Goal: Task Accomplishment & Management: Manage account settings

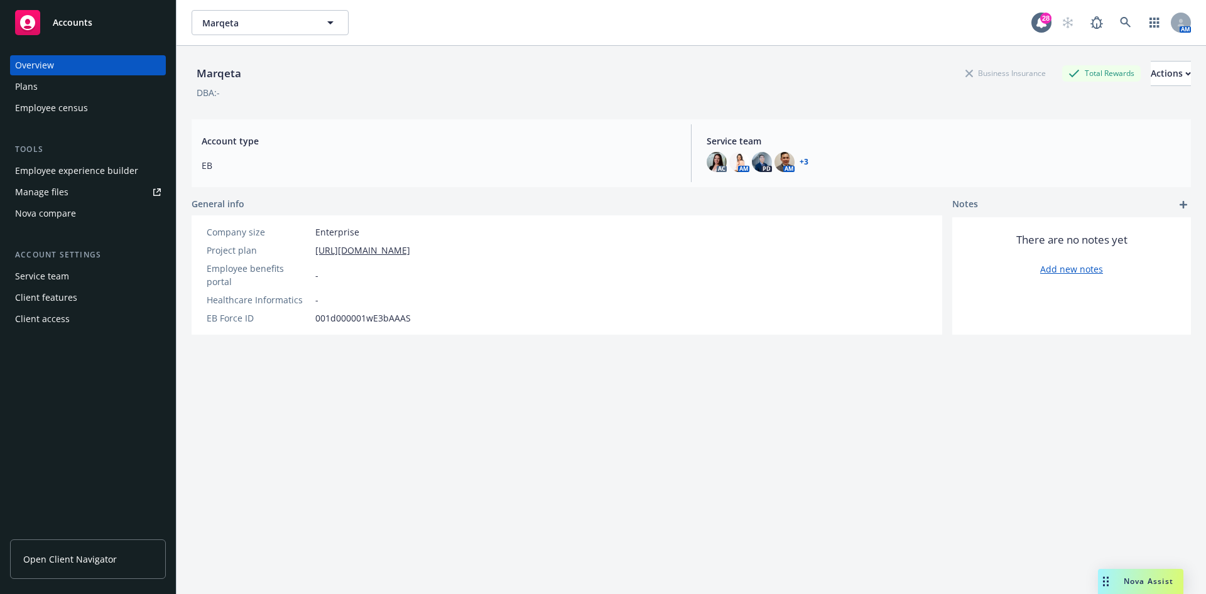
click at [84, 168] on div "Employee experience builder" at bounding box center [76, 171] width 123 height 20
click at [102, 85] on div "Plans" at bounding box center [88, 87] width 146 height 20
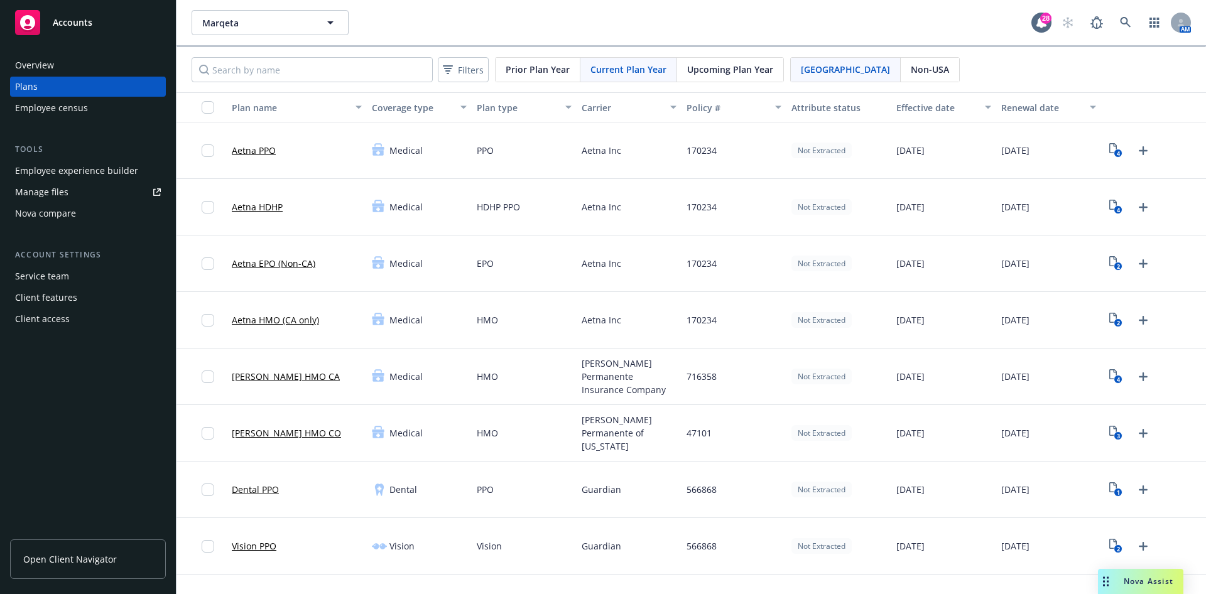
click at [688, 66] on span "Upcoming Plan Year" at bounding box center [730, 69] width 86 height 13
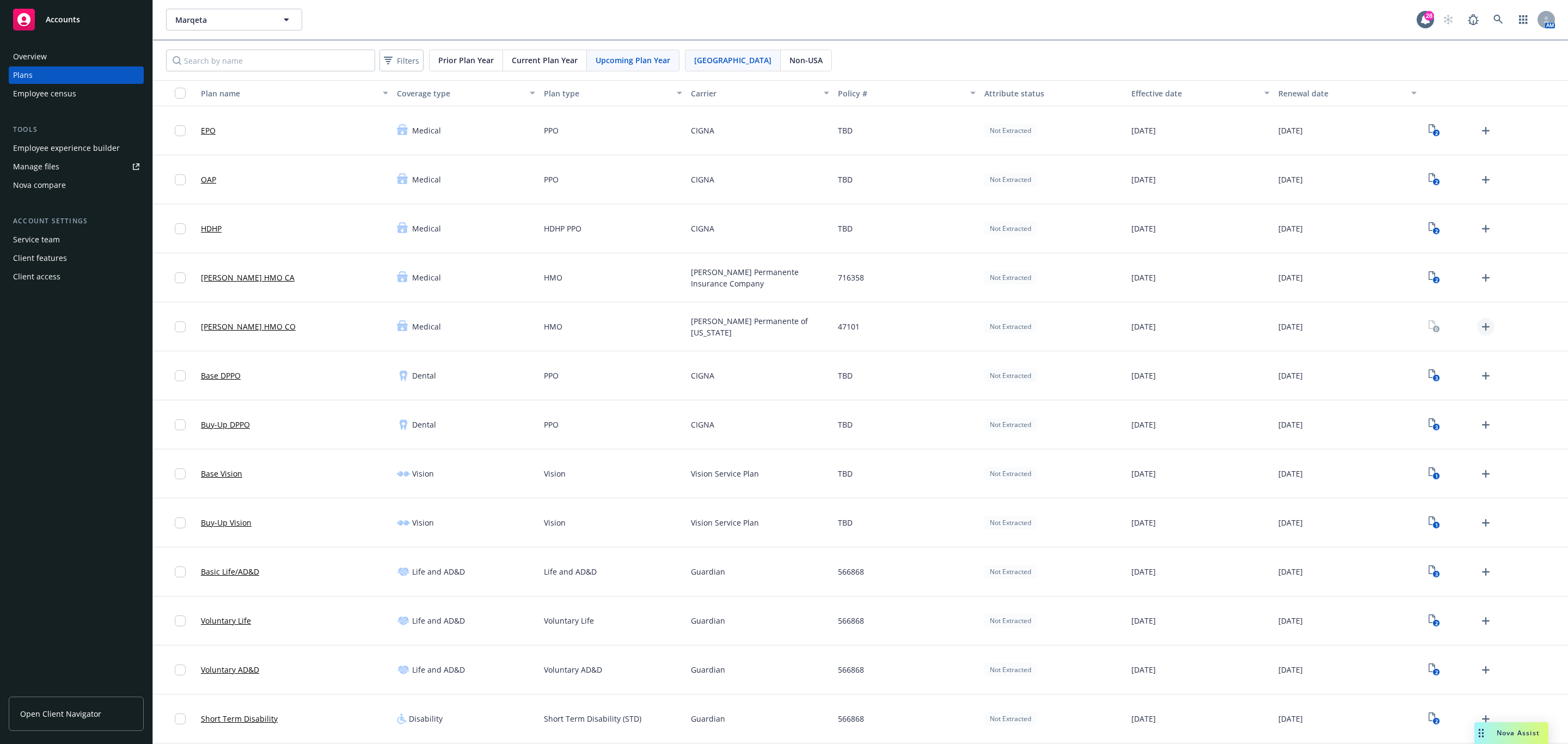
click at [1044, 328] on icon "Upload Plan Documents" at bounding box center [1486, 326] width 8 height 8
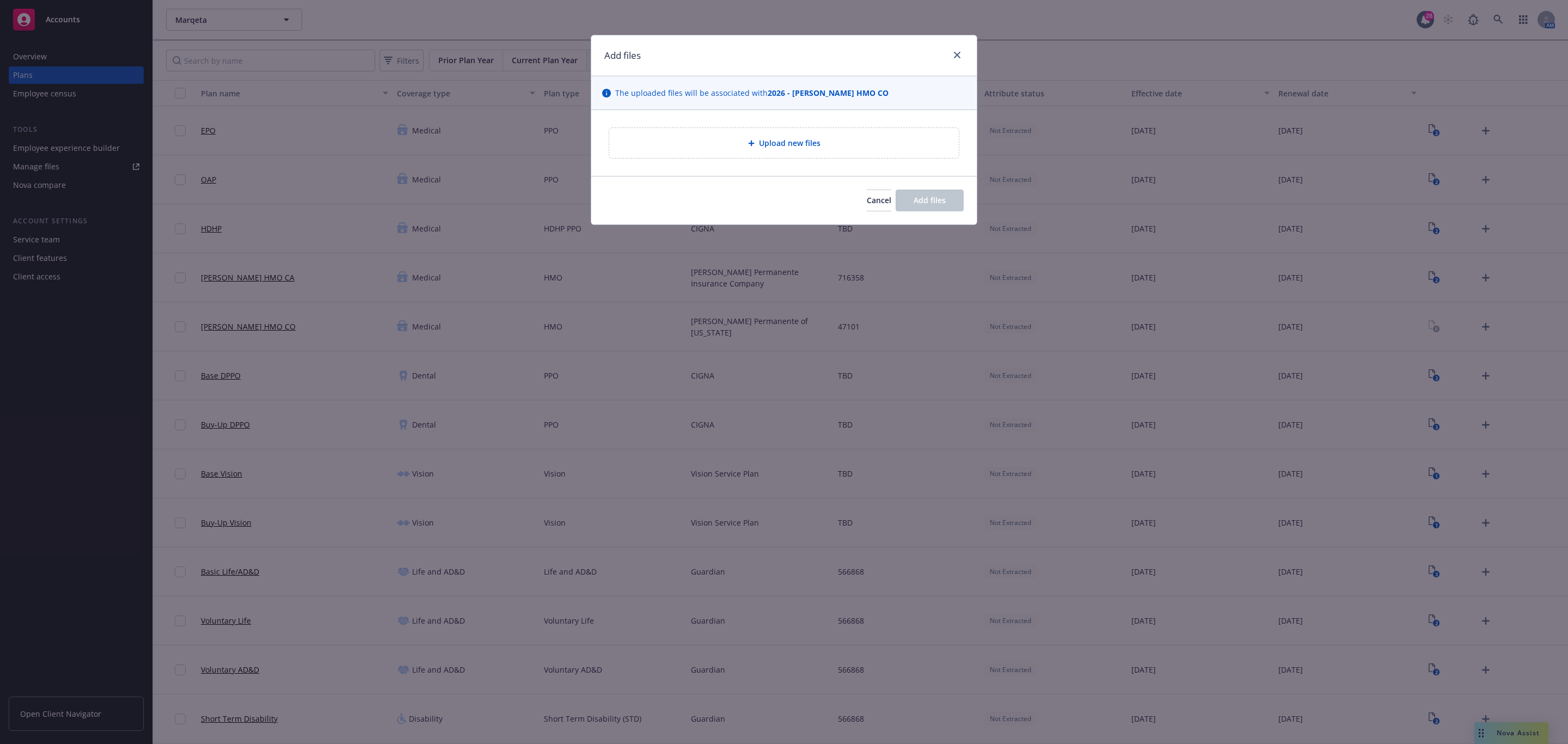
click at [751, 146] on icon at bounding box center [751, 143] width 7 height 7
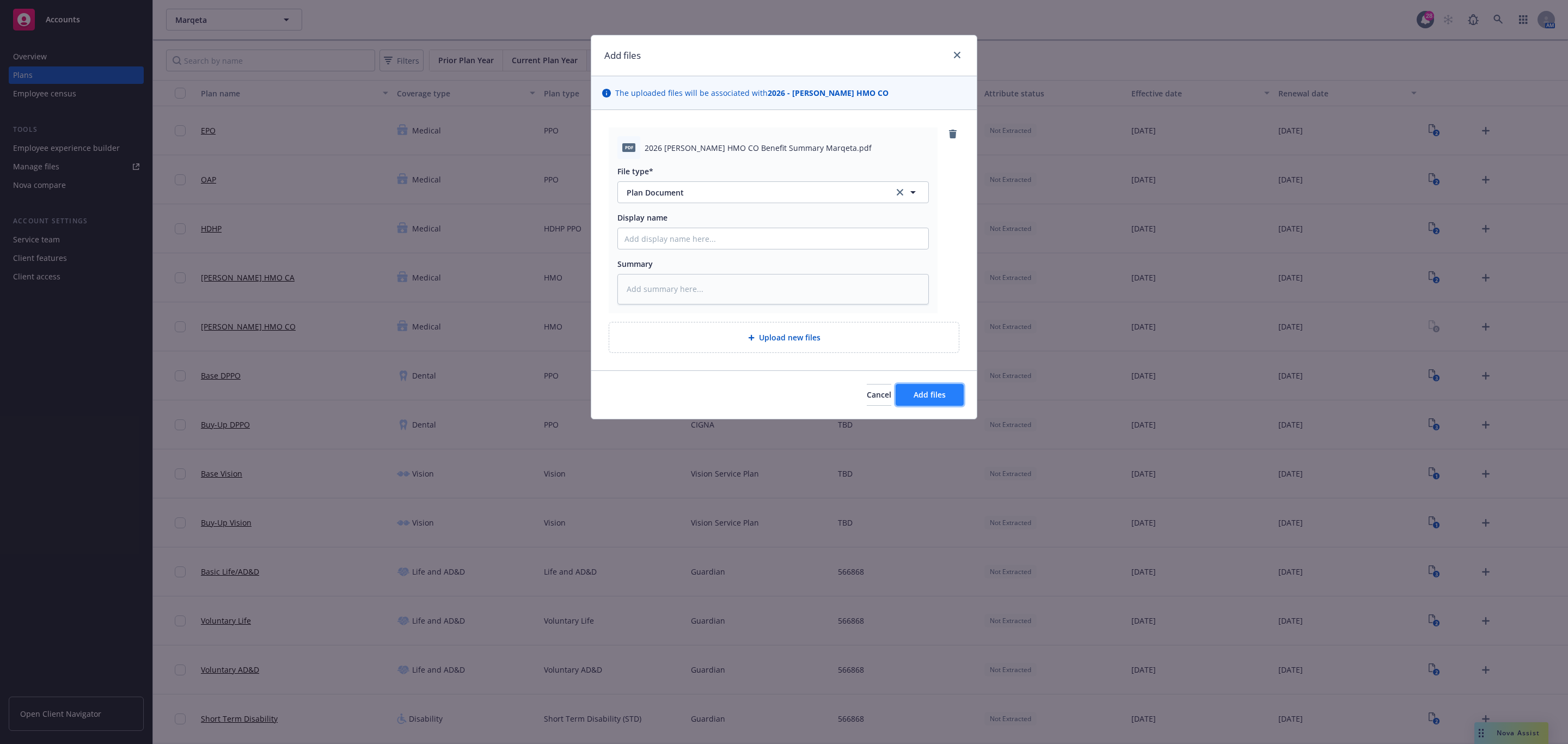
click at [941, 397] on span "Add files" at bounding box center [929, 395] width 32 height 10
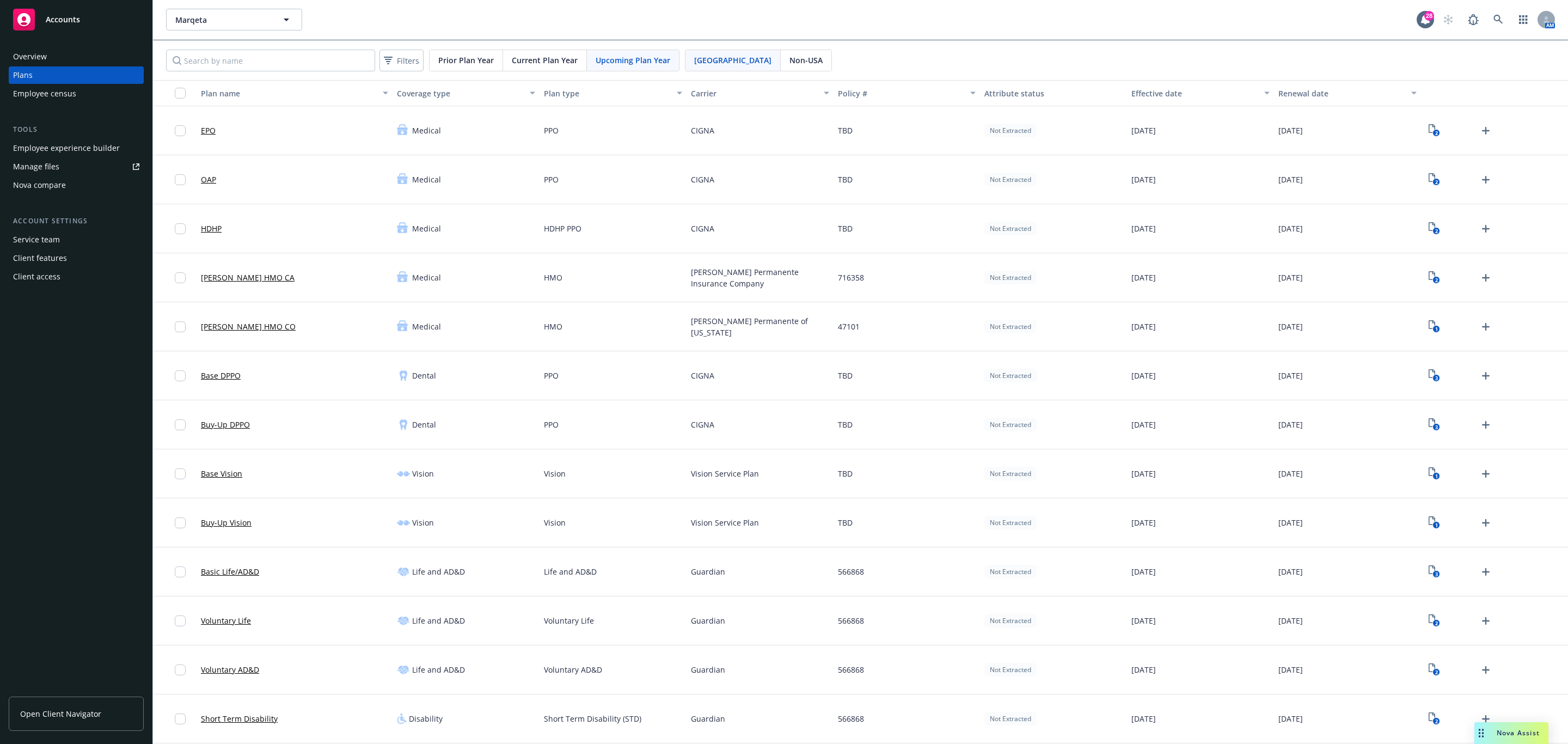
scroll to position [82, 0]
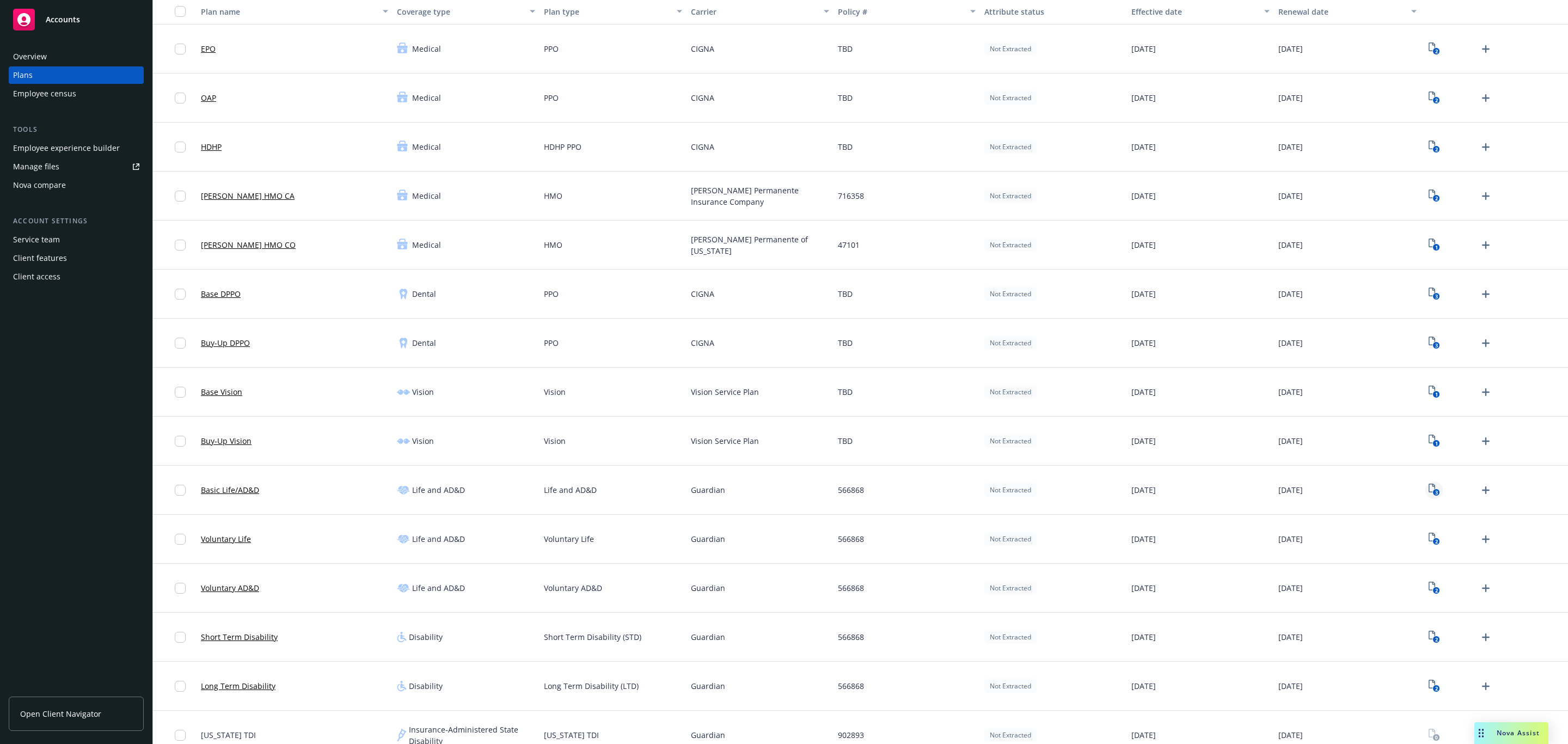
click at [1044, 492] on rect "View Plan Documents" at bounding box center [1436, 493] width 7 height 7
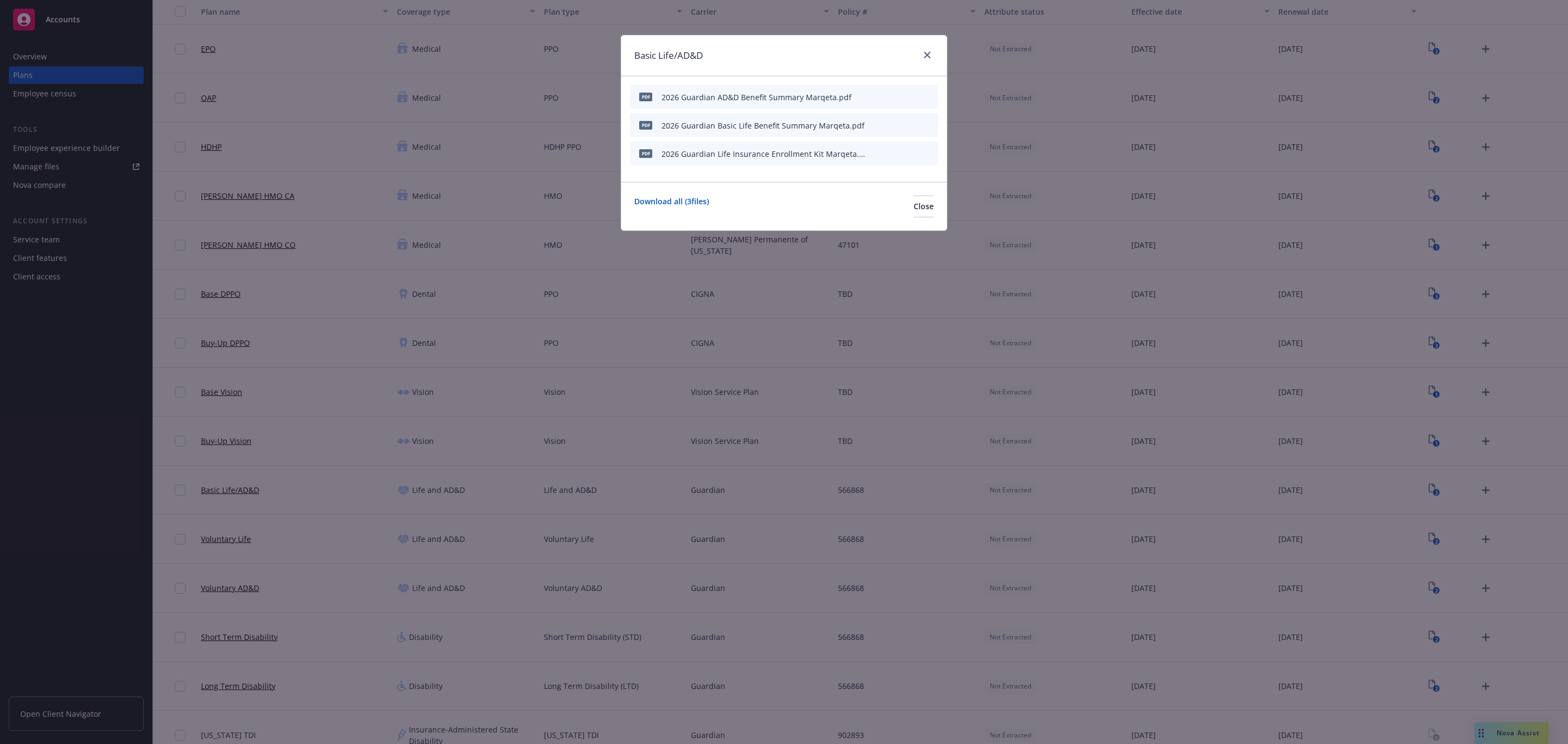
click at [934, 57] on div "Basic Life/AD&D" at bounding box center [784, 55] width 326 height 41
click at [921, 55] on link "close" at bounding box center [927, 55] width 13 height 13
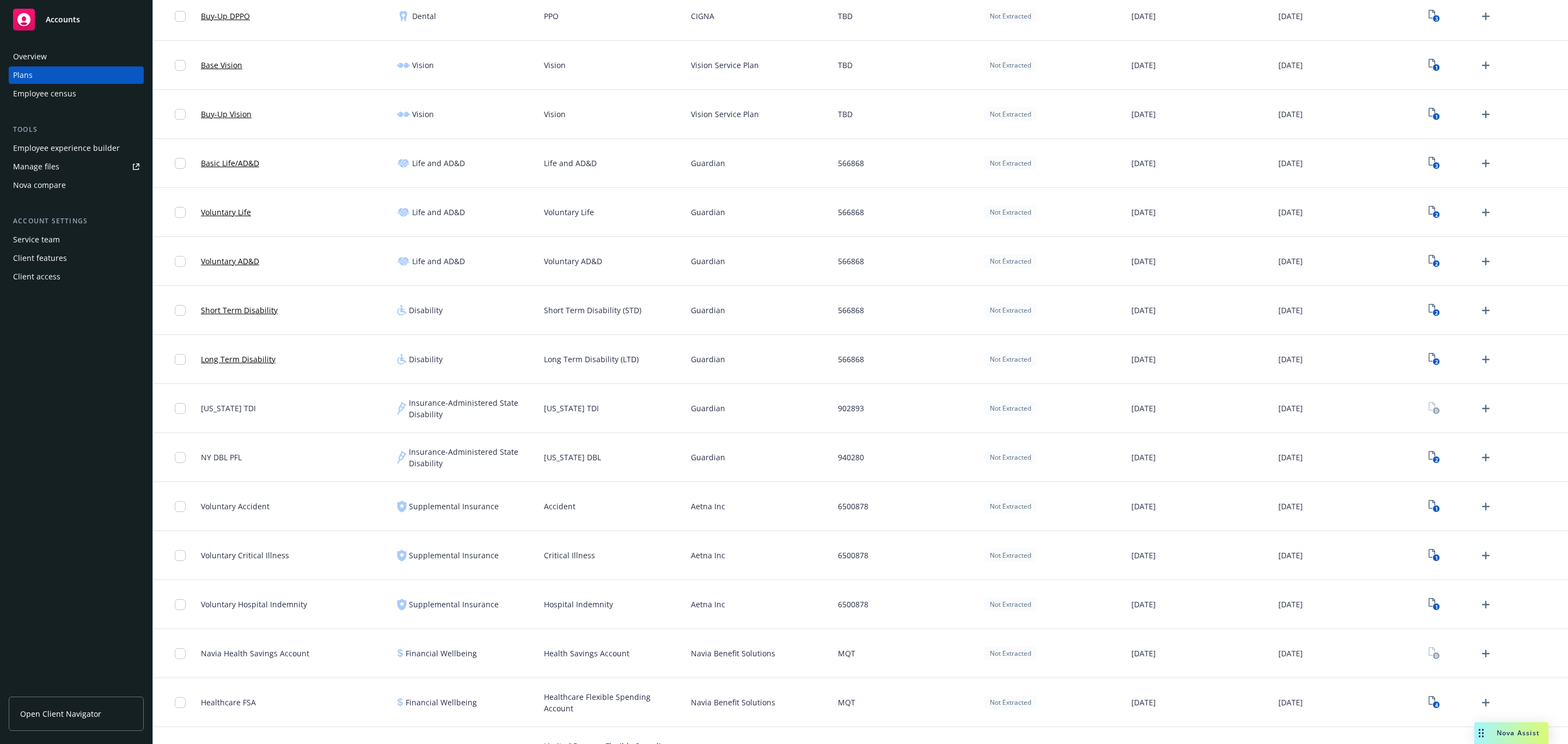
scroll to position [490, 0]
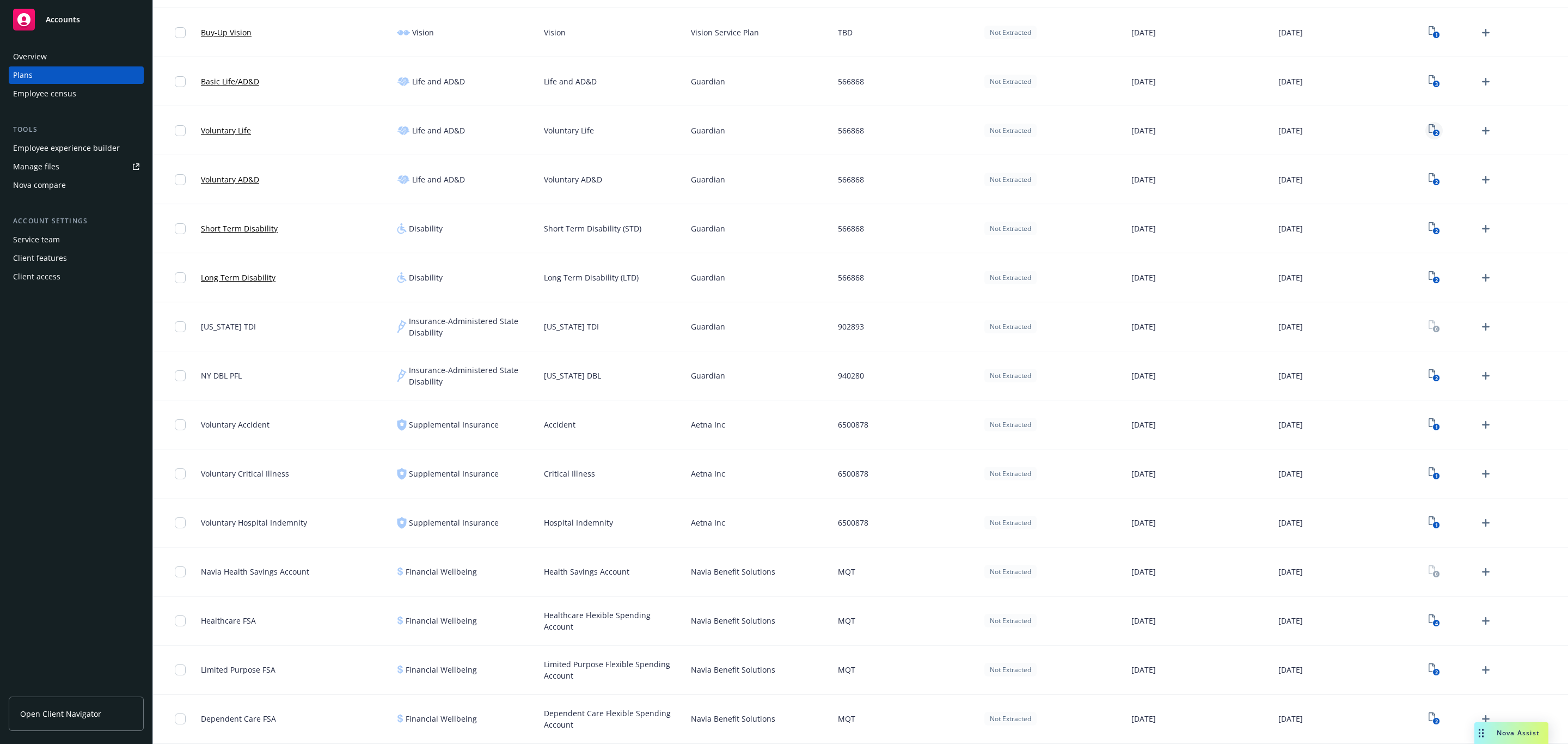
click at [1044, 129] on icon "2" at bounding box center [1434, 130] width 11 height 12
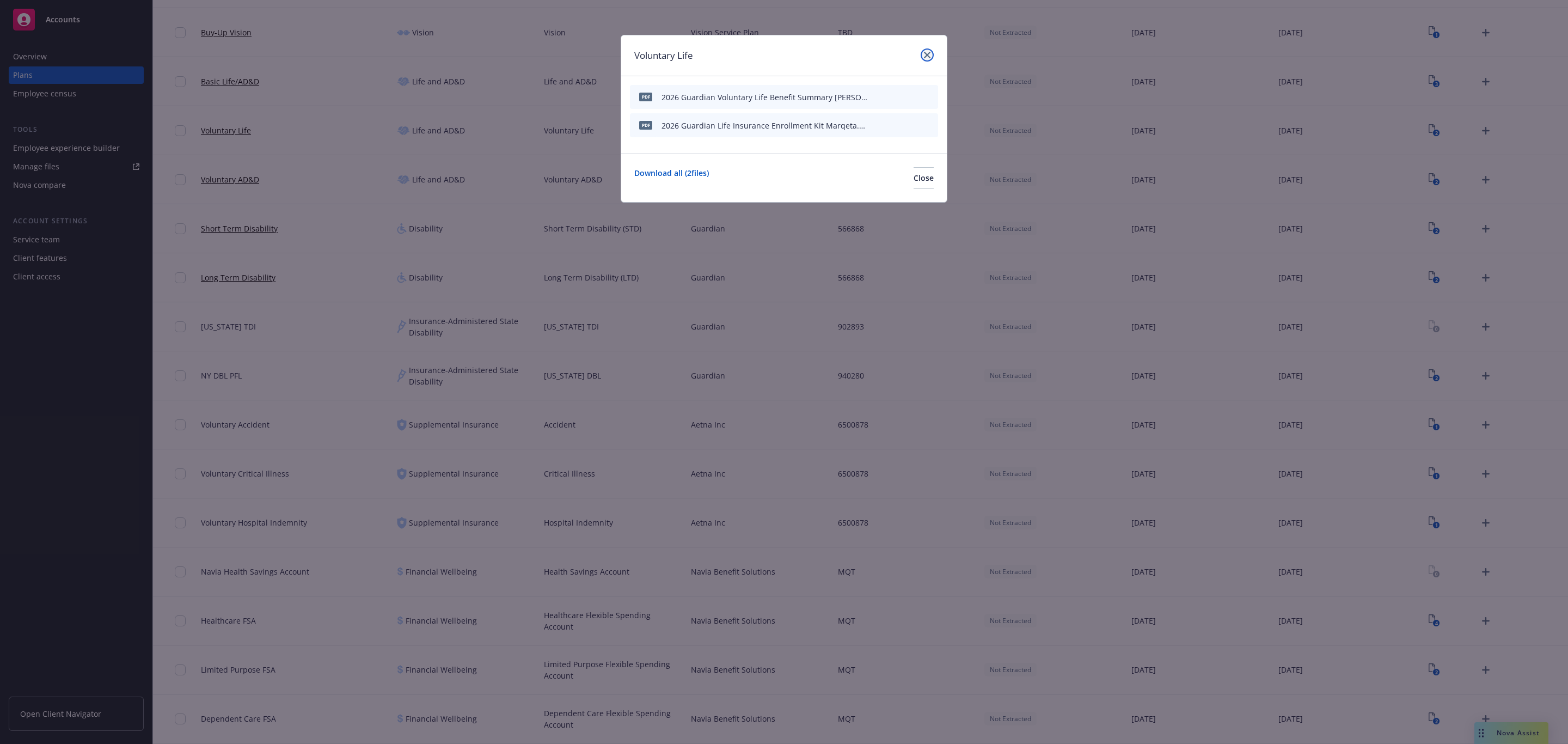
click at [925, 55] on icon "close" at bounding box center [927, 55] width 7 height 7
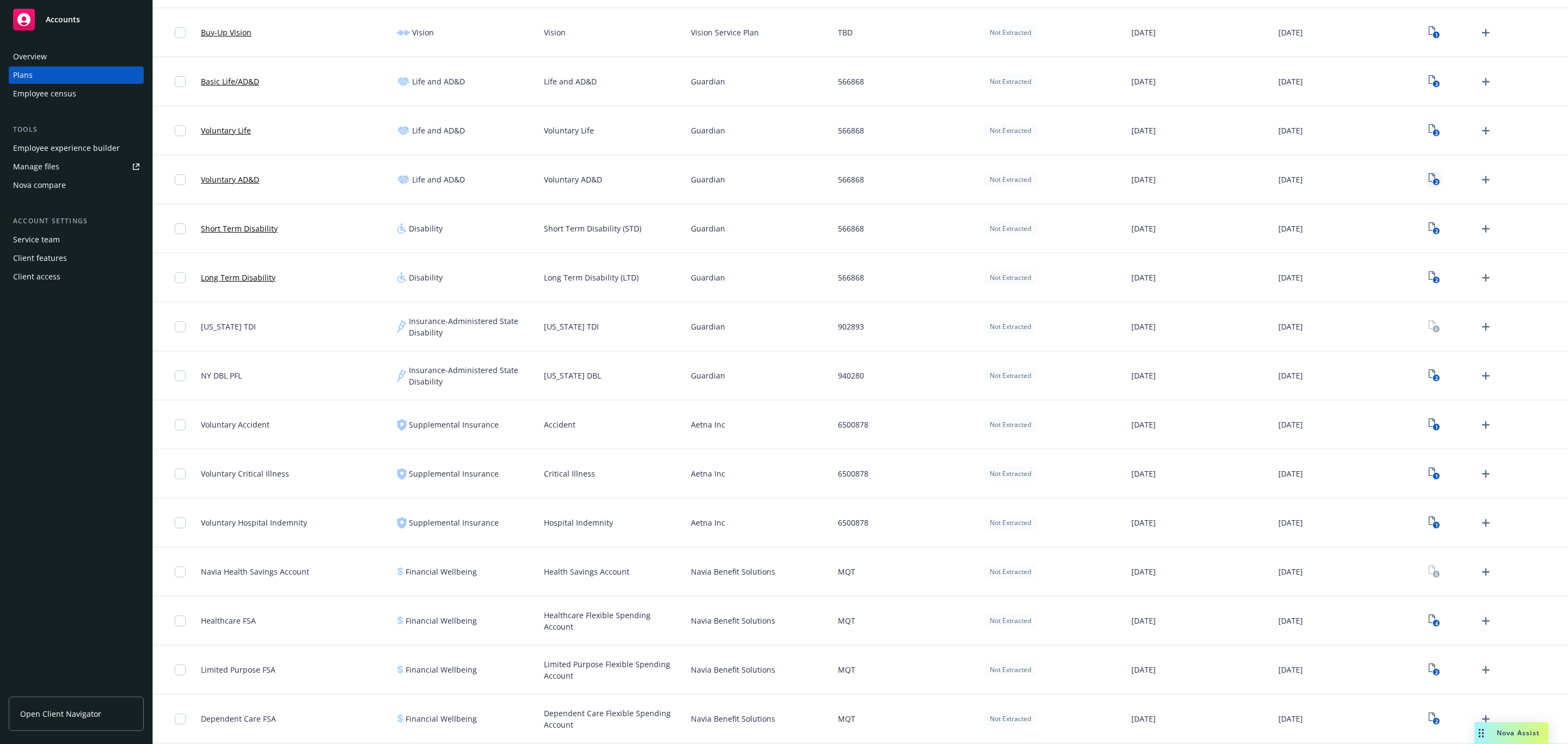
click at [1044, 177] on icon "View Plan Documents" at bounding box center [1432, 178] width 7 height 9
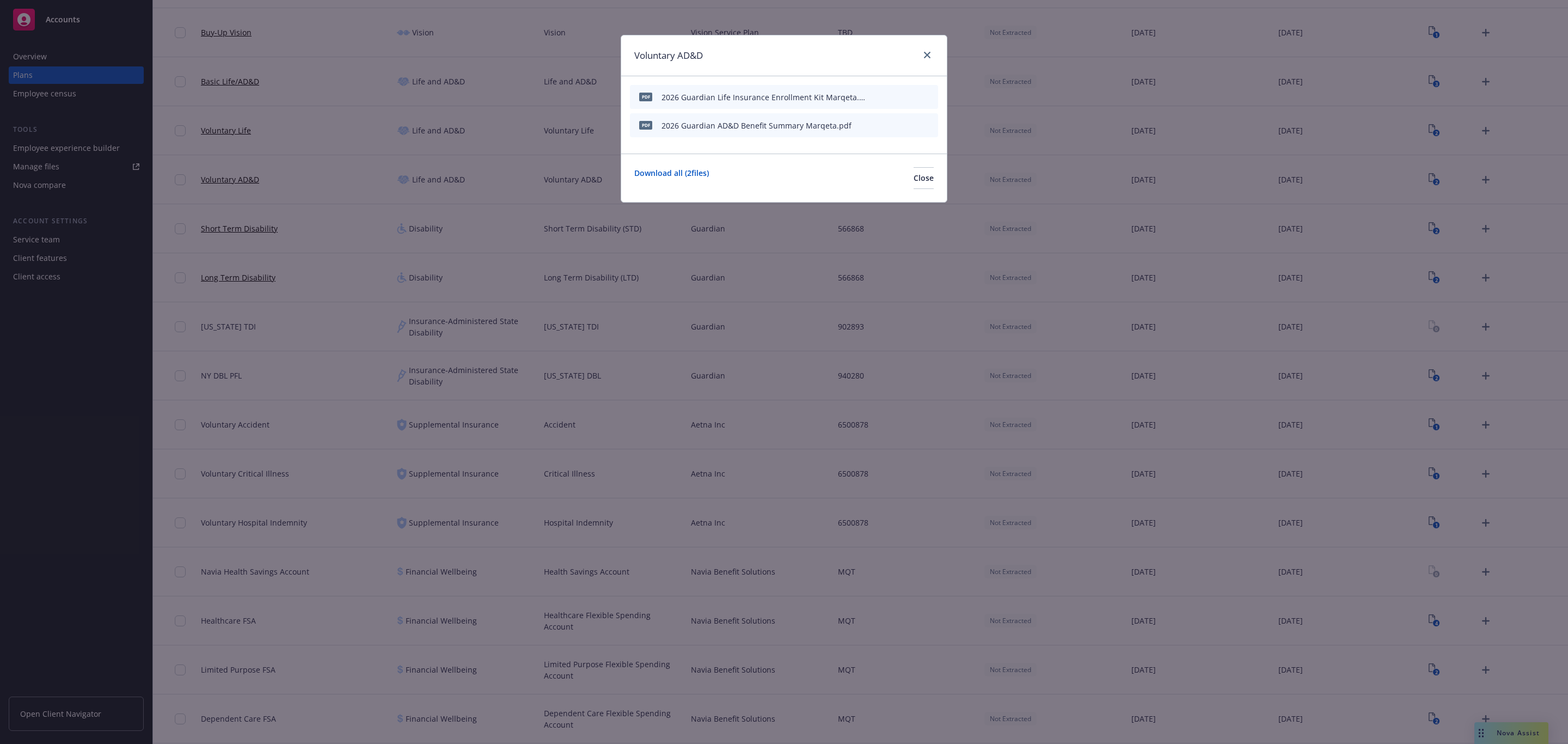
click at [934, 55] on div "Voluntary AD&D" at bounding box center [784, 55] width 326 height 41
click at [924, 54] on icon "close" at bounding box center [927, 55] width 7 height 7
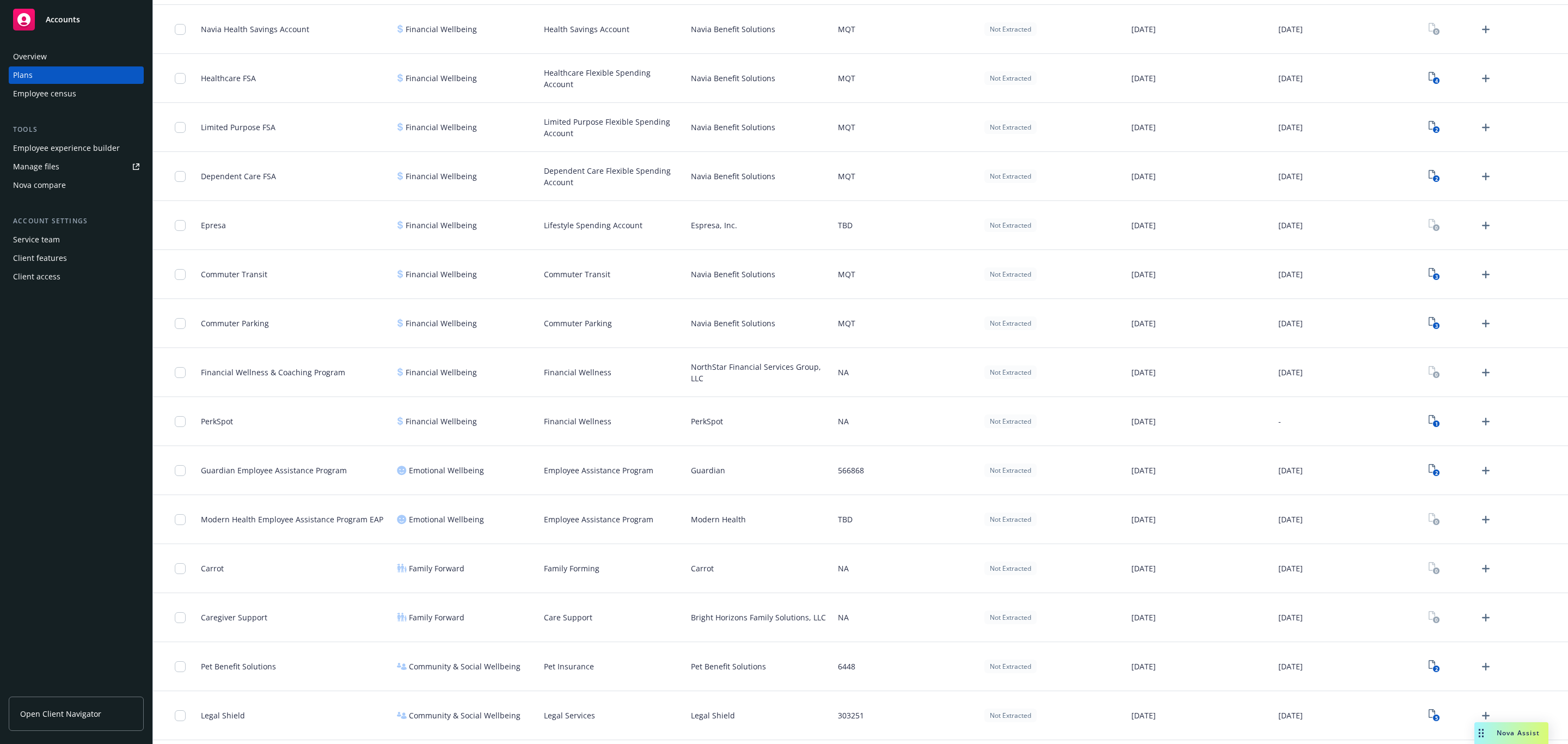
scroll to position [1062, 0]
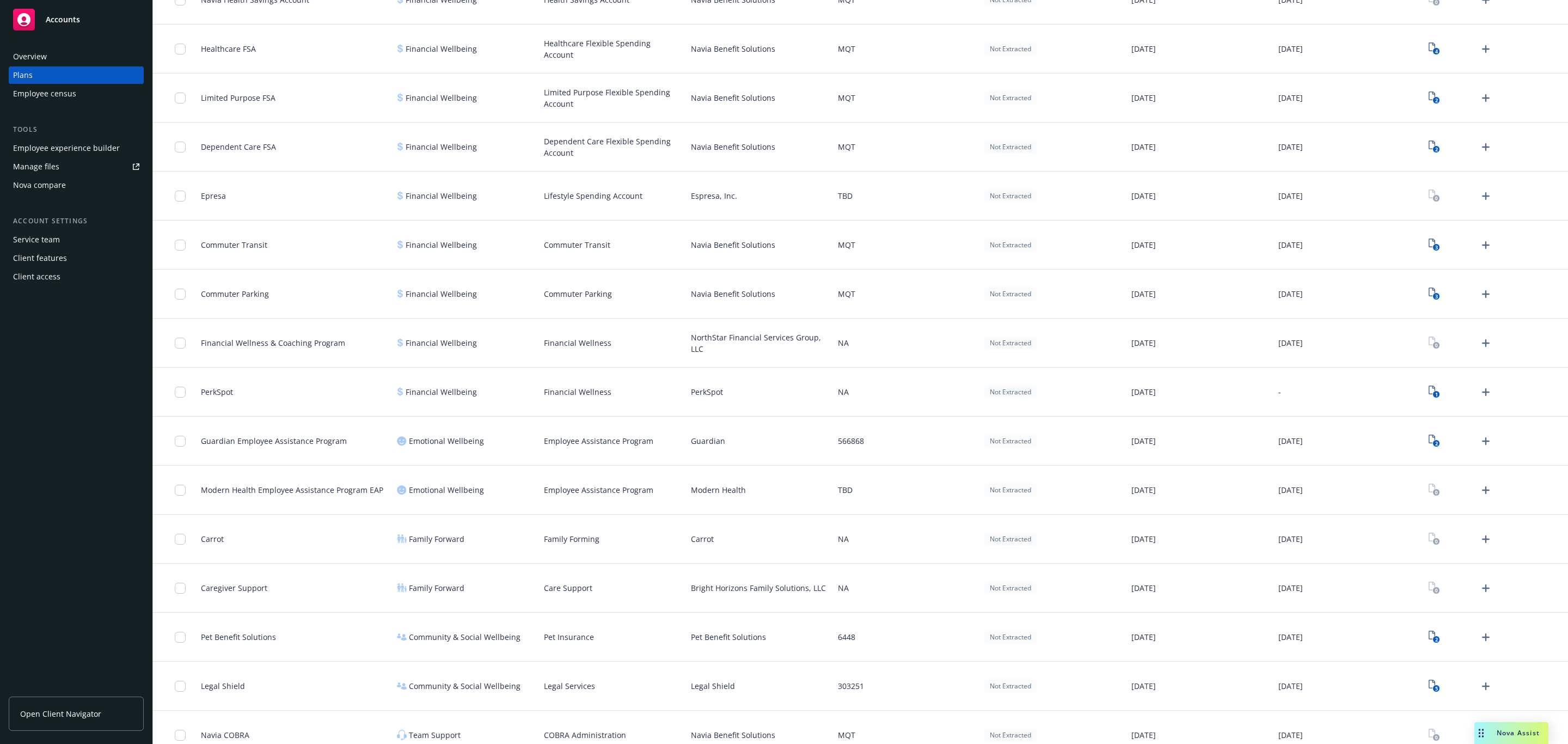
click at [1044, 479] on div at bounding box center [1494, 490] width 147 height 49
click at [1044, 494] on icon "Upload Plan Documents" at bounding box center [1486, 490] width 13 height 13
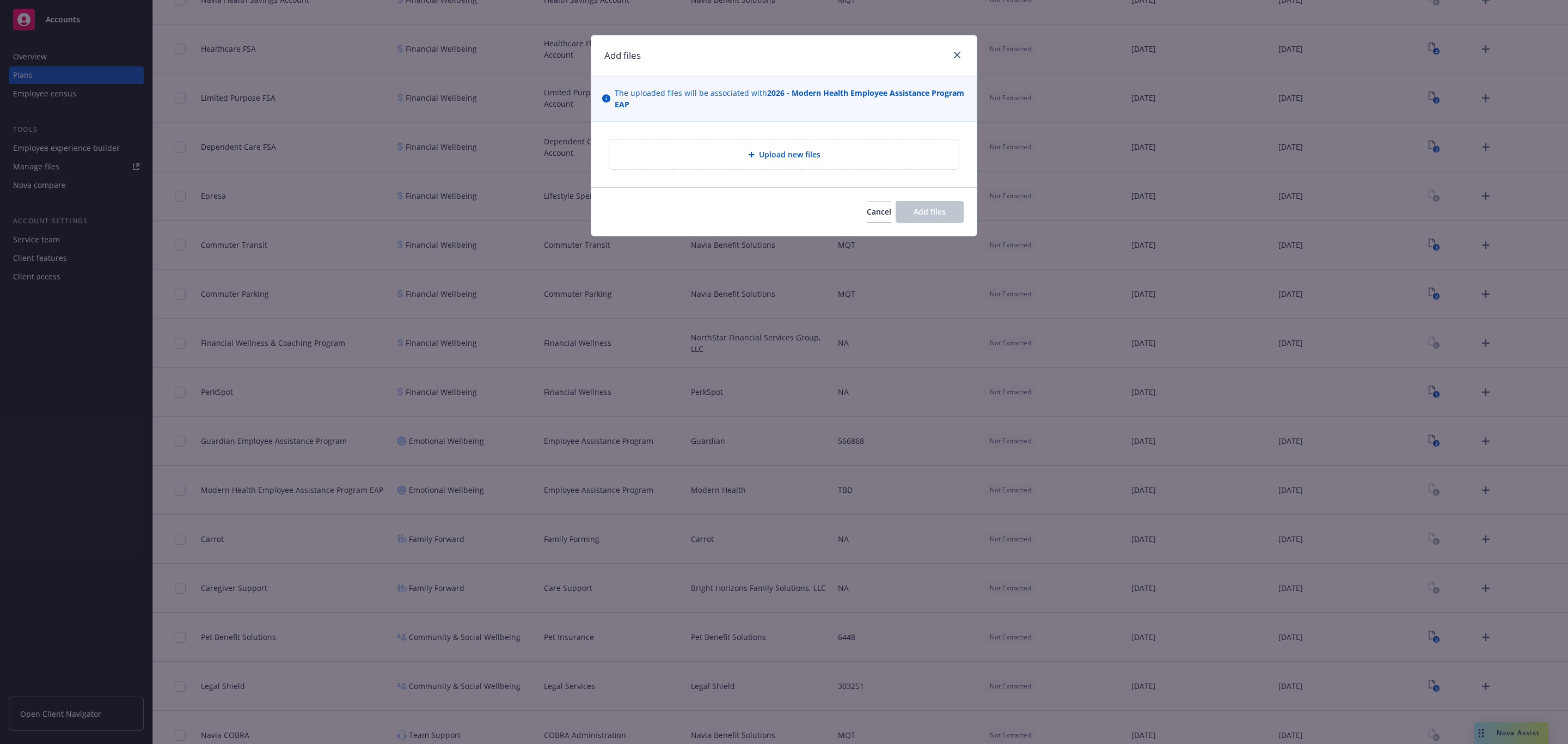
click at [784, 135] on div "Upload new files" at bounding box center [784, 154] width 386 height 66
drag, startPoint x: 784, startPoint y: 177, endPoint x: 784, endPoint y: 170, distance: 7.0
click at [784, 175] on div "Upload new files" at bounding box center [784, 154] width 386 height 66
click at [791, 156] on span "Upload new files" at bounding box center [790, 153] width 62 height 11
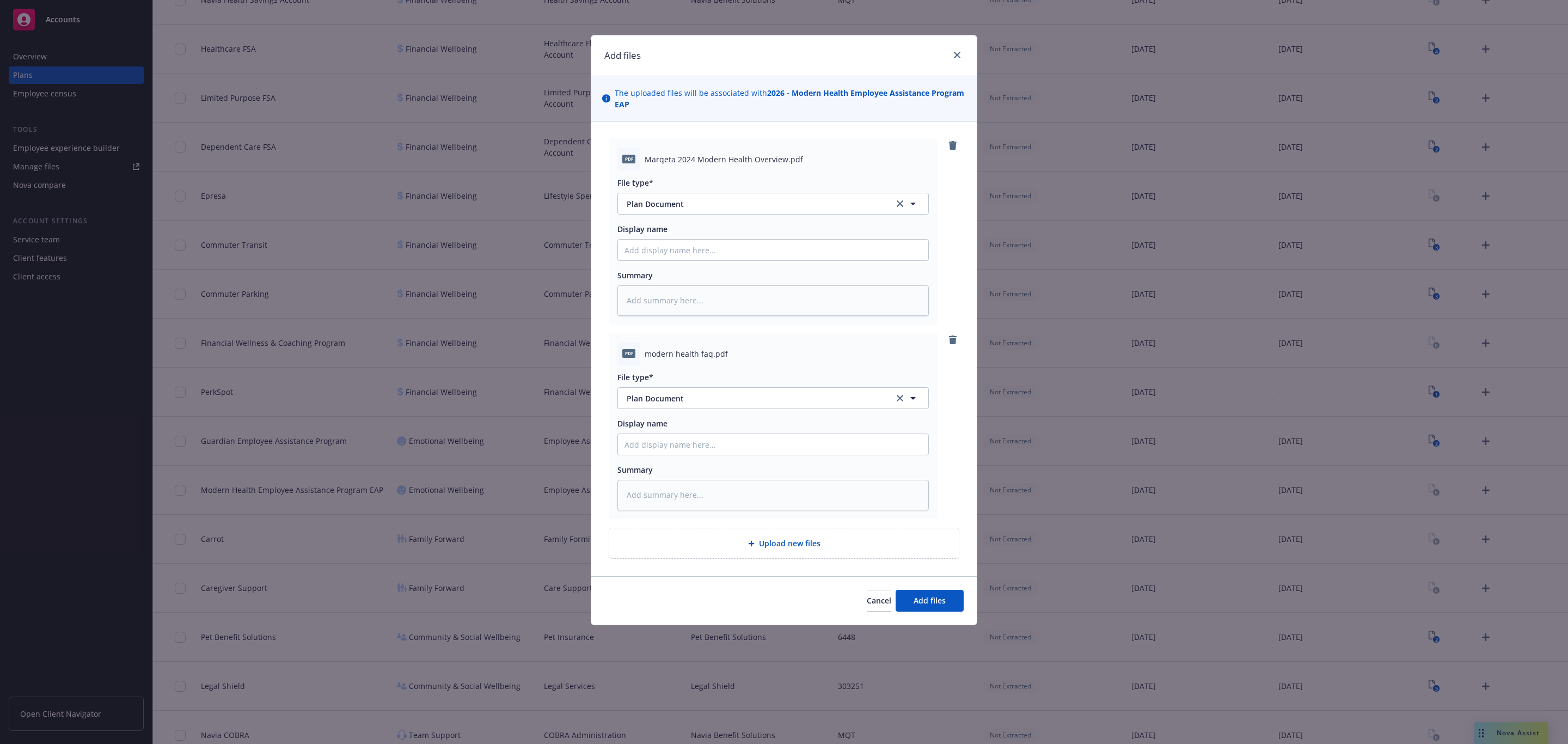
click at [738, 155] on span "Marqeta 2024 Modern Health Overview.pdf" at bounding box center [724, 159] width 159 height 11
copy span "Marqeta 2024 Modern Health Overview.pdf"
click at [703, 239] on div at bounding box center [772, 250] width 311 height 22
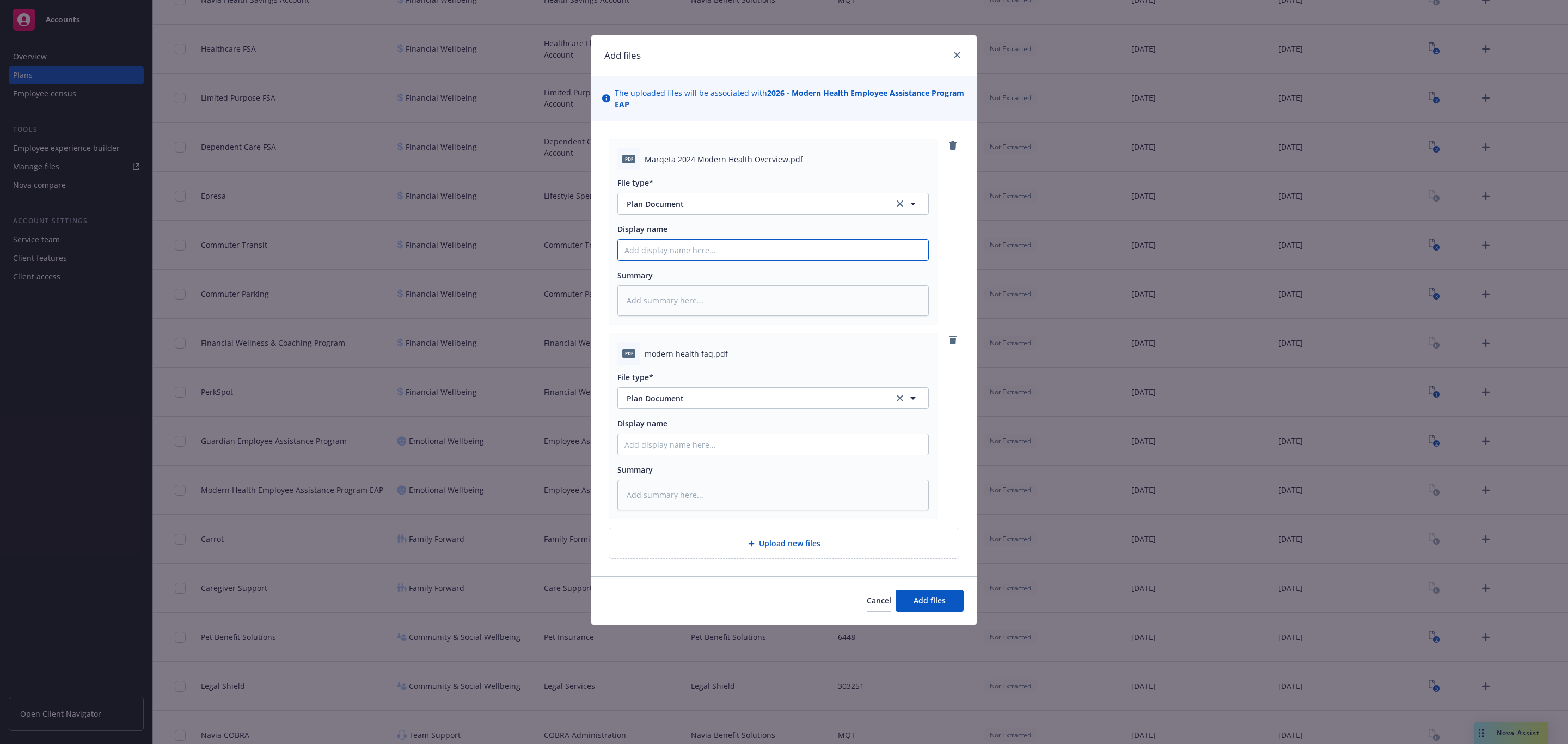
click at [699, 245] on input "Display name" at bounding box center [773, 250] width 310 height 21
type textarea "x"
type input "M"
type textarea "x"
type input "Mo"
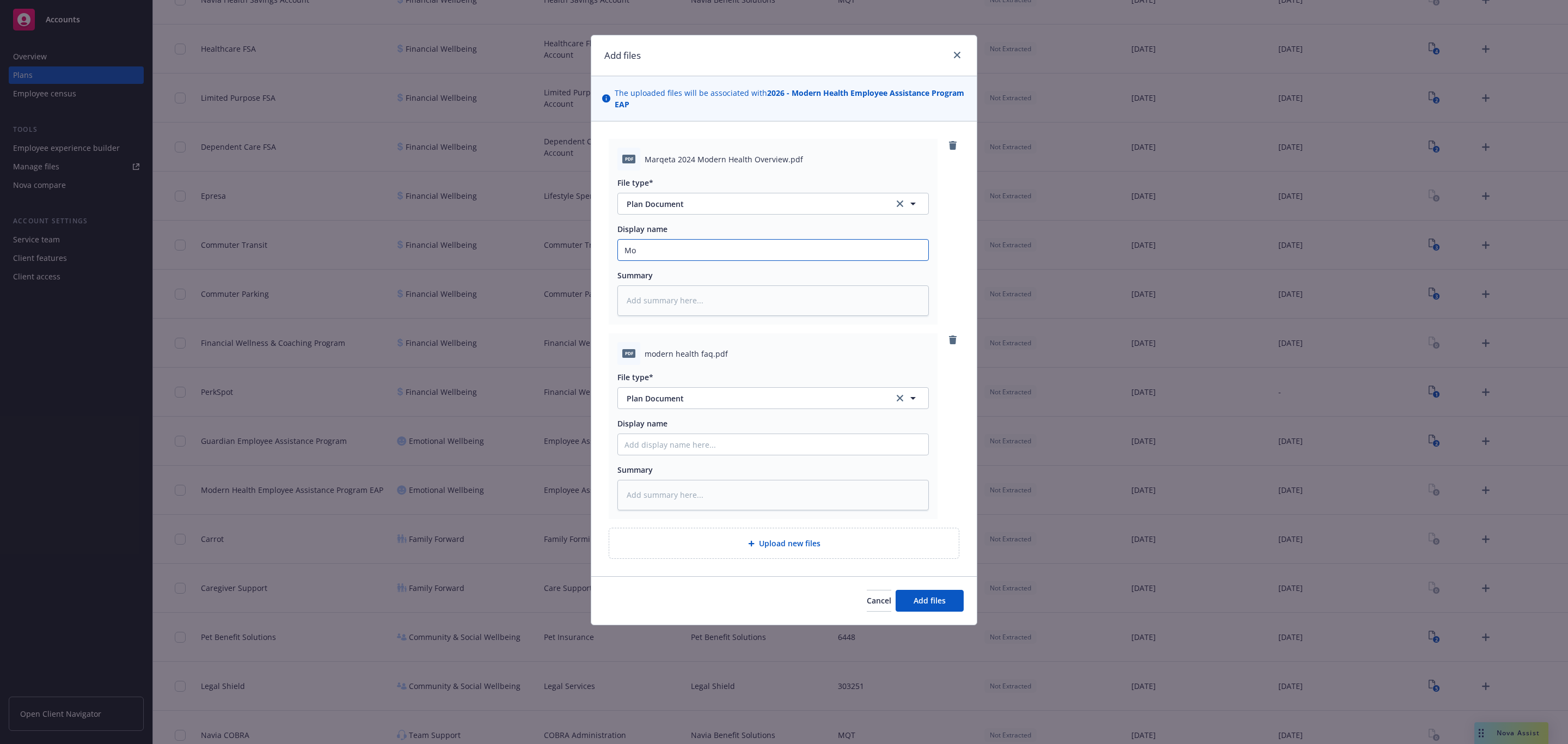
type textarea "x"
type input "Mod"
type textarea "x"
type input "Mode"
type textarea "x"
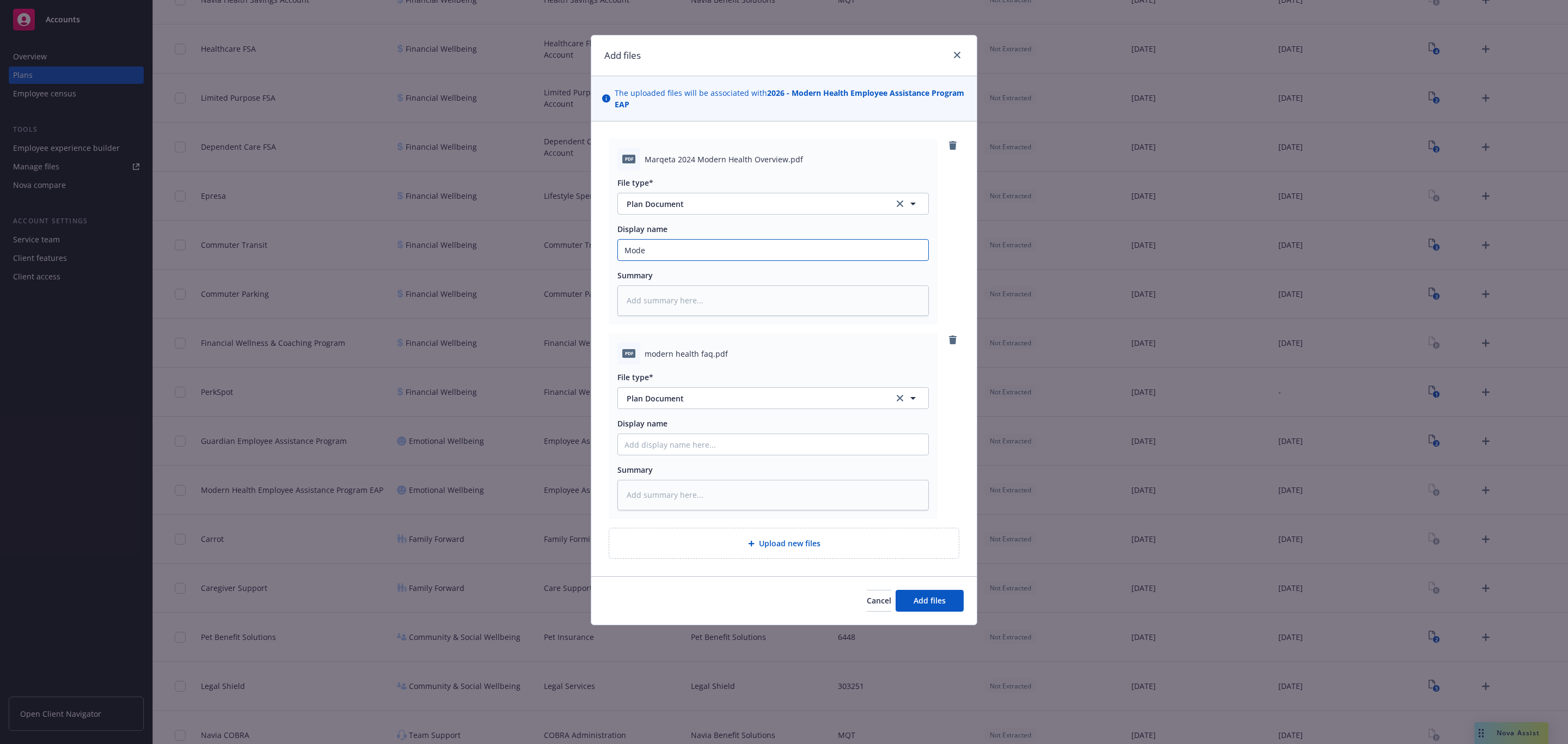
type input "Moder"
type textarea "x"
type input "Modern"
type textarea "x"
type input "Modern H"
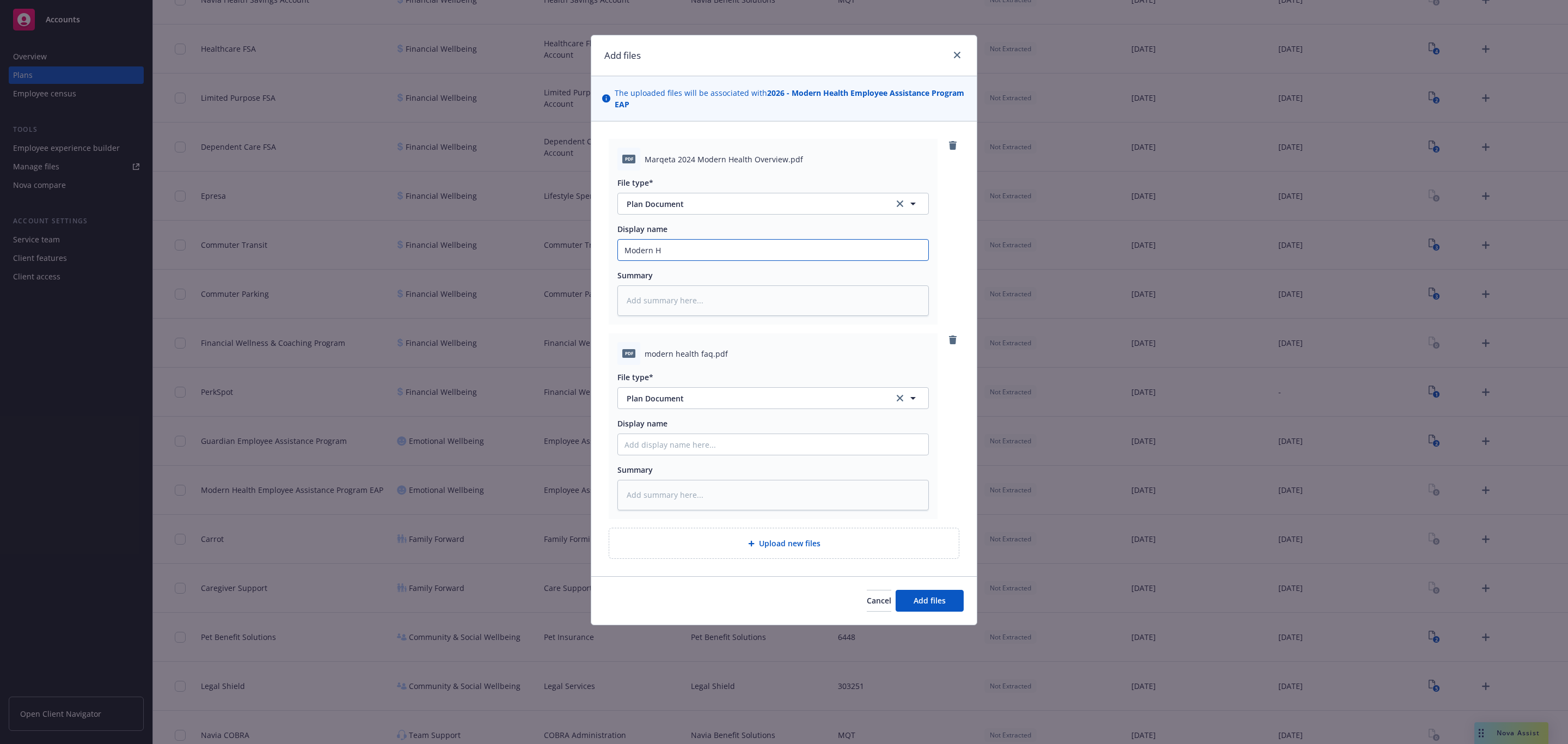
type textarea "x"
type input "Modern He"
type textarea "x"
type input "Modern Hea"
type textarea "x"
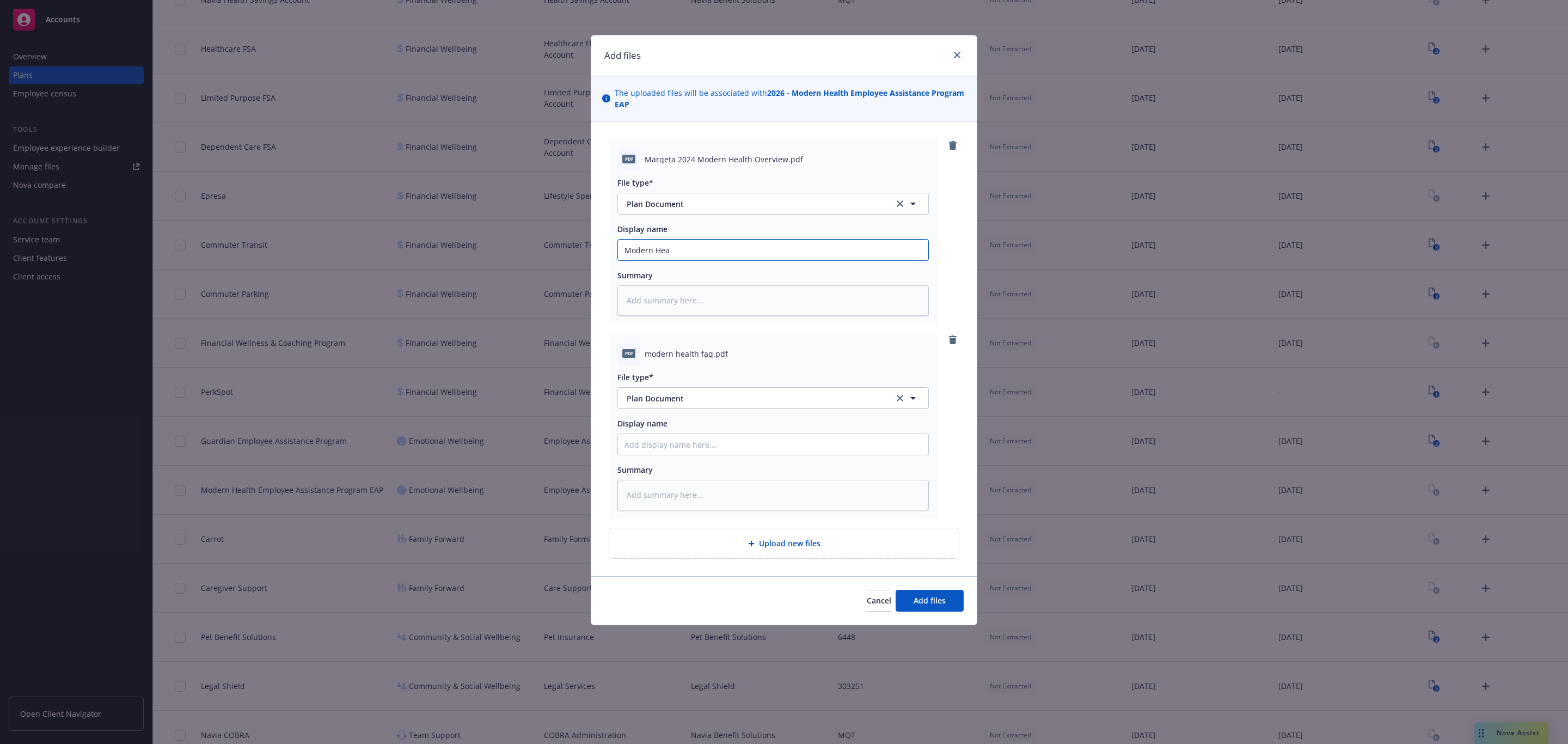
type input "Modern Heal"
type textarea "x"
type input "Modern Healt"
type textarea "x"
type input "Modern Health"
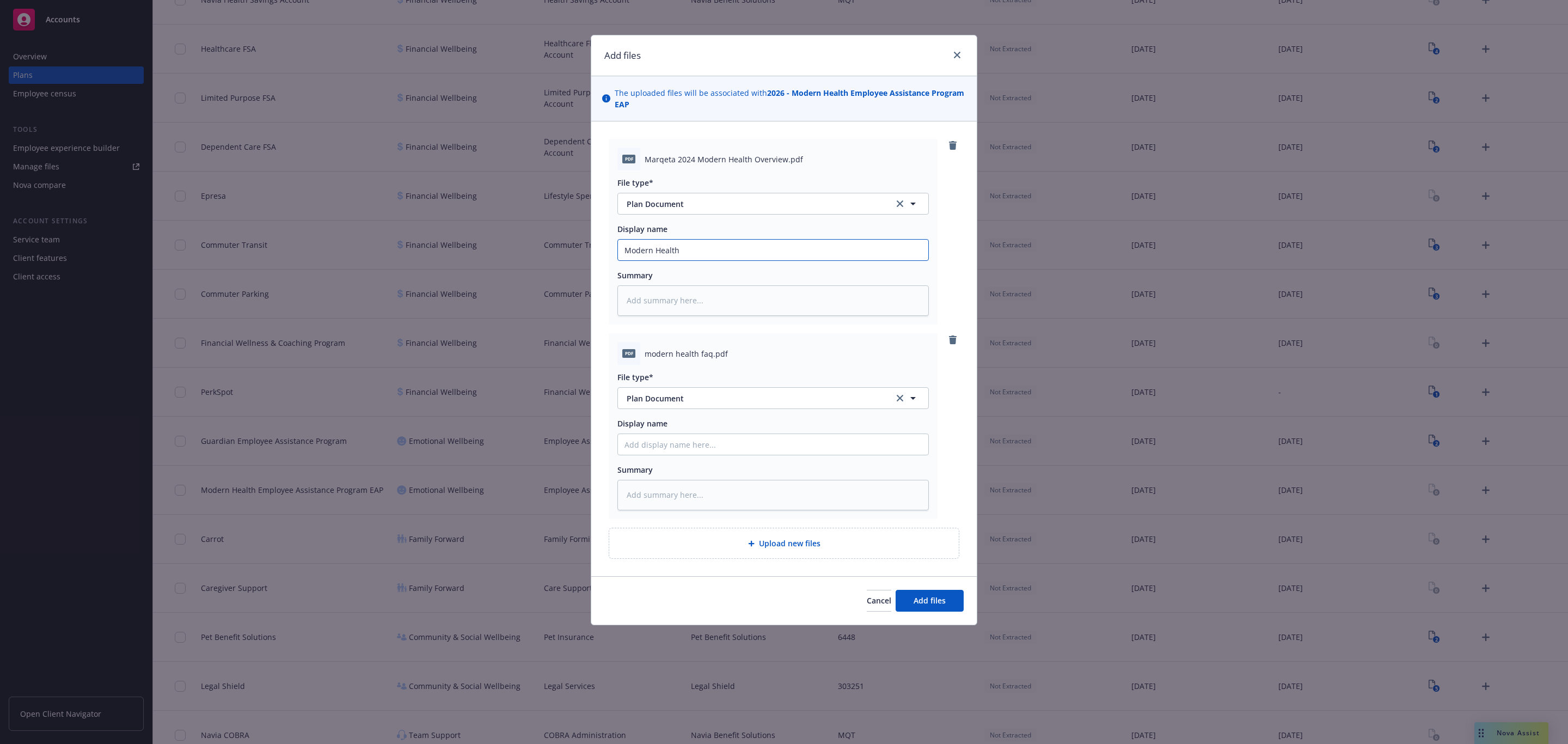
type textarea "x"
type input "Modern Health O"
type textarea "x"
type input "Modern Health Ov"
type textarea "x"
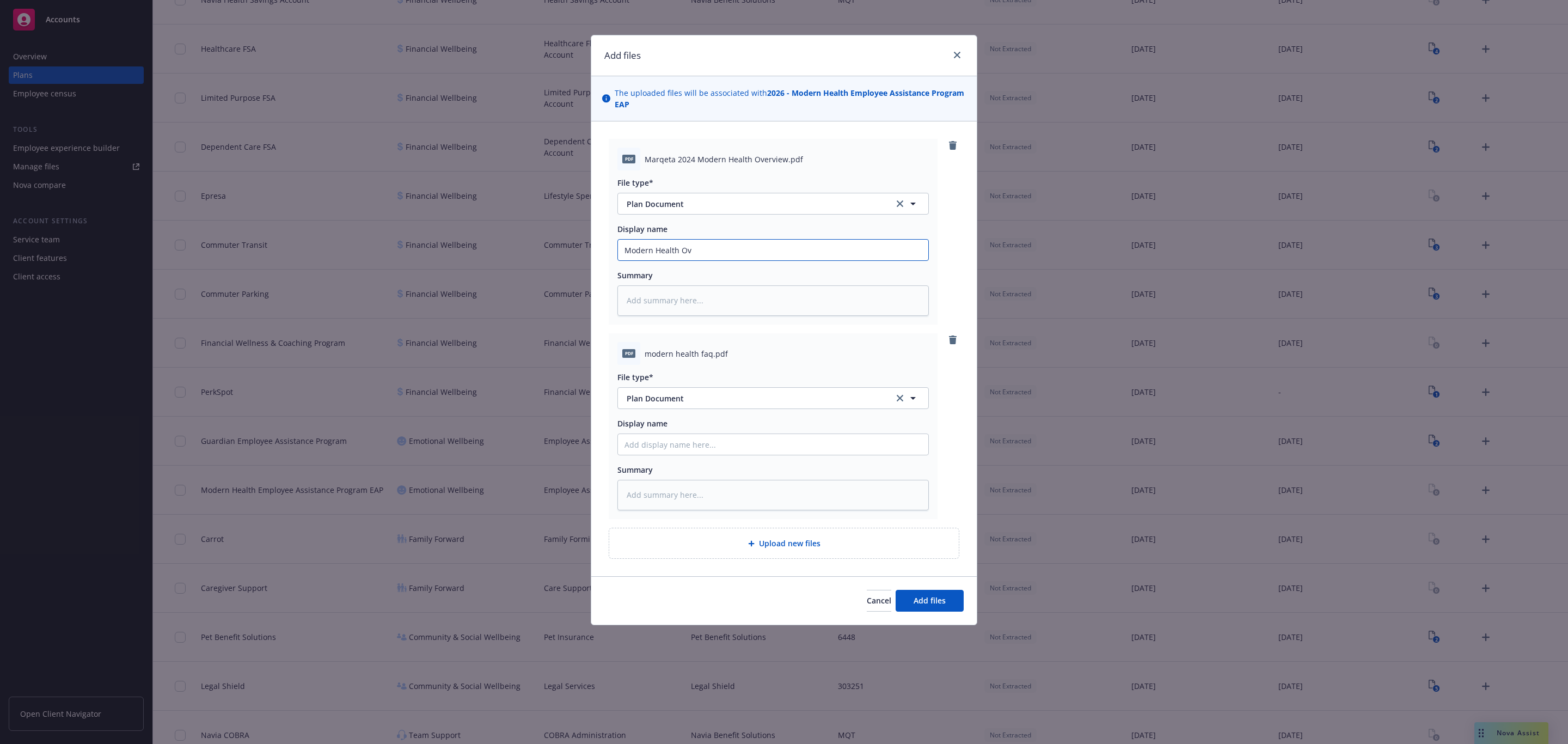
type input "Modern Health Ove"
type textarea "x"
type input "Modern Health Over"
type textarea "x"
type input "Modern Health Overv"
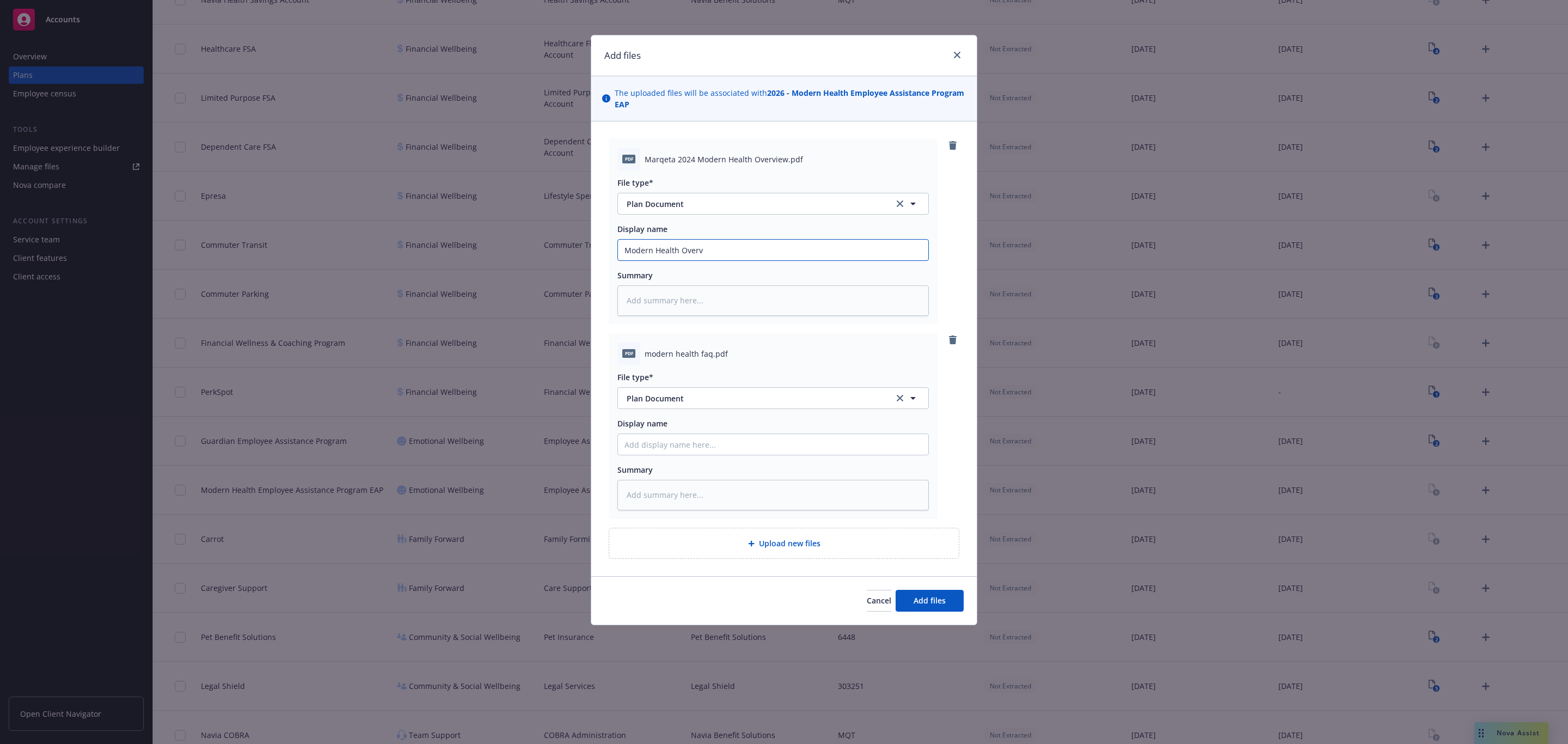
type textarea "x"
type input "Modern Health Overvie"
type textarea "x"
type input "Modern Health Overview"
type textarea "x"
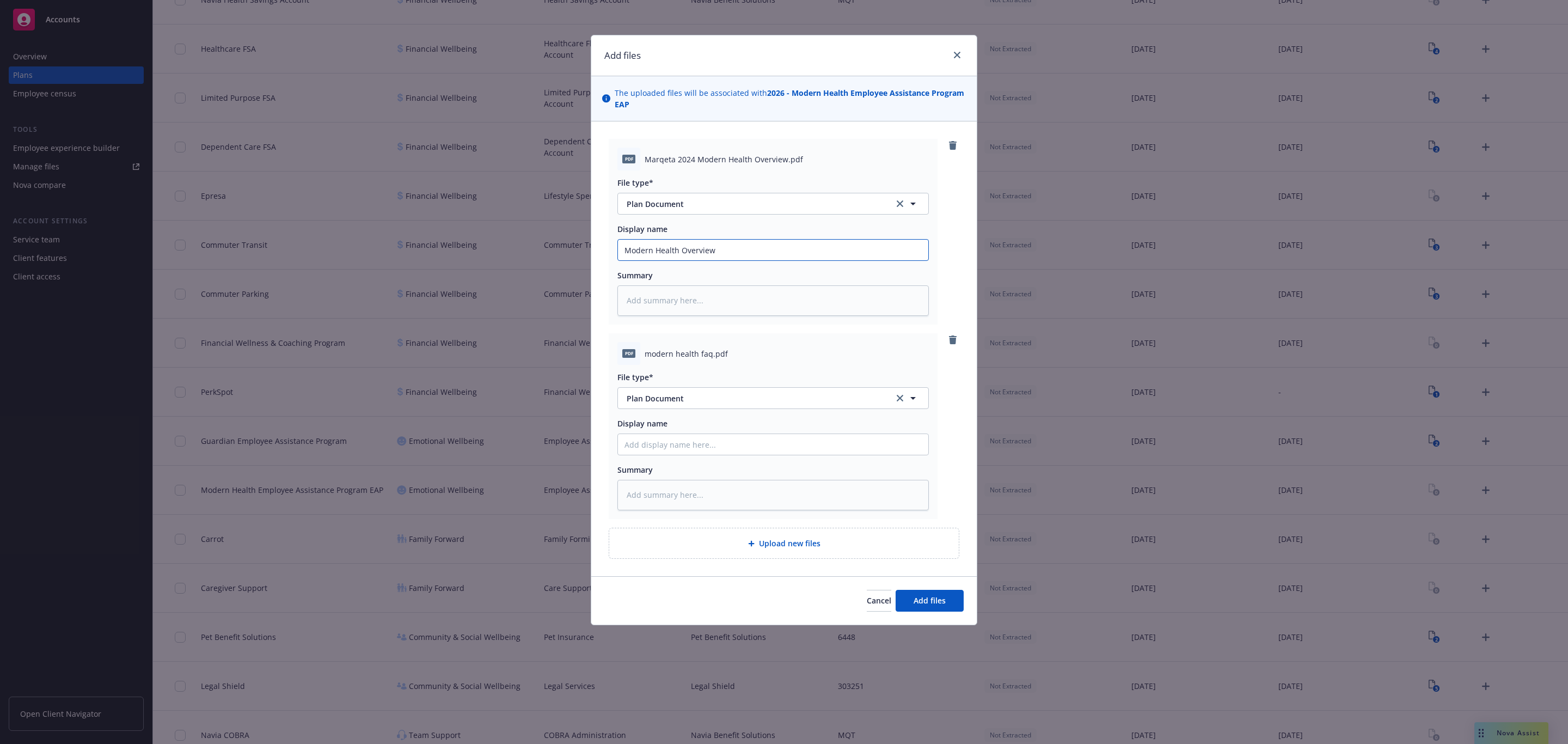
type input "Modern Health Overview"
type textarea "x"
type input "Modern Health Overview M"
type textarea "x"
type input "Modern Health Overview Ma"
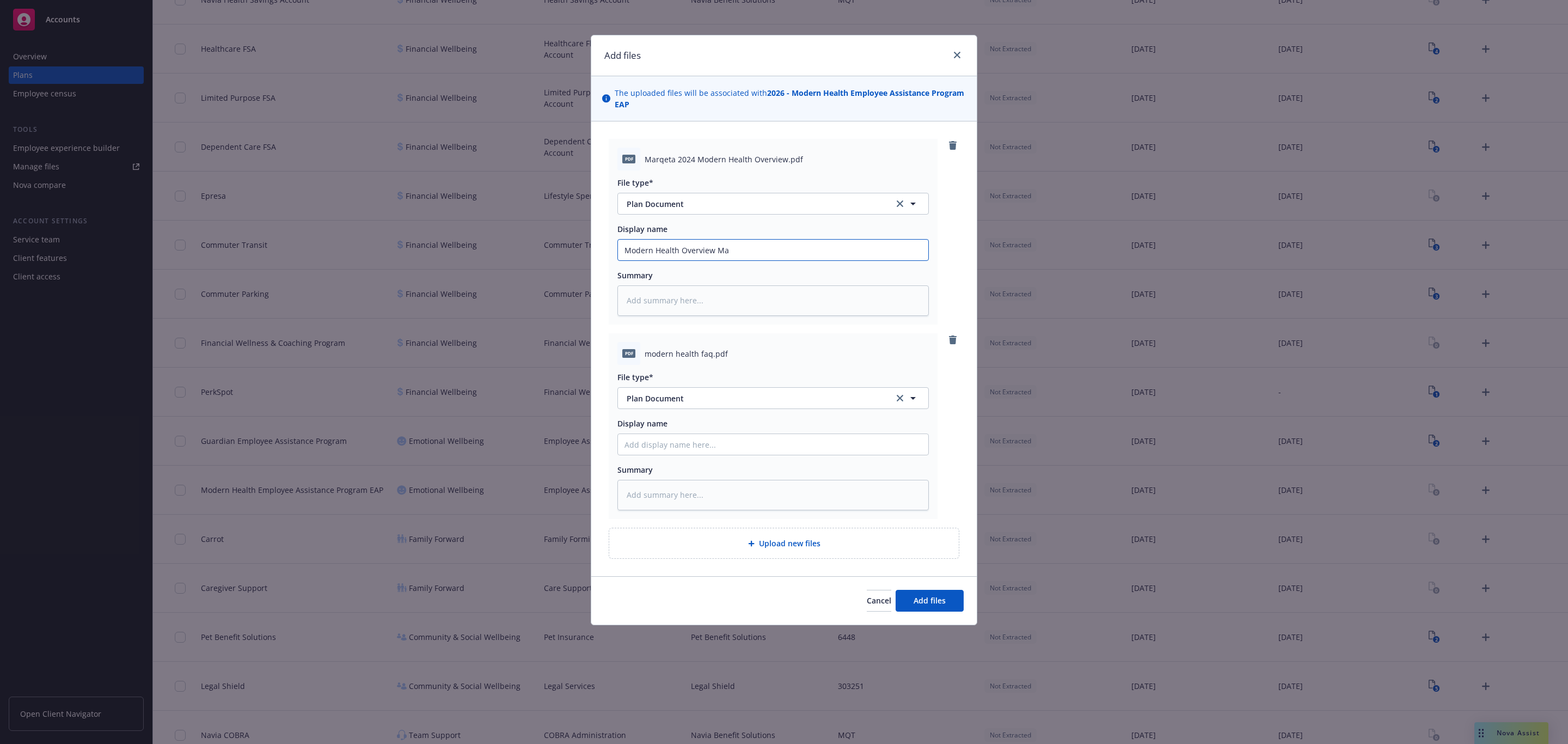
type textarea "x"
type input "Modern Health Overview Mar"
type textarea "x"
type input "Modern Health Overview Marq"
type textarea "x"
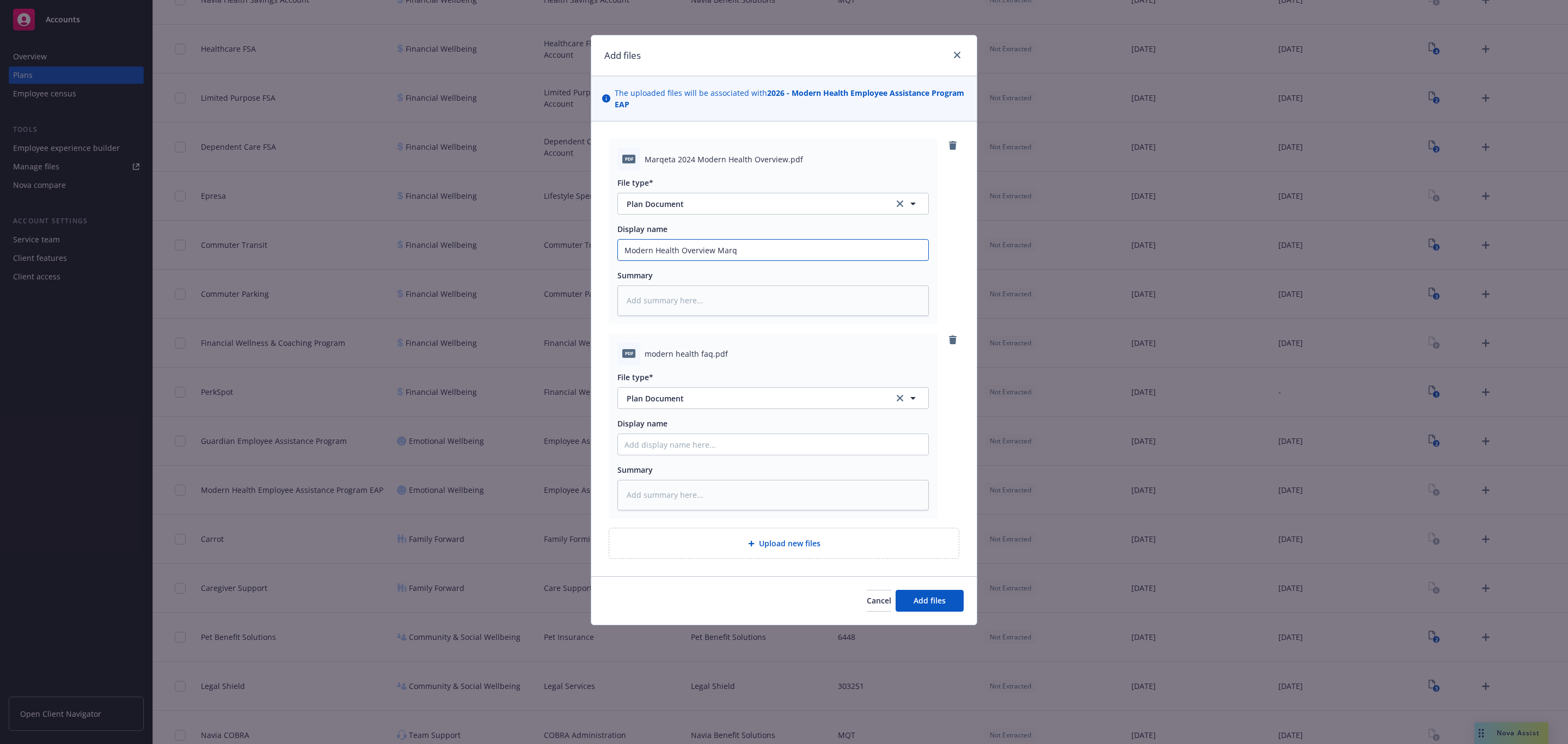
type input "Modern Health Overview Marqe"
type textarea "x"
type input "Modern Health Overview Marqet"
type textarea "x"
type input "Modern Health Overview Marqeta"
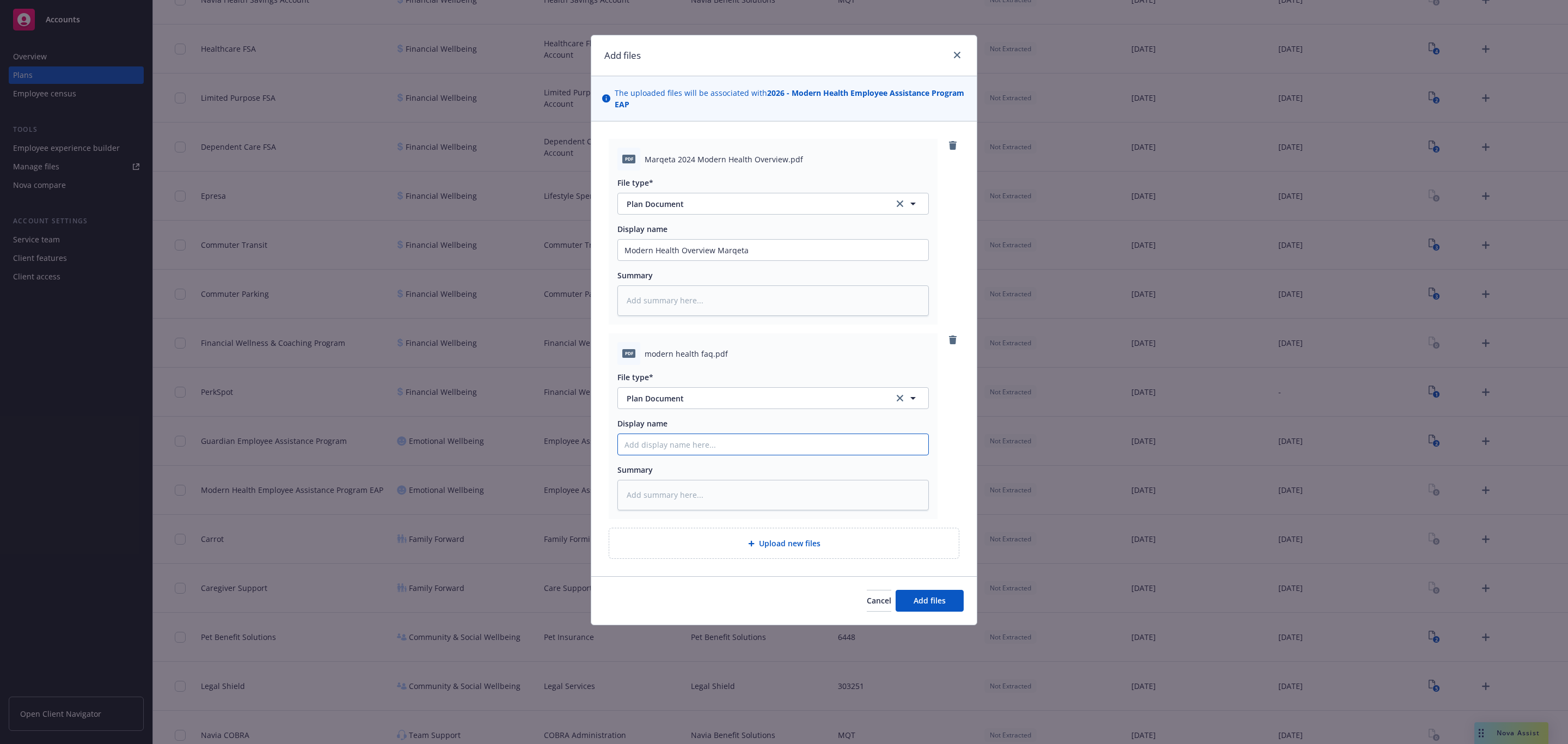
click at [711, 453] on input "Display name" at bounding box center [773, 445] width 310 height 21
type textarea "x"
type input "M"
type textarea "x"
type input "Mo"
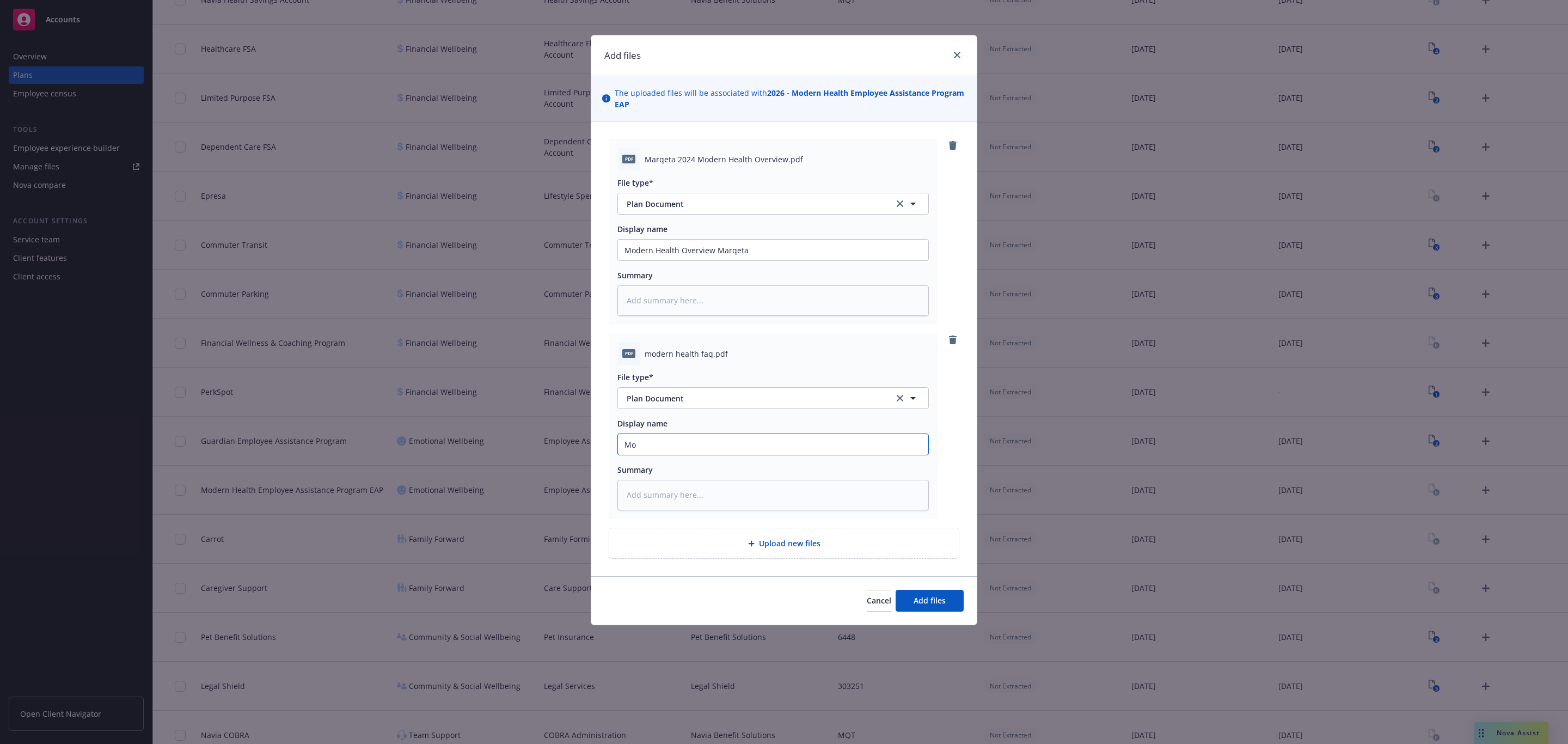
type textarea "x"
type input "Mod"
type textarea "x"
type input "Mode"
type textarea "x"
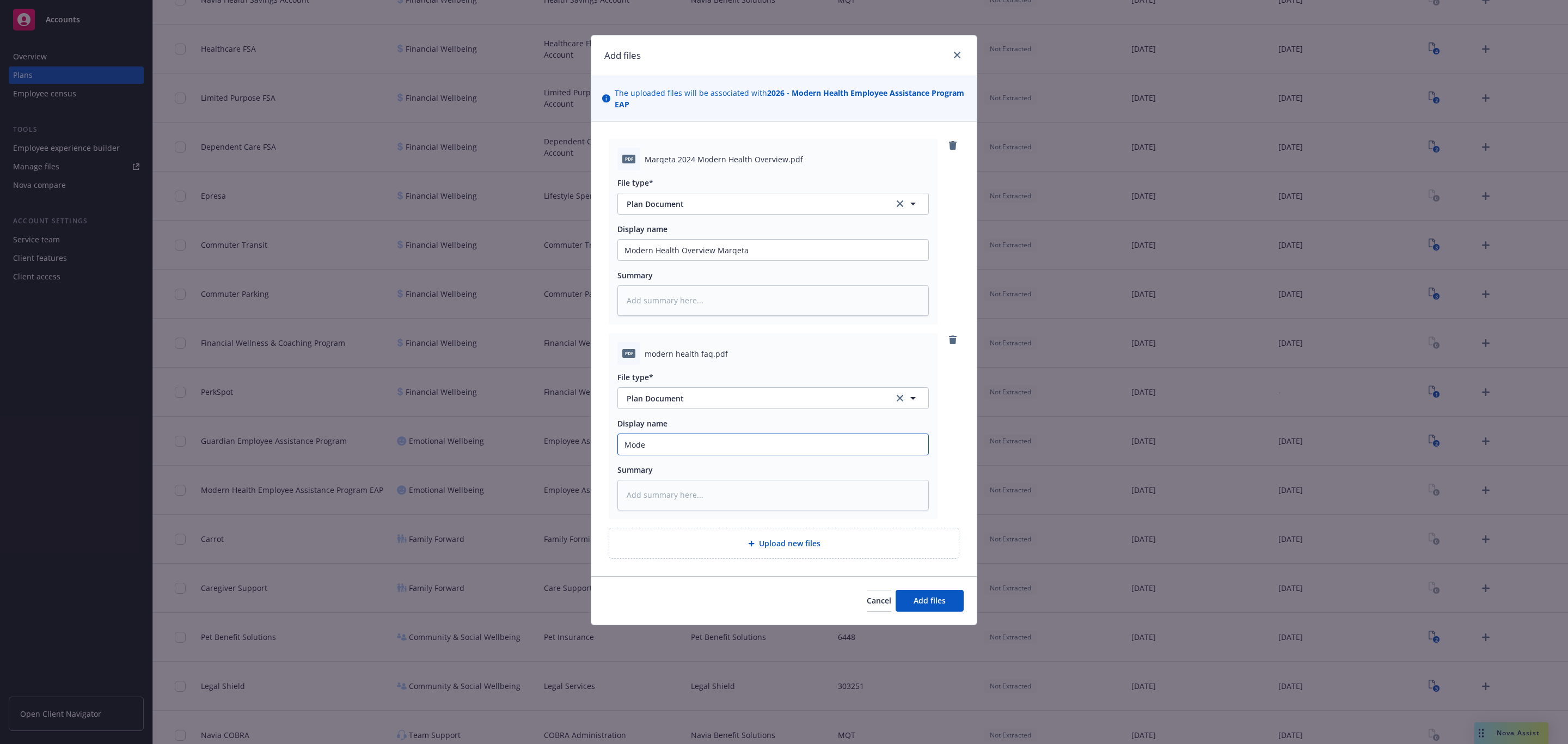
type input "Moder"
type textarea "x"
type input "Modern"
type textarea "x"
type input "Modern"
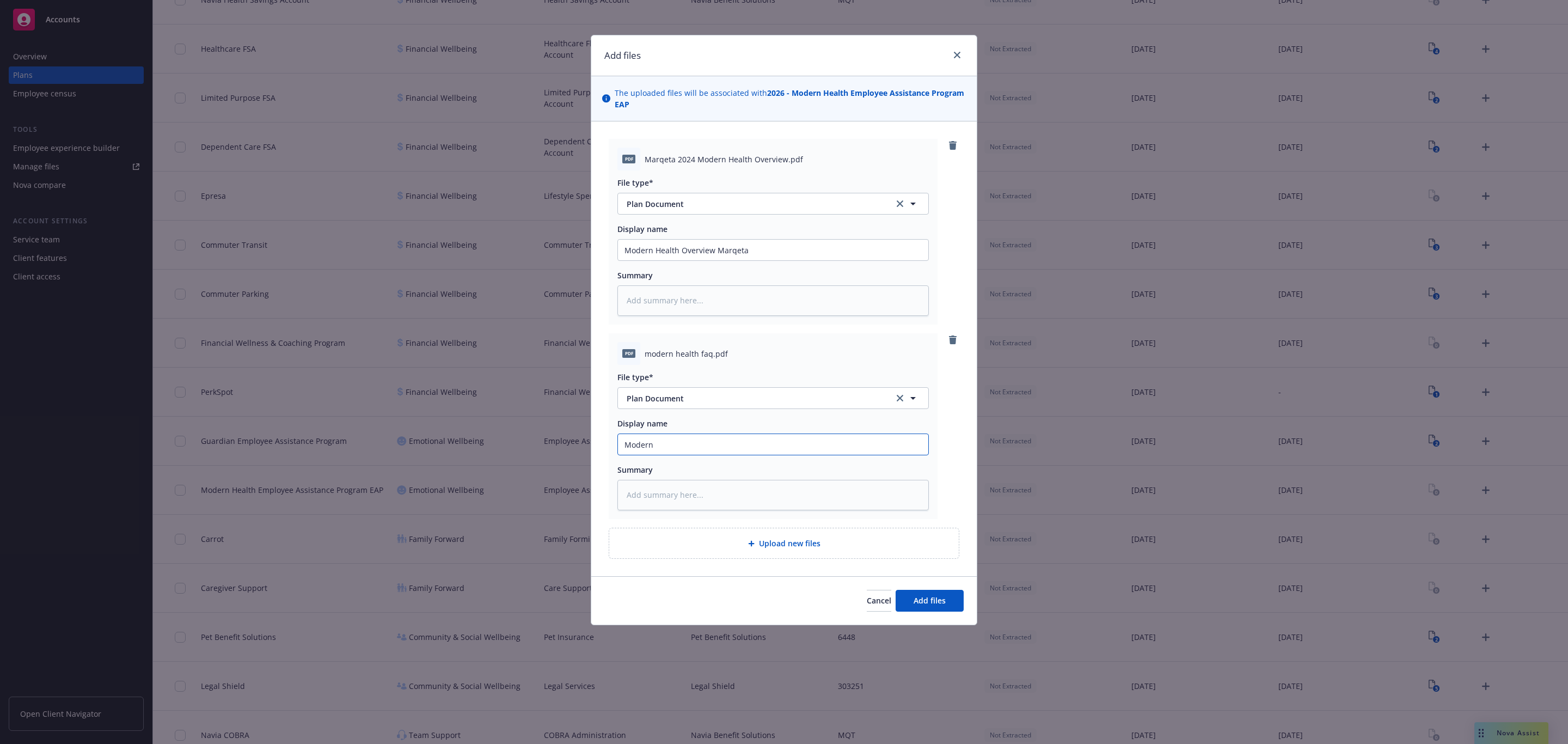
type textarea "x"
type input "Modern H"
type textarea "x"
type input "Modern He"
type textarea "x"
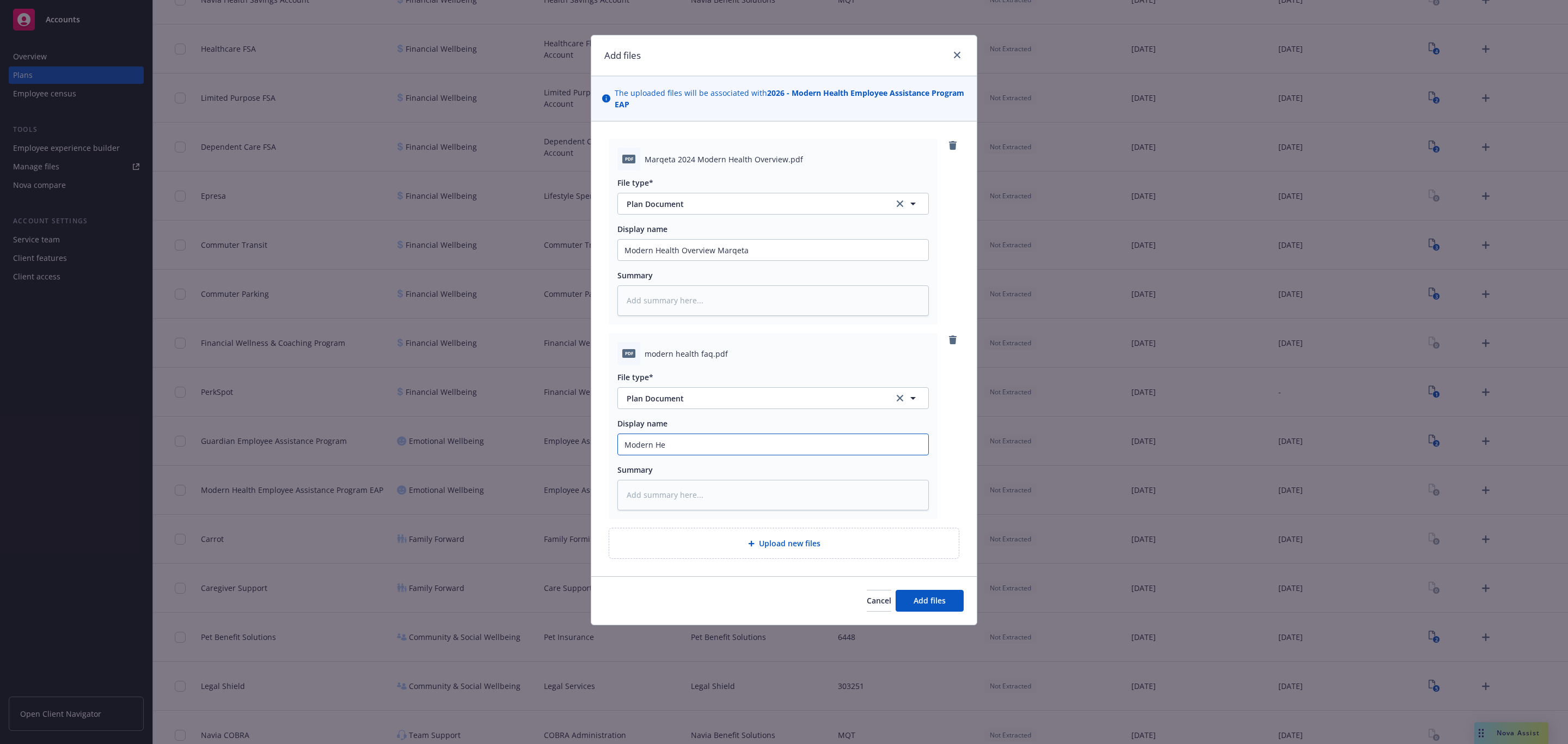
type input "Modern Hea"
type textarea "x"
type input "Modern Heal"
type textarea "x"
type input "Modern Healt"
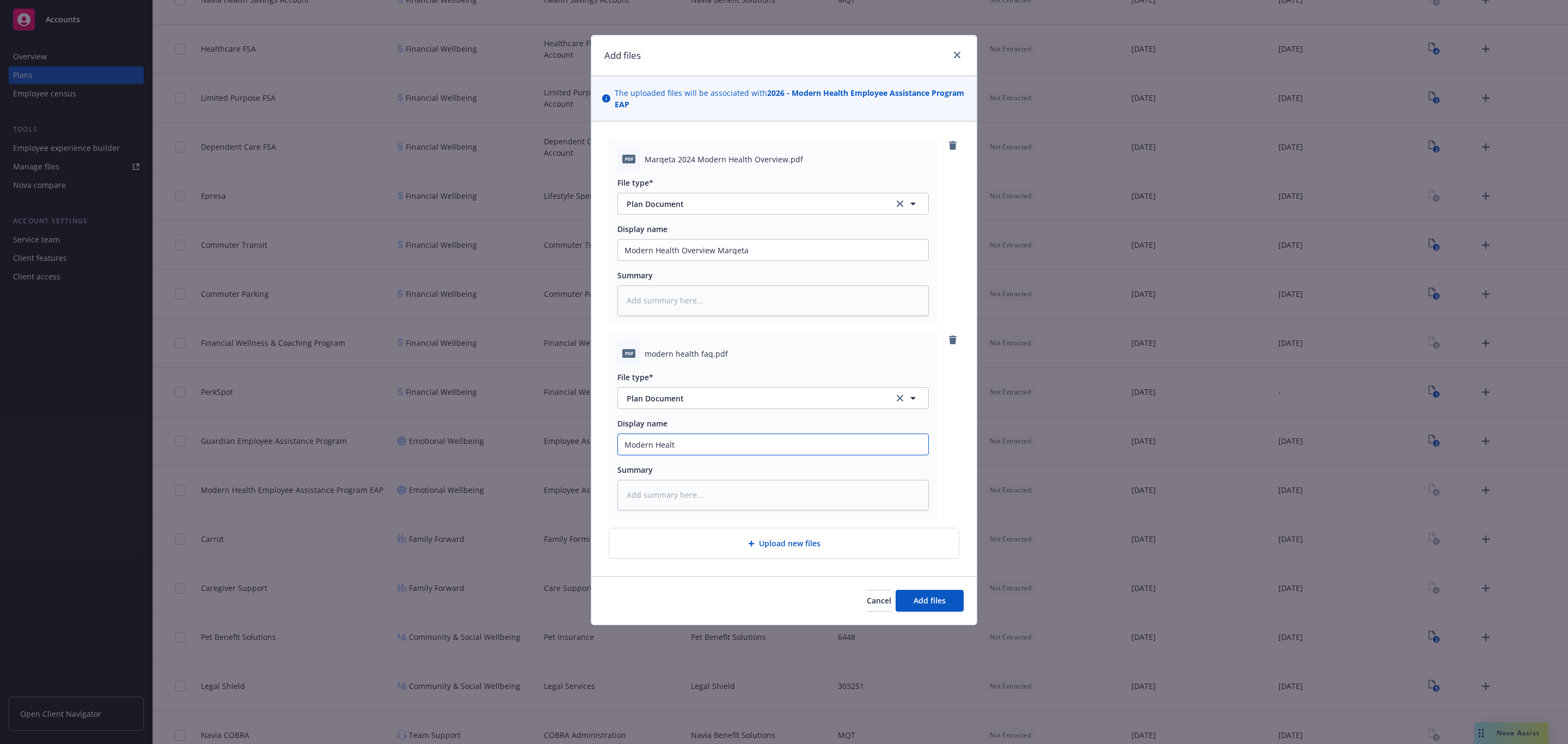
type textarea "x"
type input "Modern Health"
type textarea "x"
type input "Modern Health"
type textarea "x"
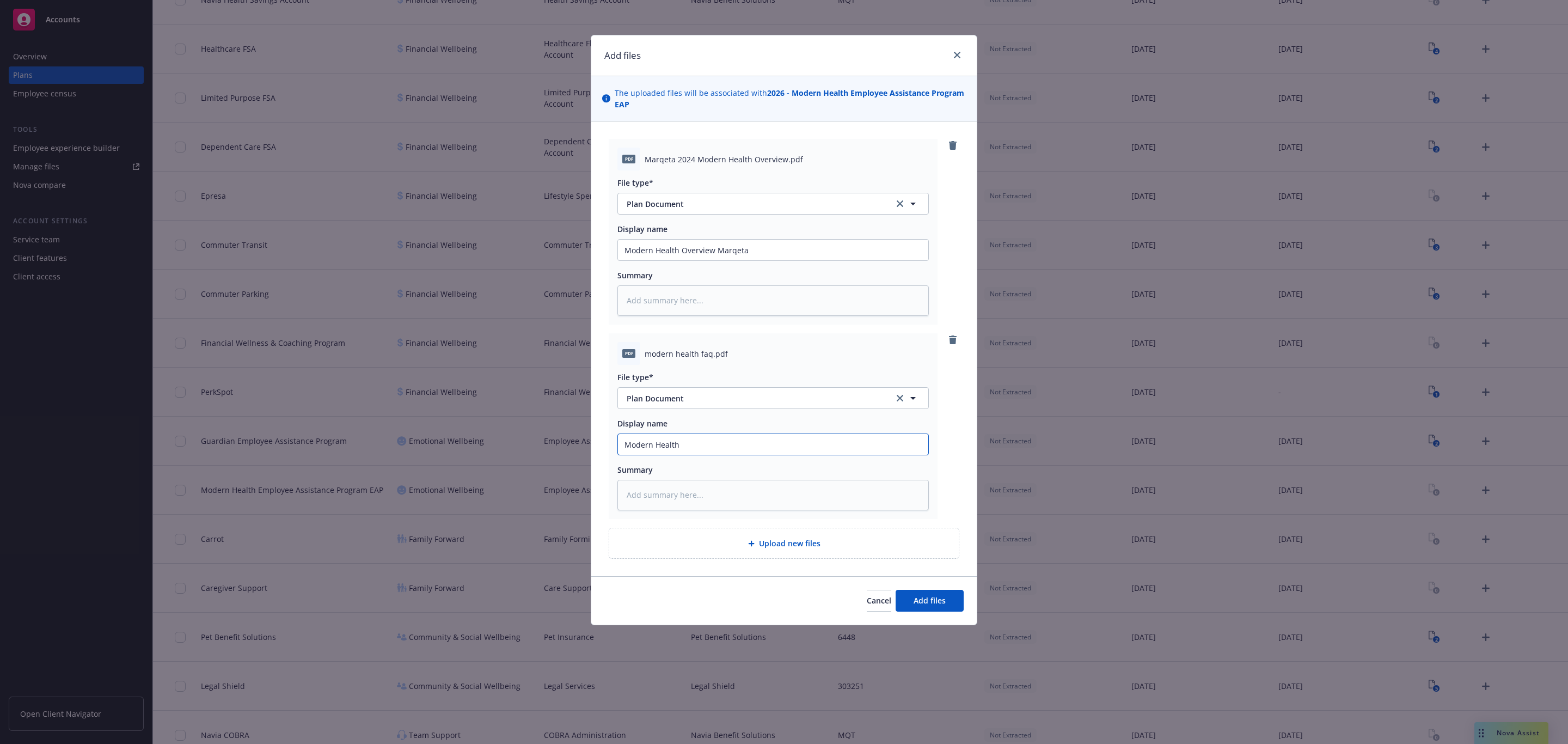
type input "Modern Health F"
type textarea "x"
type input "Modern Health FA"
type textarea "x"
type input "Modern Health FAW"
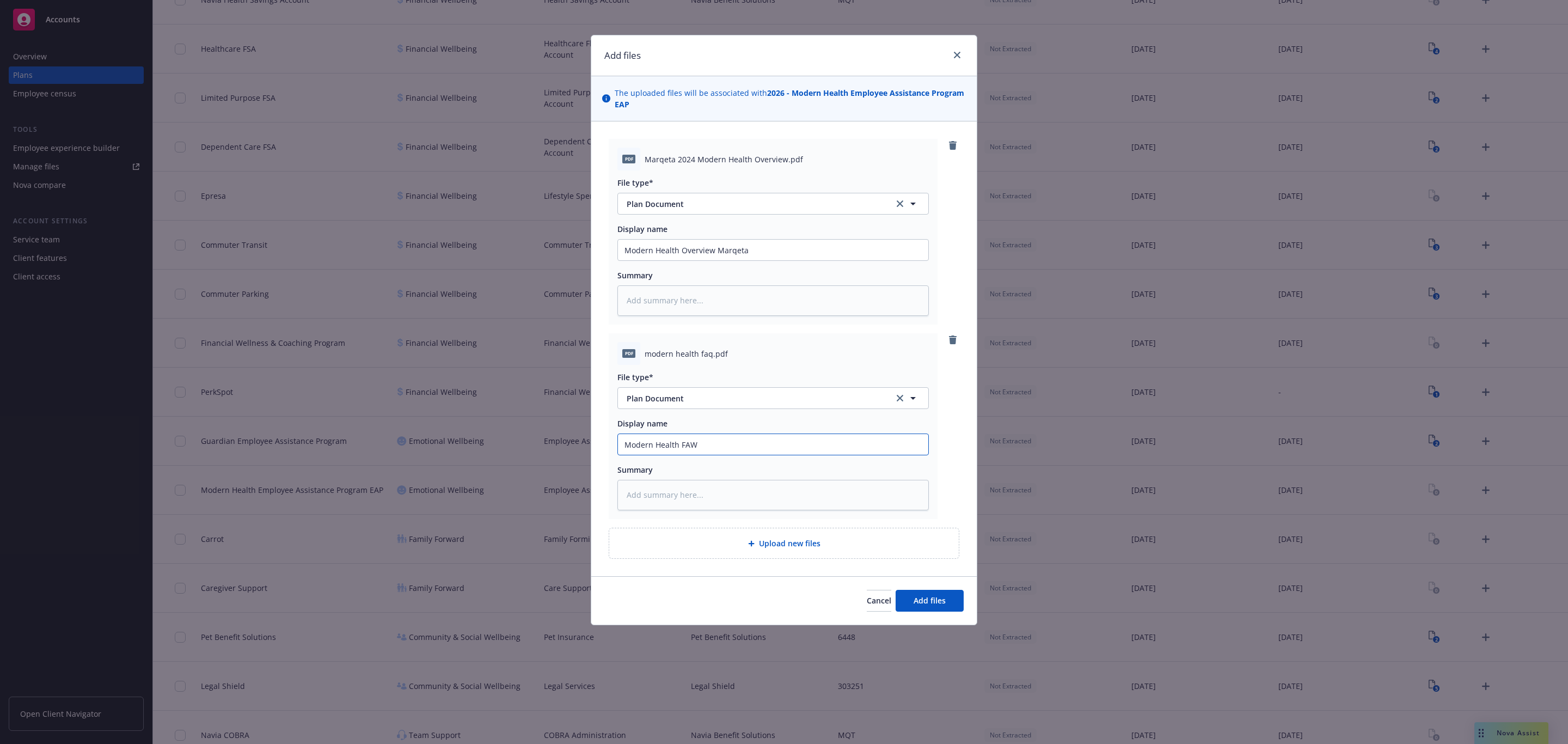
type textarea "x"
type input "Modern Health FA"
type textarea "x"
type input "Modern Health FAQ"
click at [895, 515] on button "Add files" at bounding box center [929, 600] width 68 height 22
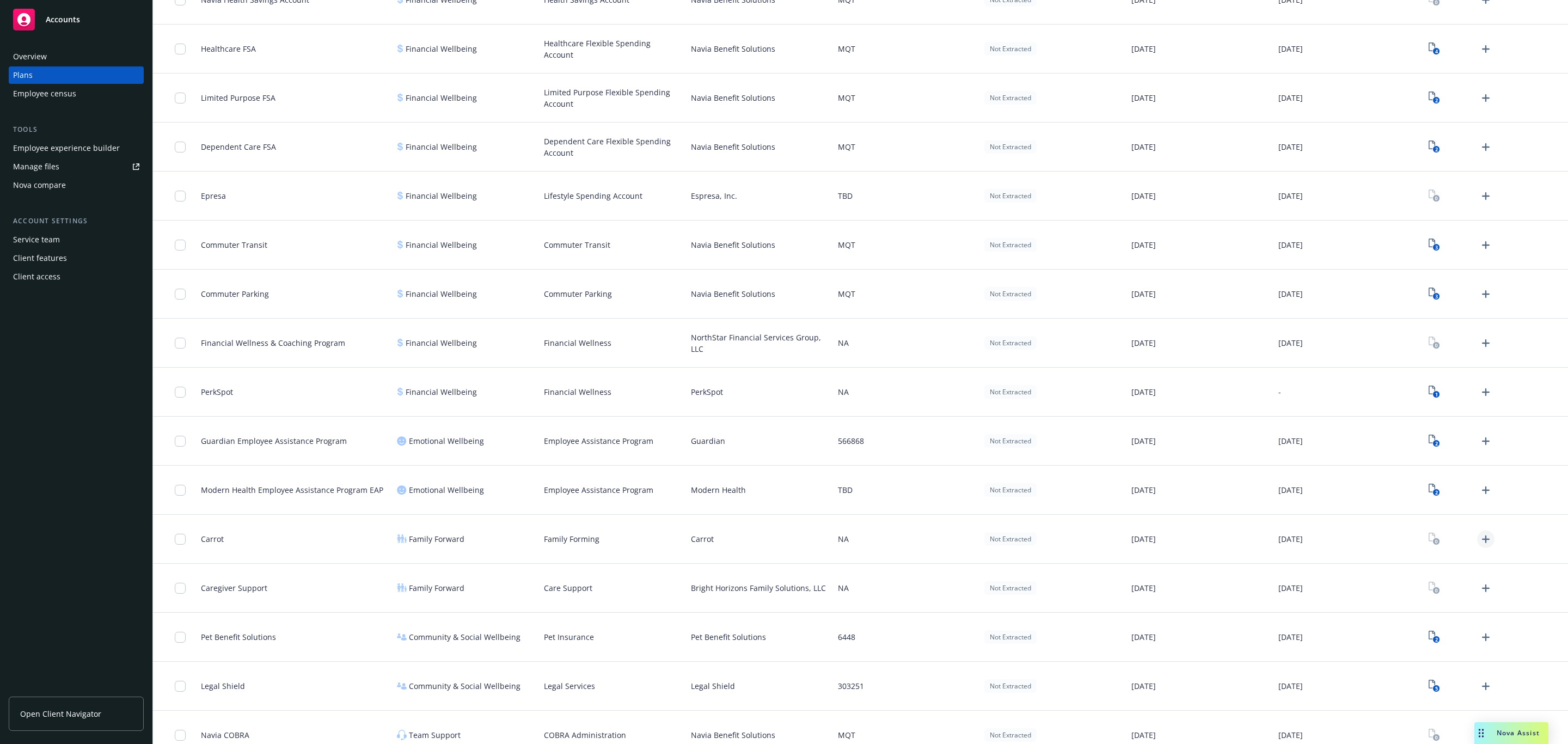
drag, startPoint x: 1463, startPoint y: 547, endPoint x: 1472, endPoint y: 543, distance: 9.8
click at [1044, 515] on div at bounding box center [1460, 539] width 69 height 17
click at [1044, 515] on icon "Upload Plan Documents" at bounding box center [1486, 538] width 13 height 13
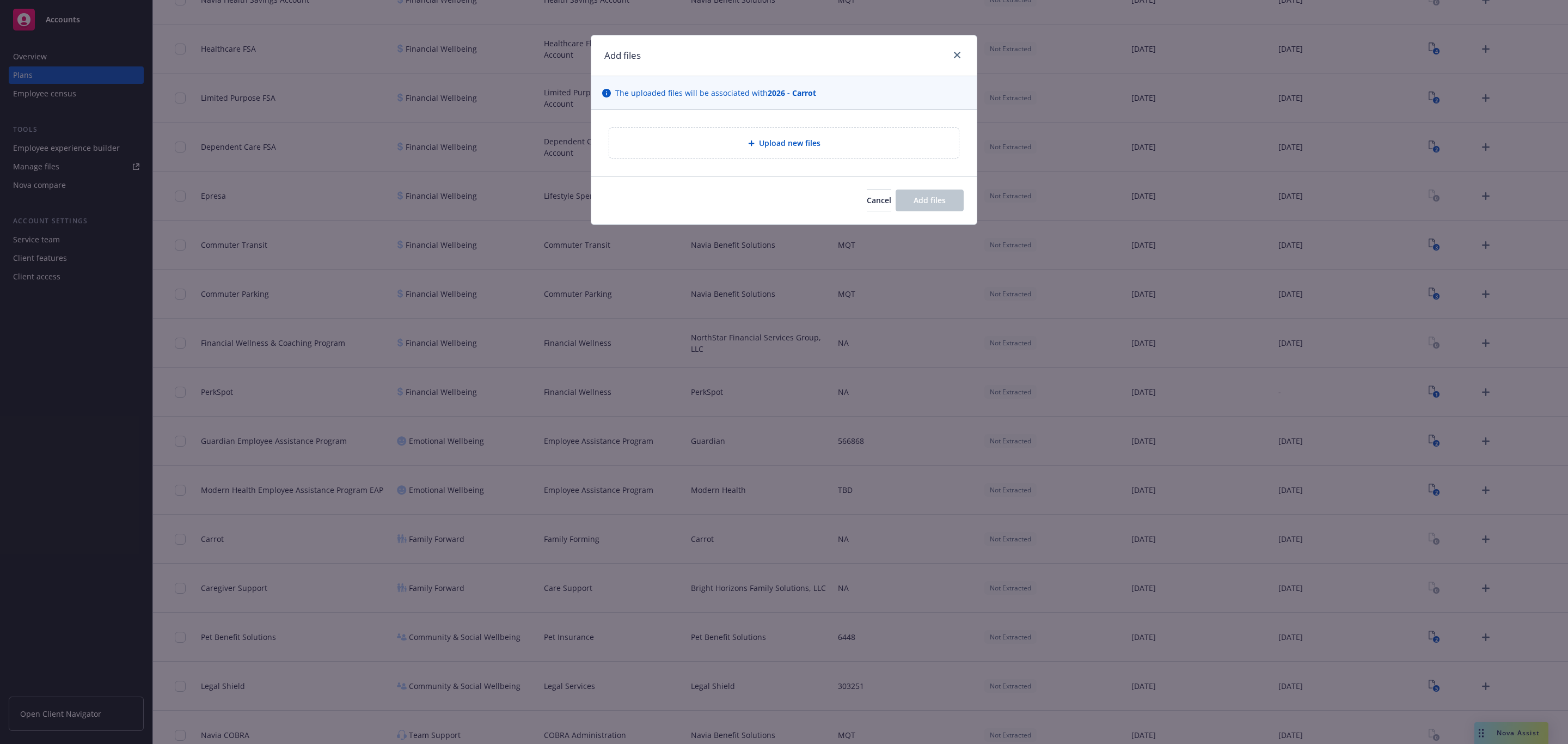
click at [779, 146] on span "Upload new files" at bounding box center [790, 142] width 62 height 11
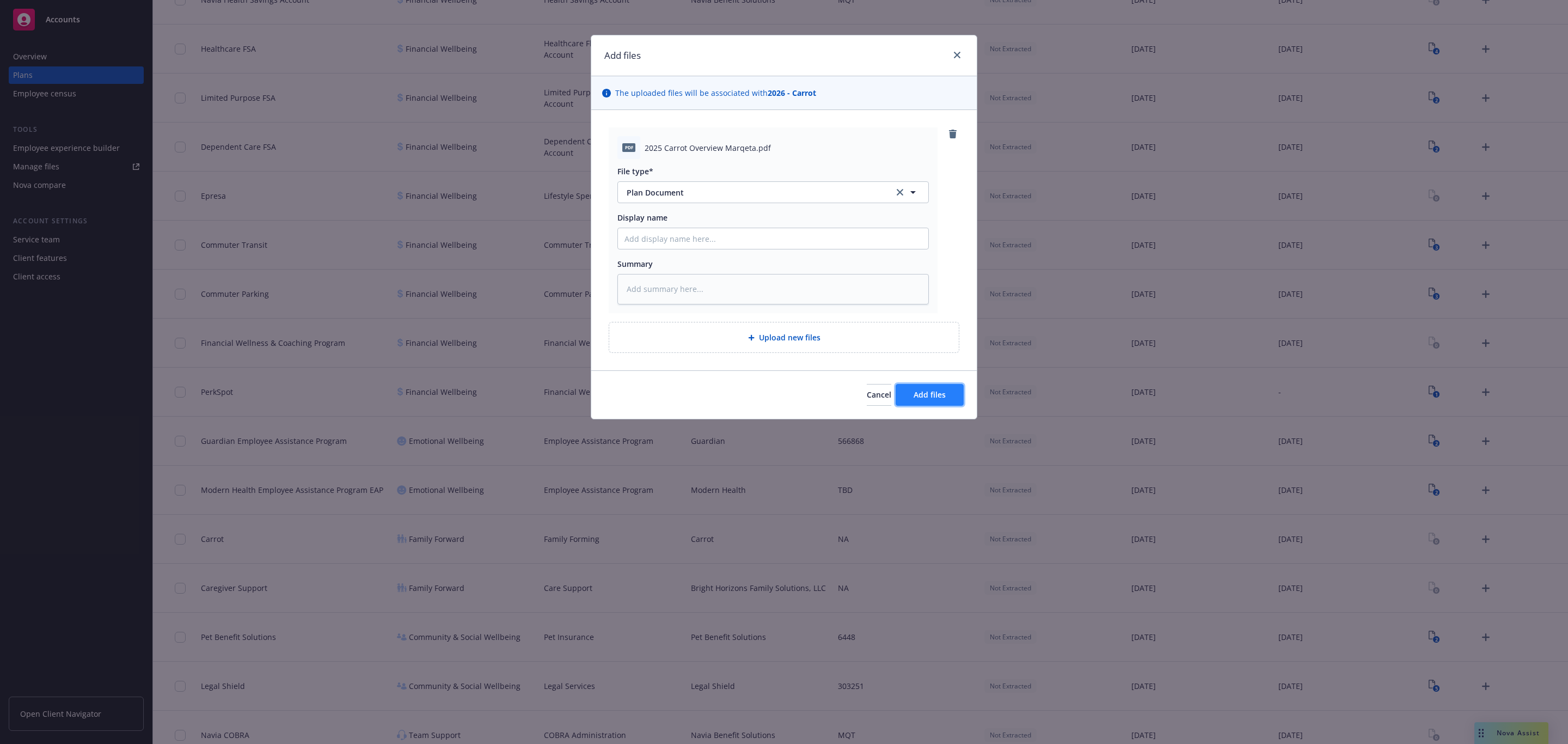
click at [940, 406] on button "Add files" at bounding box center [929, 395] width 68 height 22
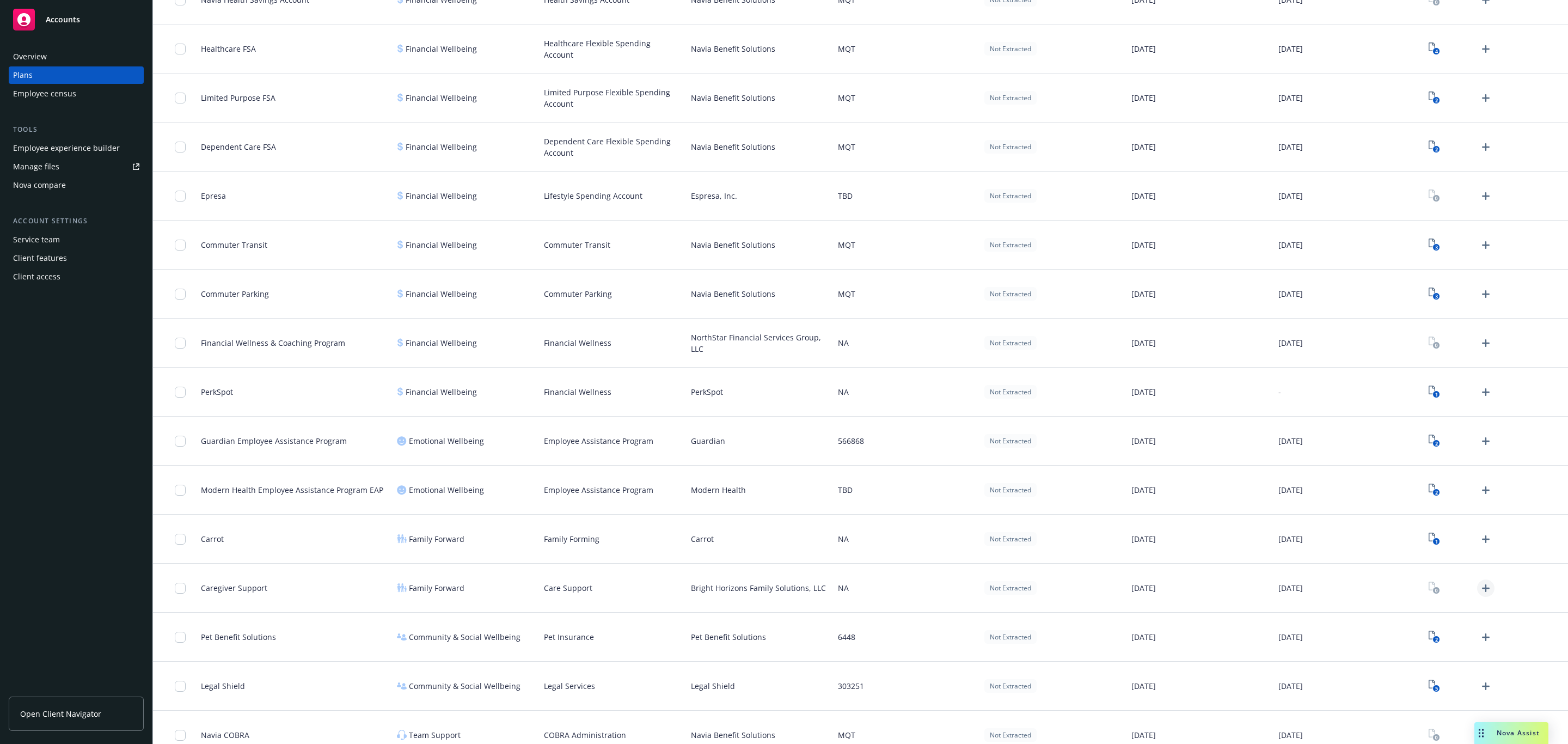
click at [1044, 515] on icon "Upload Plan Documents" at bounding box center [1486, 588] width 13 height 13
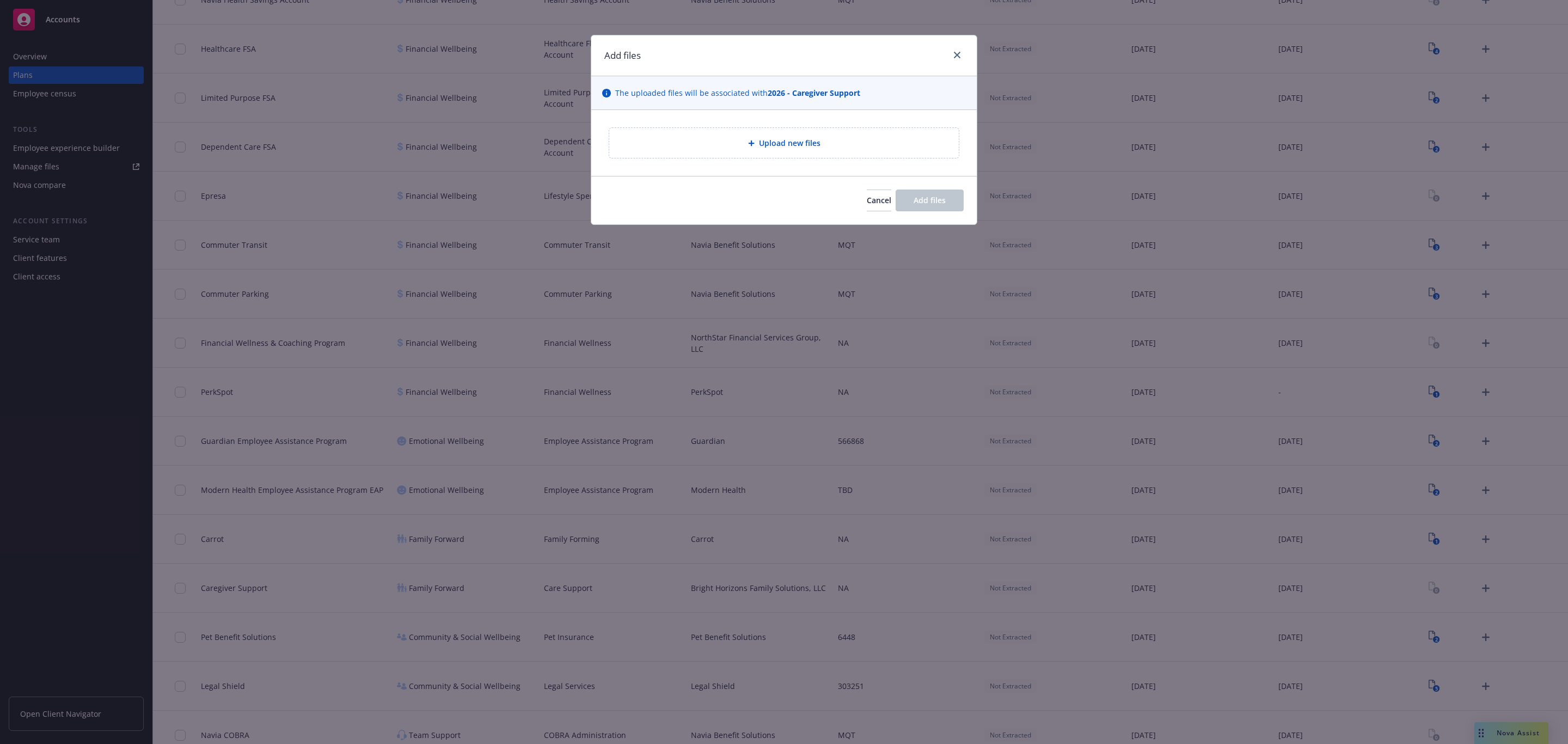
click at [857, 142] on div "Upload new files" at bounding box center [784, 143] width 332 height 12
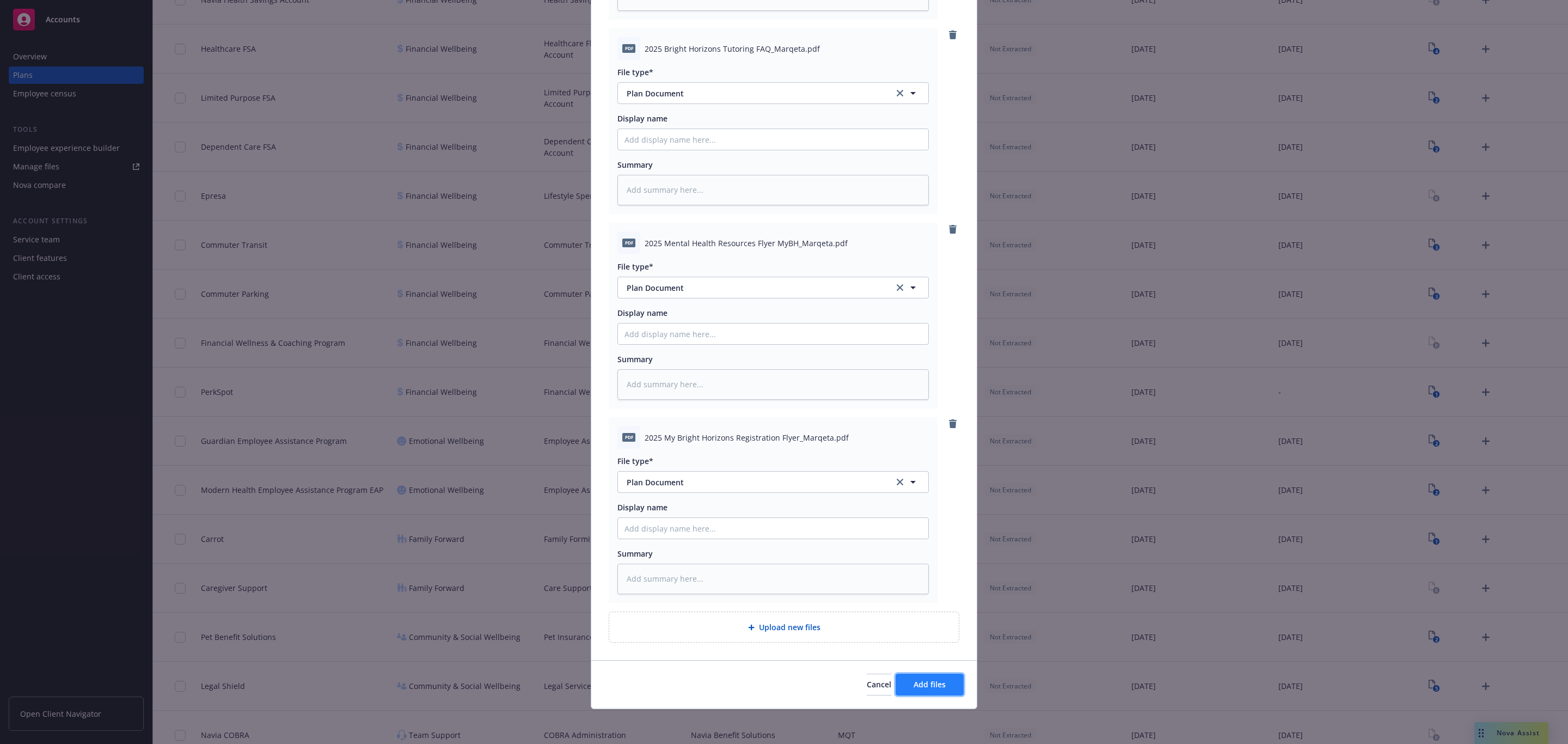
click at [920, 515] on span "Add files" at bounding box center [929, 684] width 32 height 10
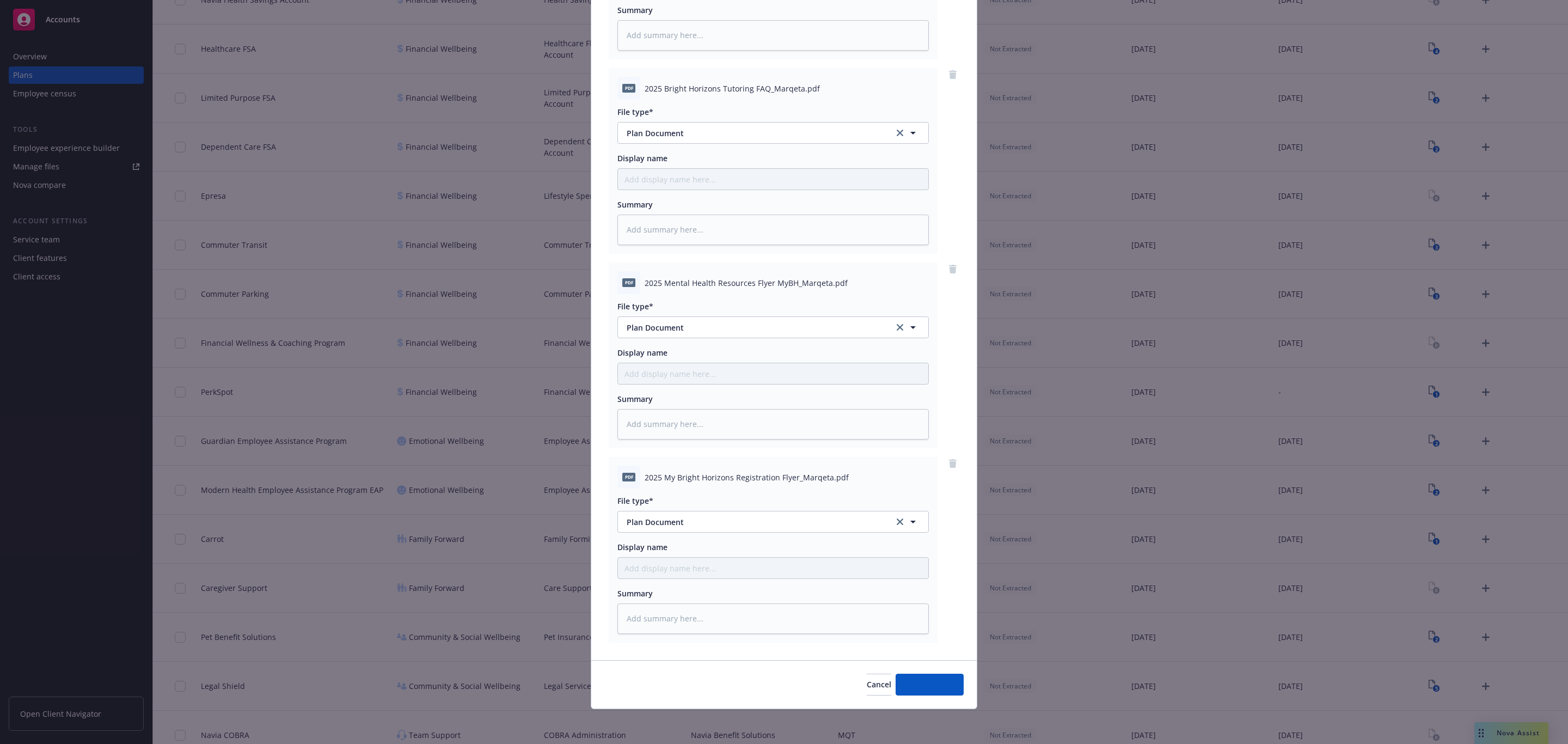
scroll to position [1615, 0]
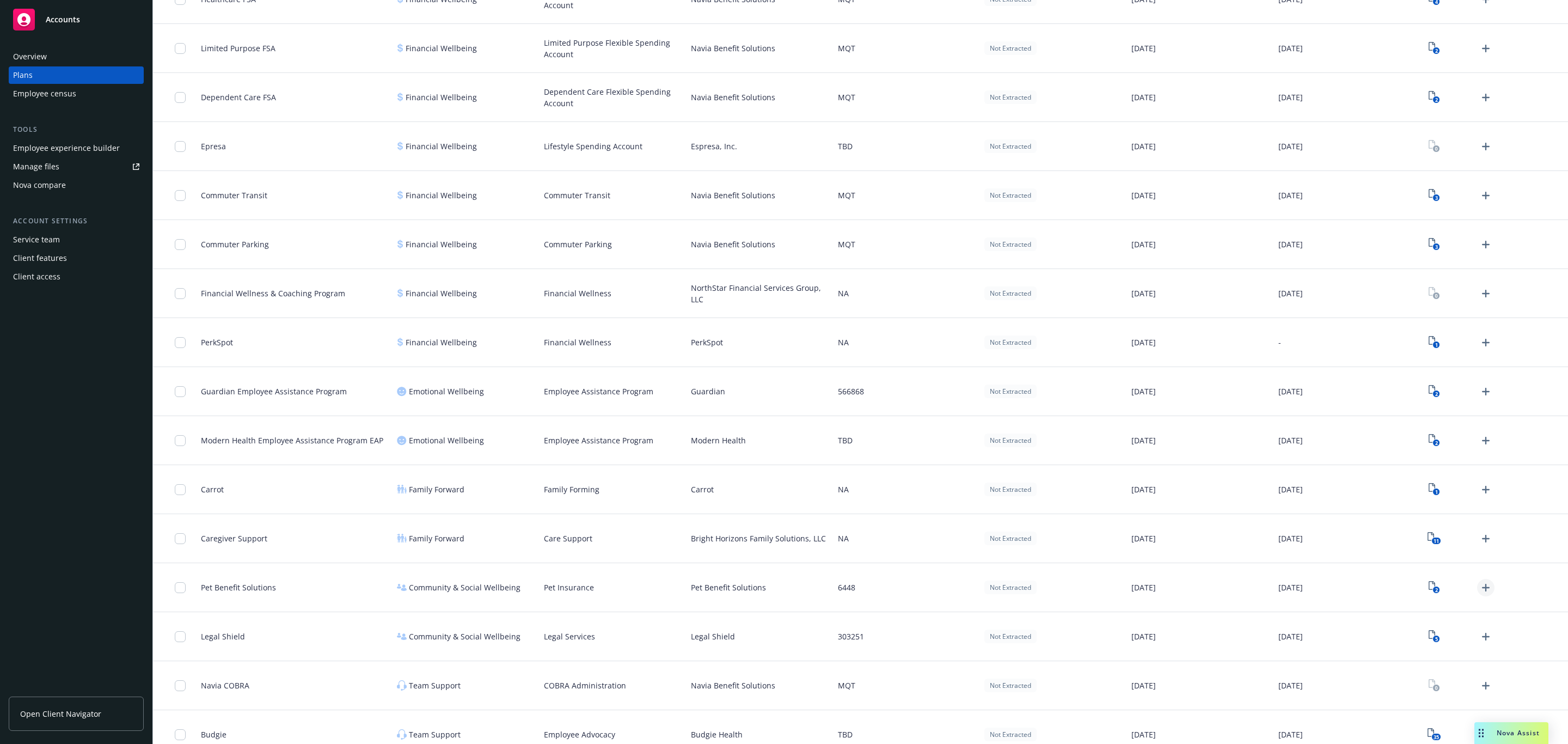
scroll to position [1128, 0]
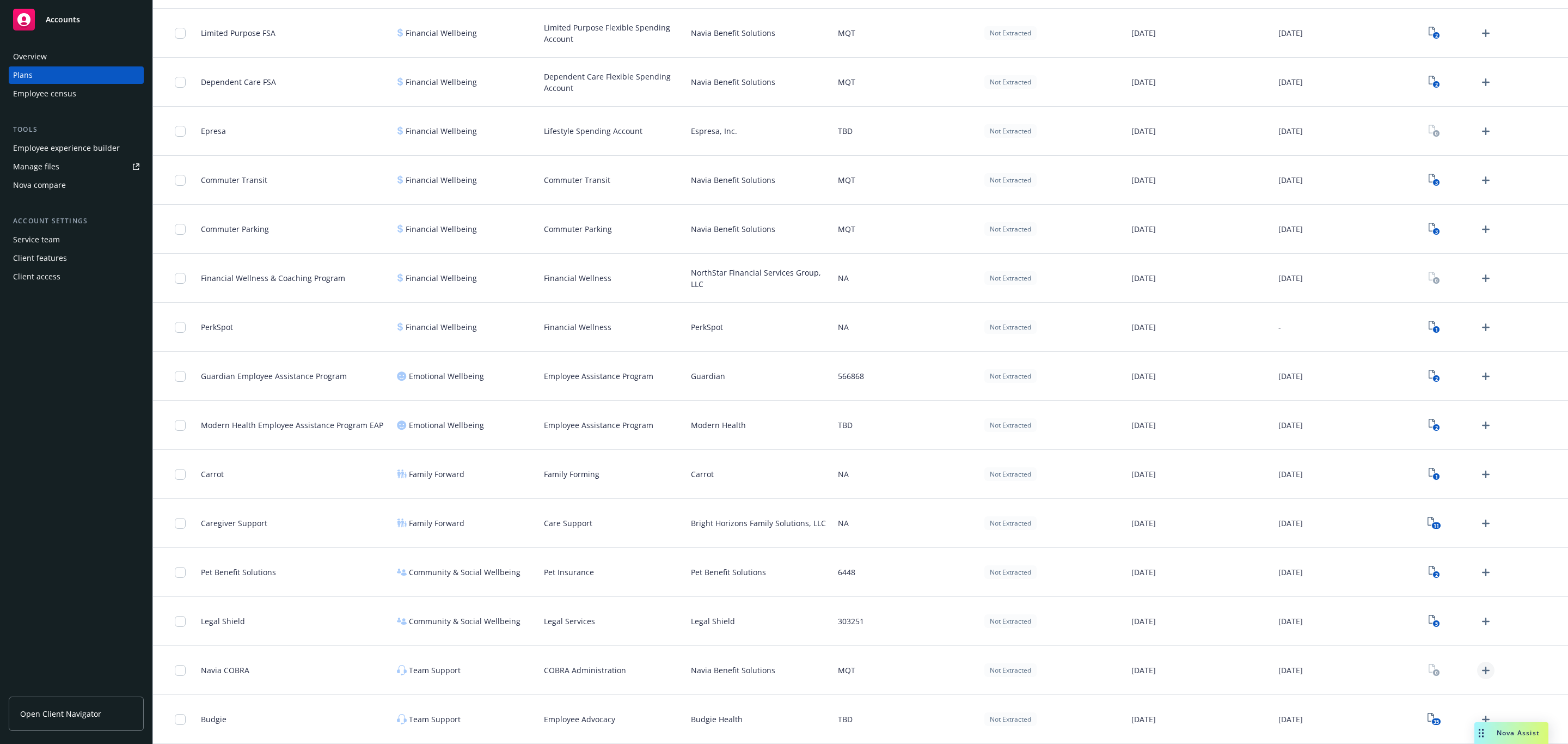
click at [1044, 515] on icon "Upload Plan Documents" at bounding box center [1486, 670] width 13 height 13
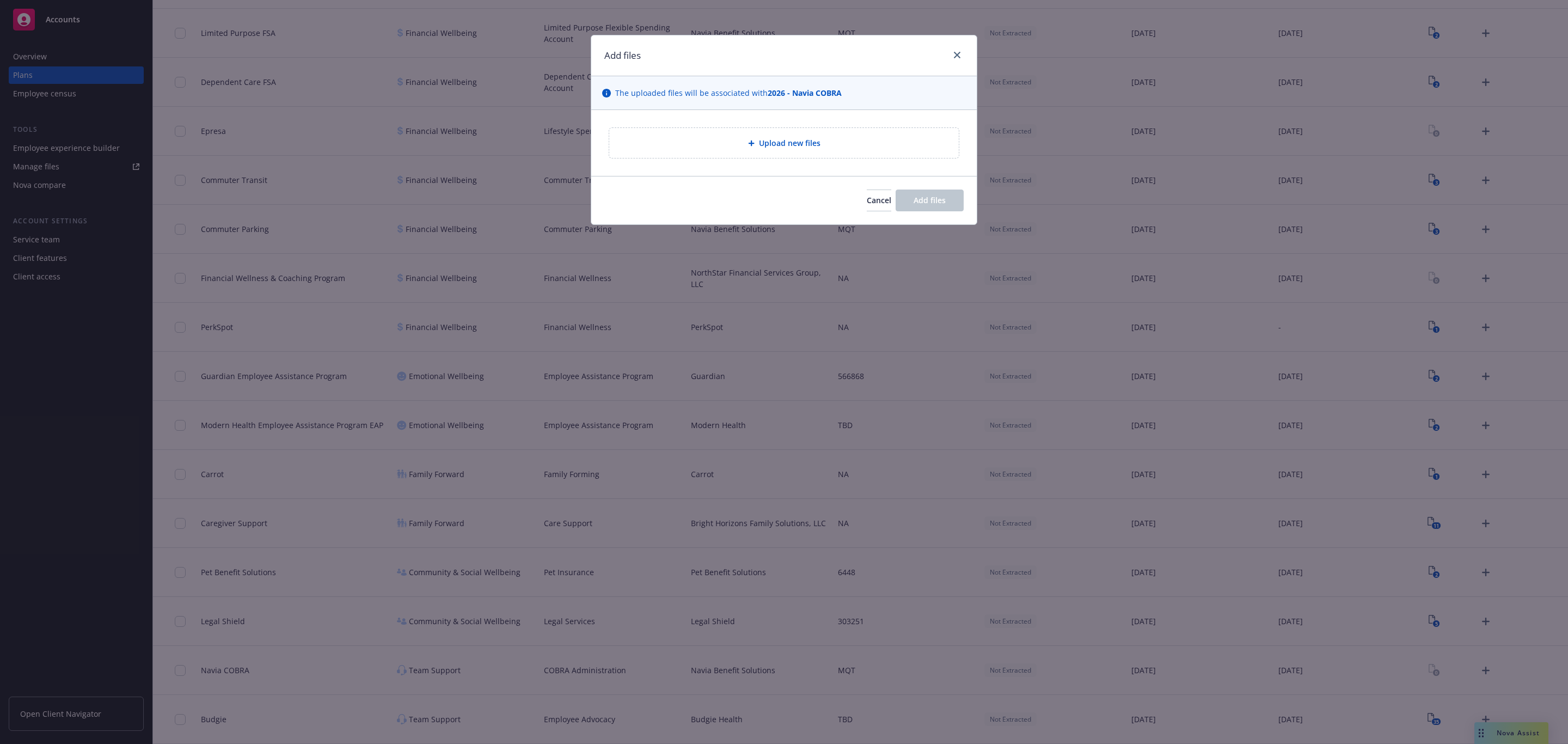
click at [725, 144] on div "Upload new files" at bounding box center [784, 143] width 332 height 12
click at [750, 138] on div "Upload new files" at bounding box center [784, 143] width 332 height 12
click at [869, 211] on button "Cancel" at bounding box center [879, 200] width 24 height 22
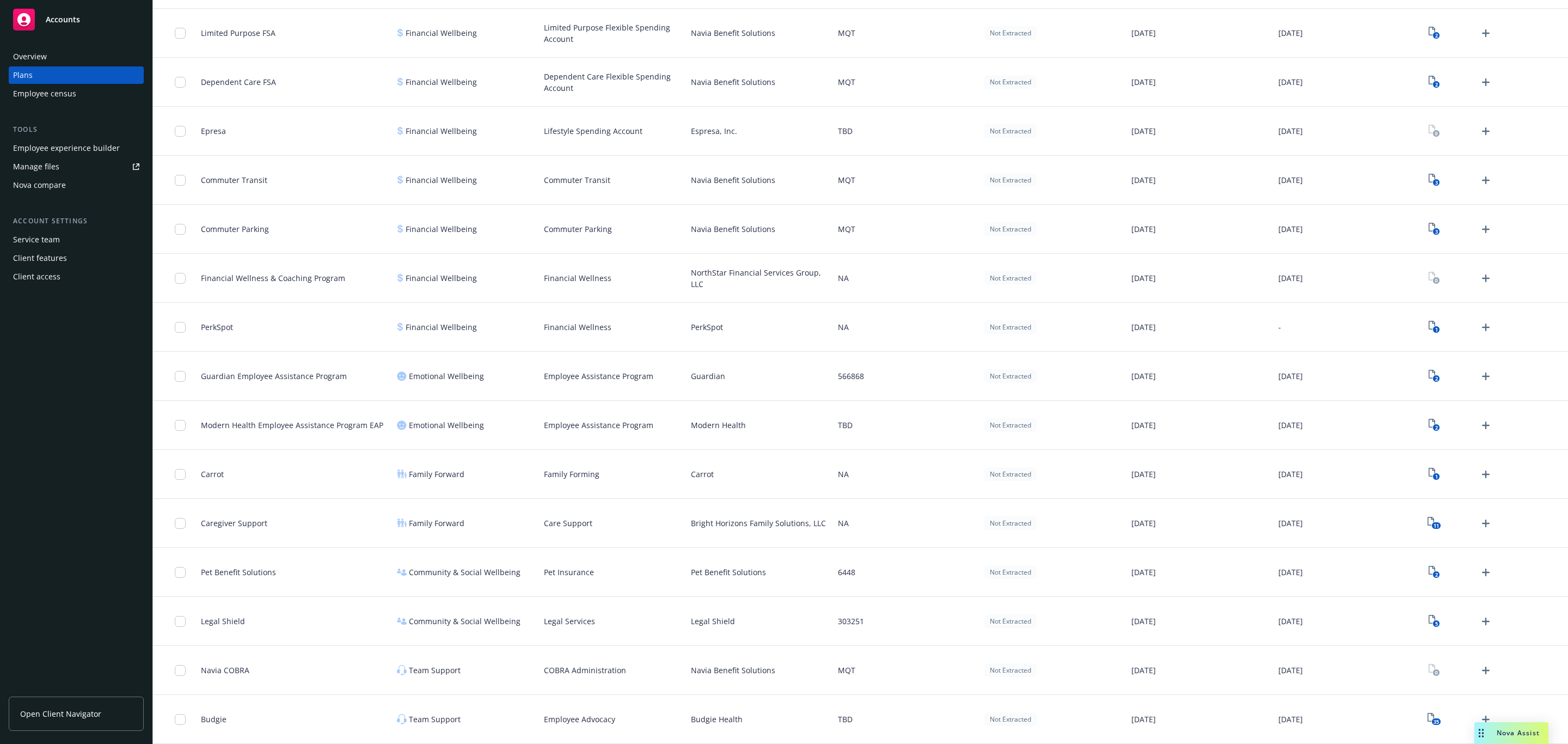
click at [868, 203] on div "MQT" at bounding box center [908, 180] width 147 height 49
click at [1044, 515] on link "Upload Plan Documents" at bounding box center [1486, 622] width 17 height 17
click at [1044, 515] on icon "5" at bounding box center [1434, 621] width 11 height 12
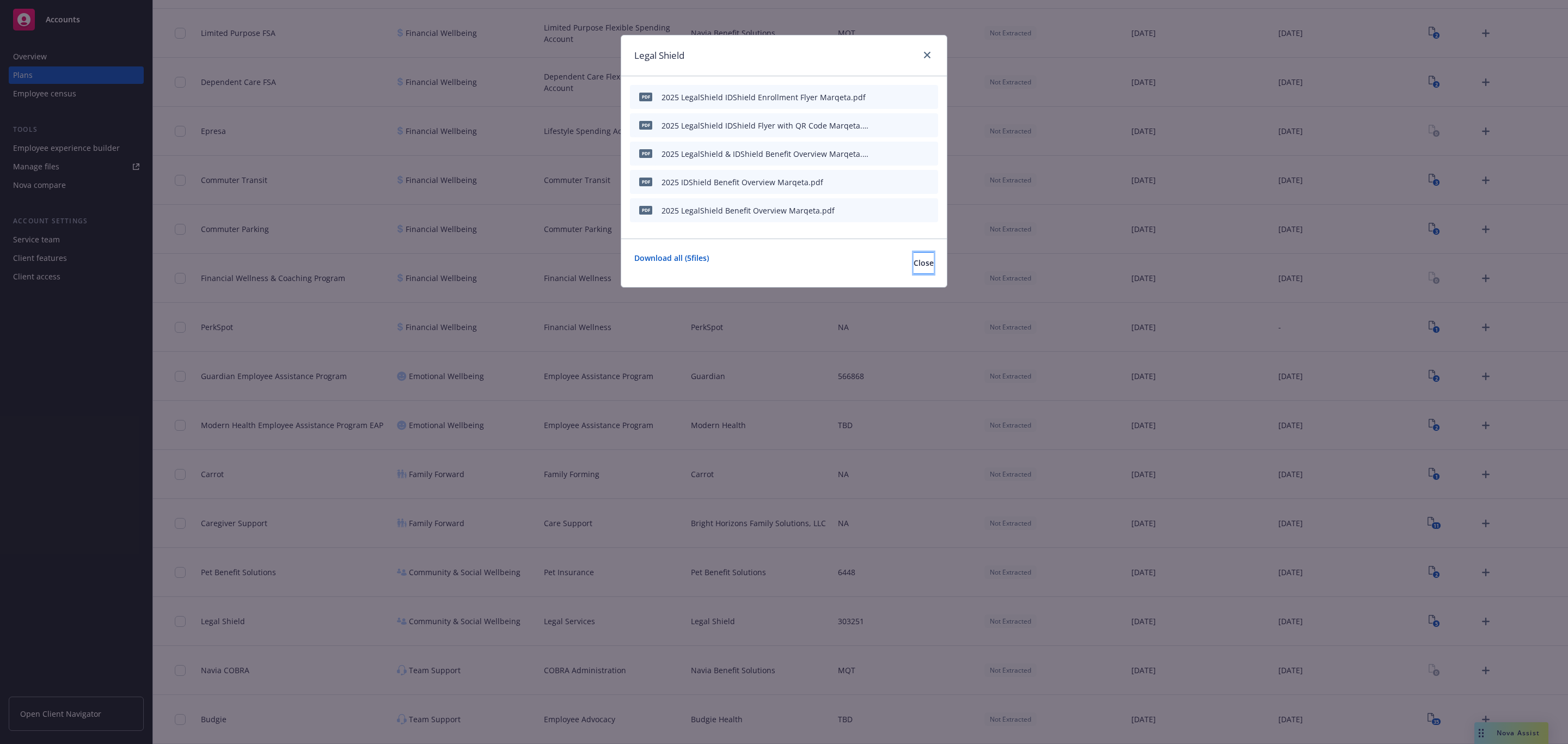
click at [921, 263] on button "Close" at bounding box center [923, 263] width 20 height 22
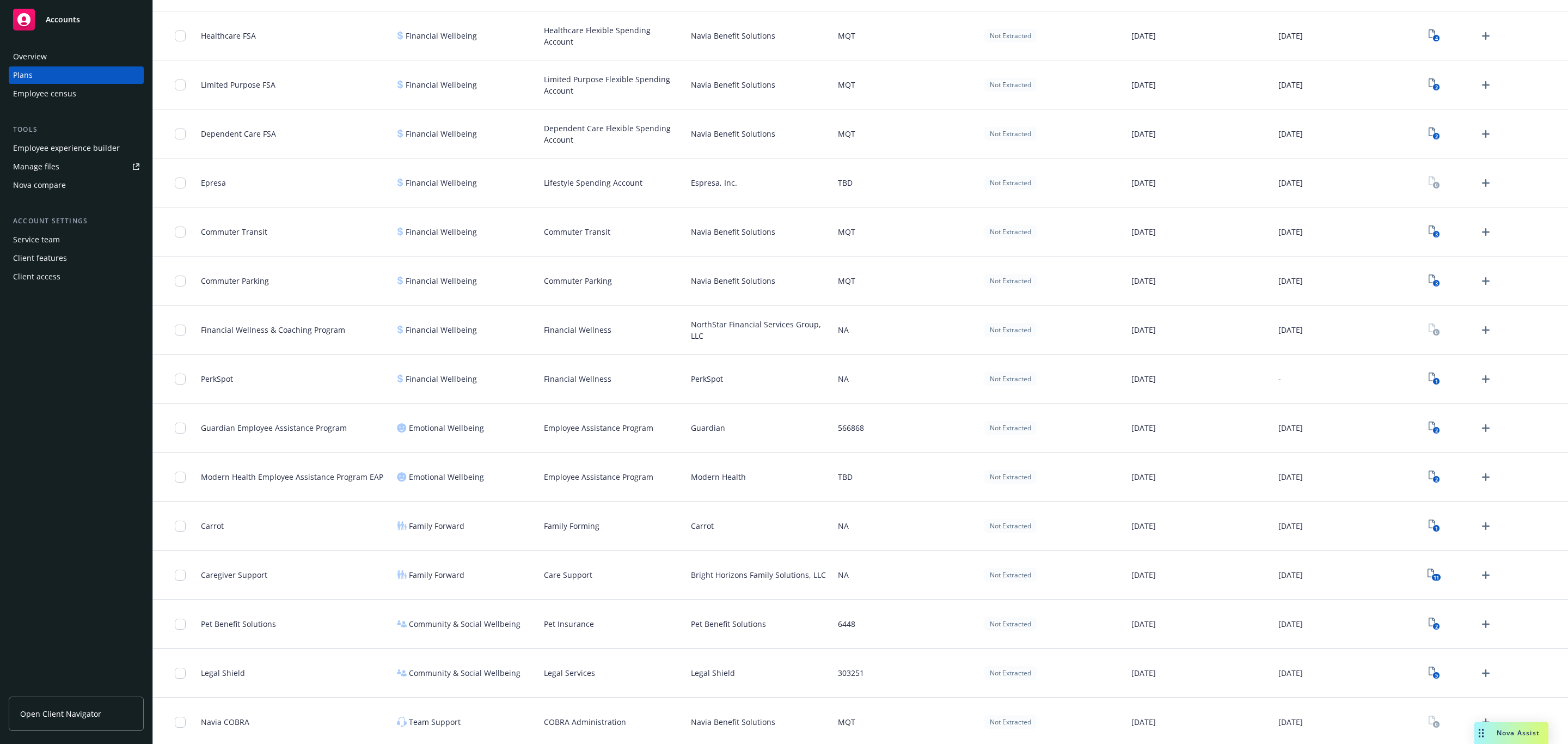
scroll to position [1047, 0]
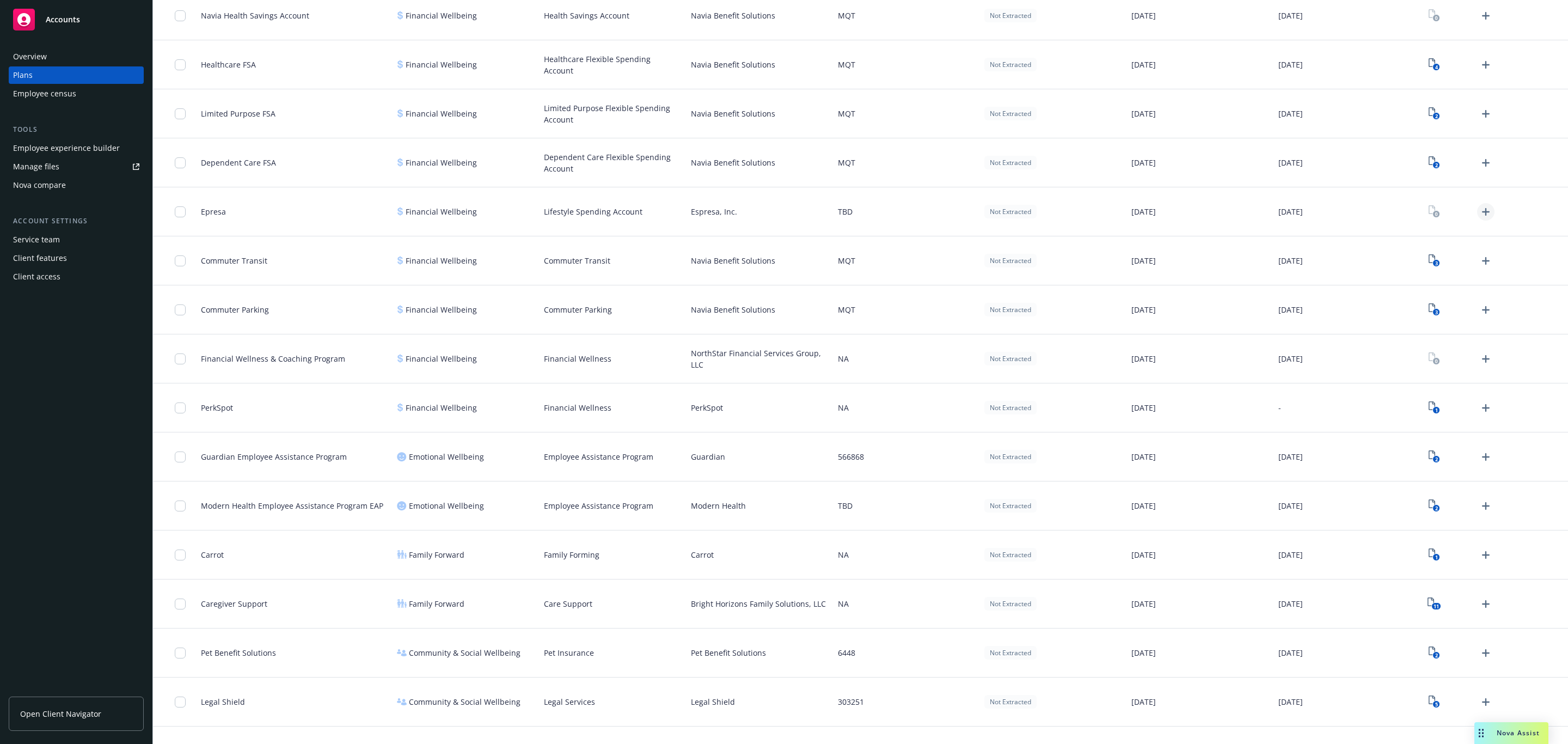
click at [1044, 214] on icon "Upload Plan Documents" at bounding box center [1486, 212] width 13 height 13
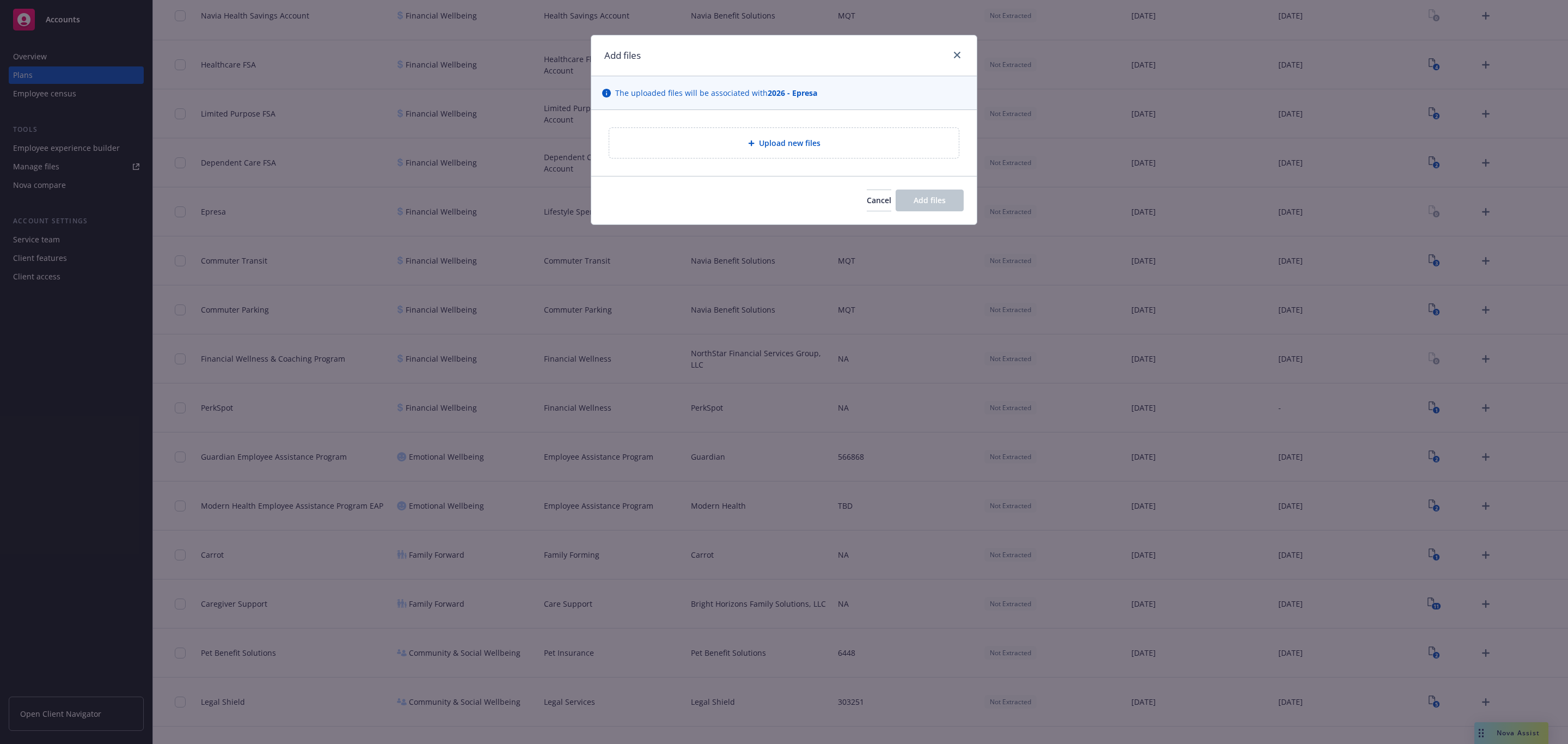
drag, startPoint x: 840, startPoint y: 110, endPoint x: 838, endPoint y: 127, distance: 17.1
click at [840, 113] on div "Upload new files" at bounding box center [784, 143] width 386 height 66
click at [838, 127] on div "Upload new files" at bounding box center [784, 143] width 386 height 66
click at [838, 134] on div "Upload new files" at bounding box center [784, 143] width 349 height 30
click at [867, 203] on span "Cancel" at bounding box center [879, 200] width 24 height 10
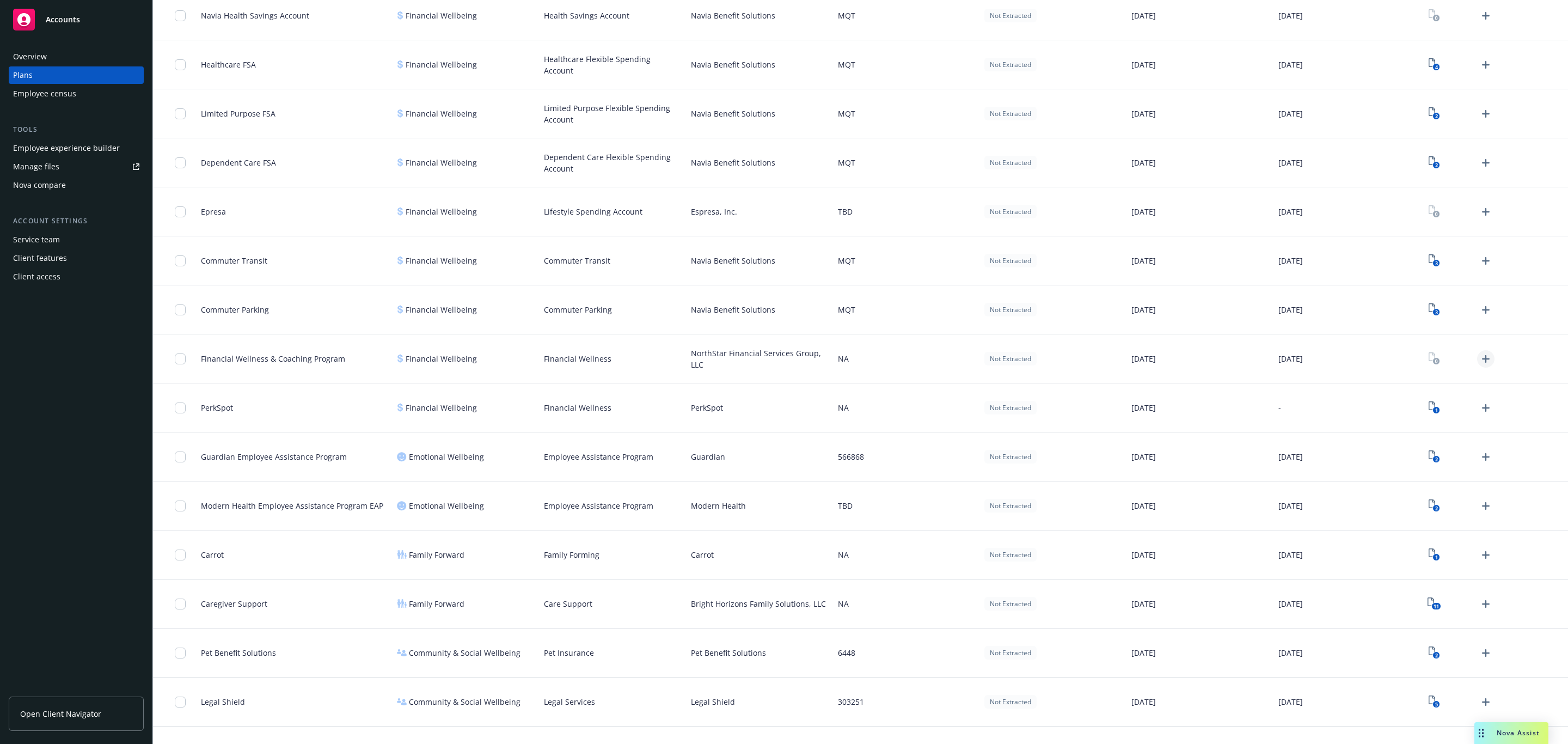
click at [1044, 356] on link "Upload Plan Documents" at bounding box center [1486, 359] width 17 height 17
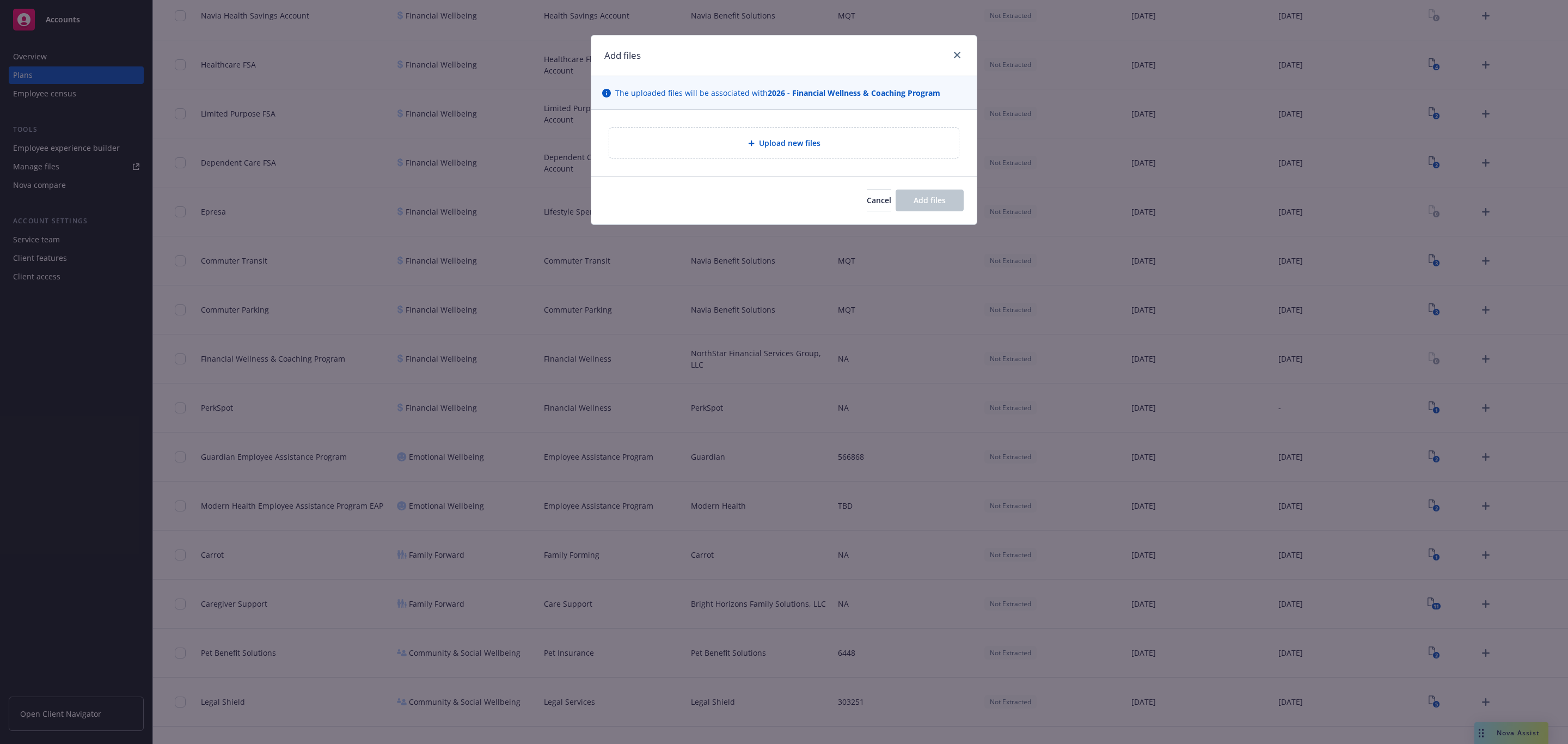
click at [807, 136] on div "Upload new files" at bounding box center [784, 143] width 349 height 30
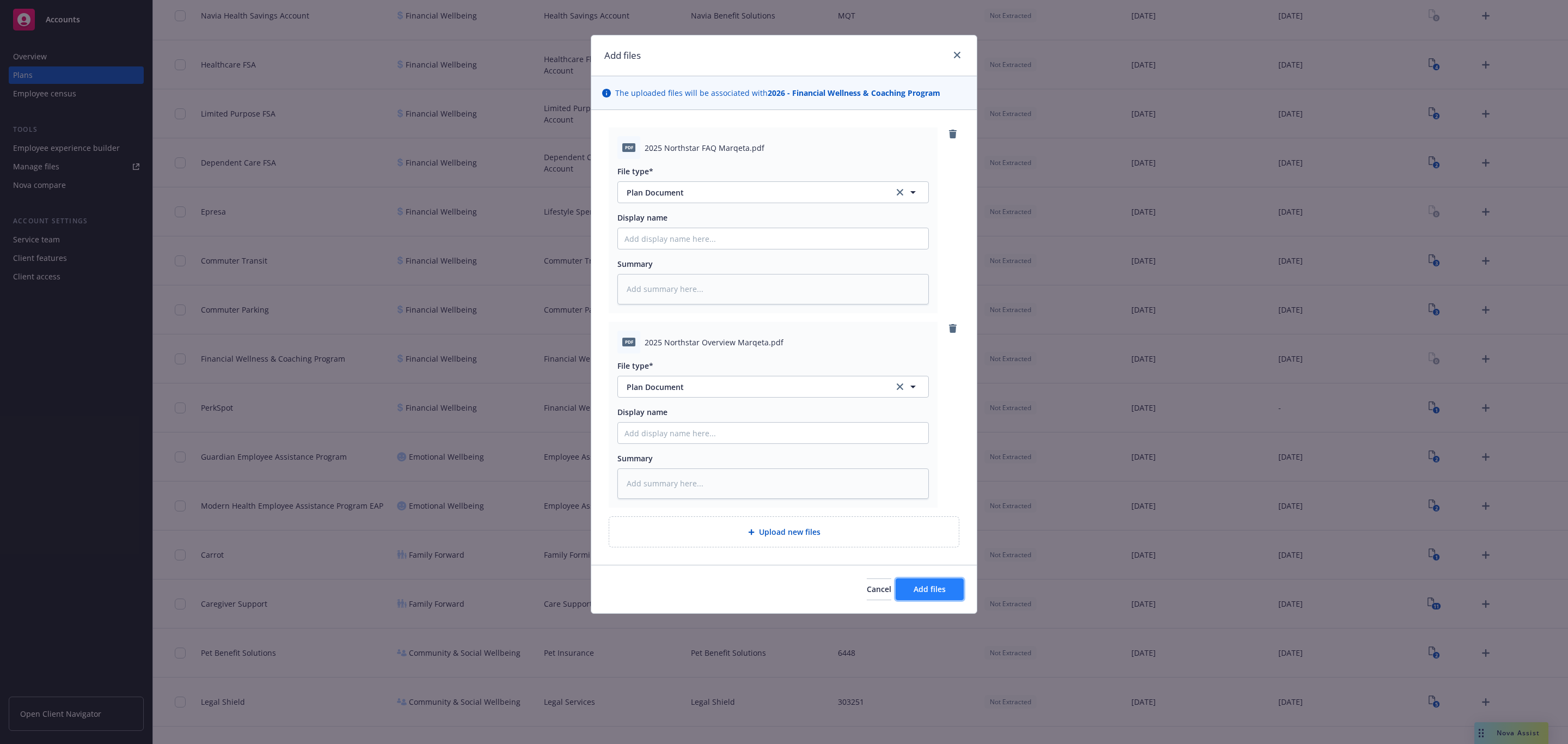
click at [949, 515] on button "Add files" at bounding box center [929, 589] width 68 height 22
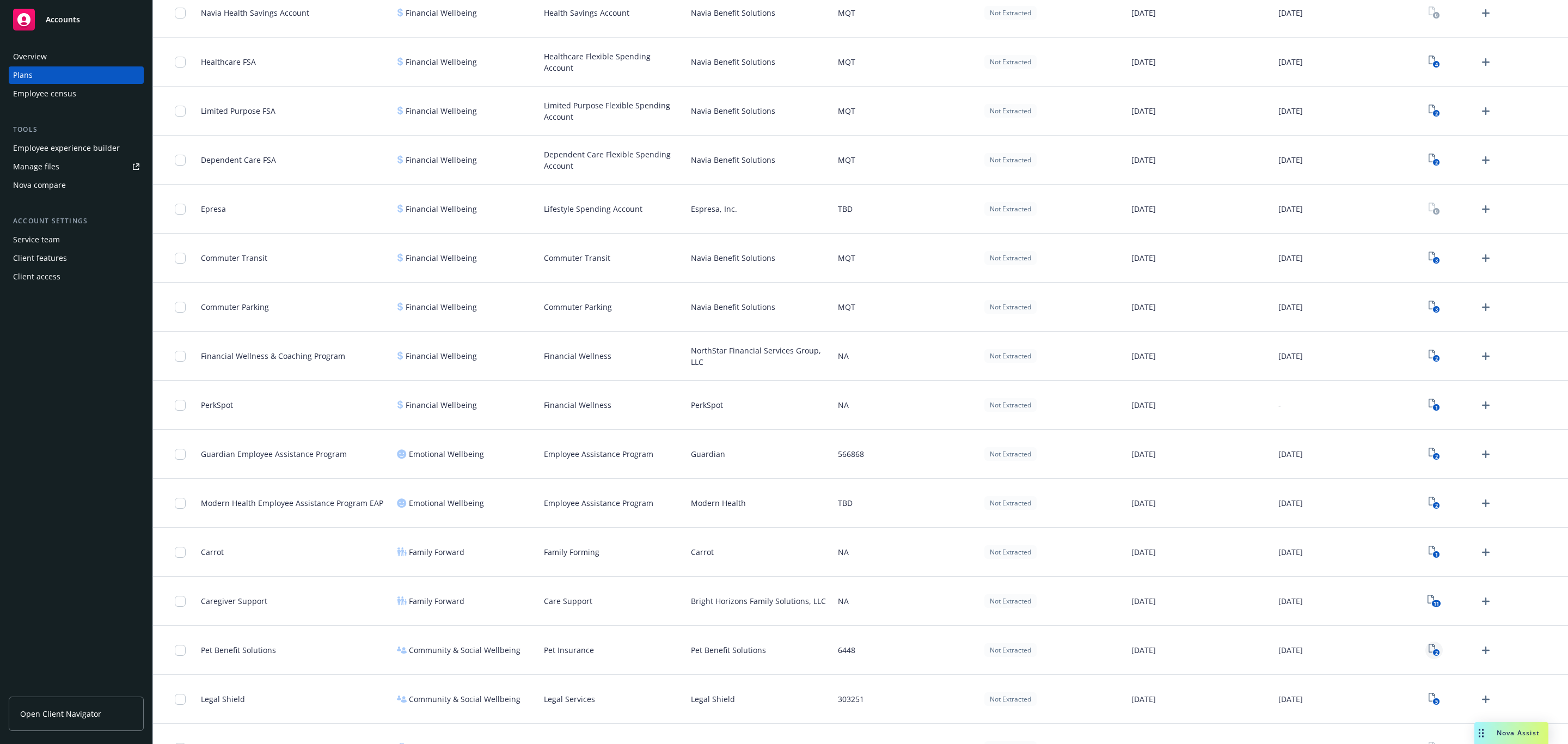
scroll to position [883, 0]
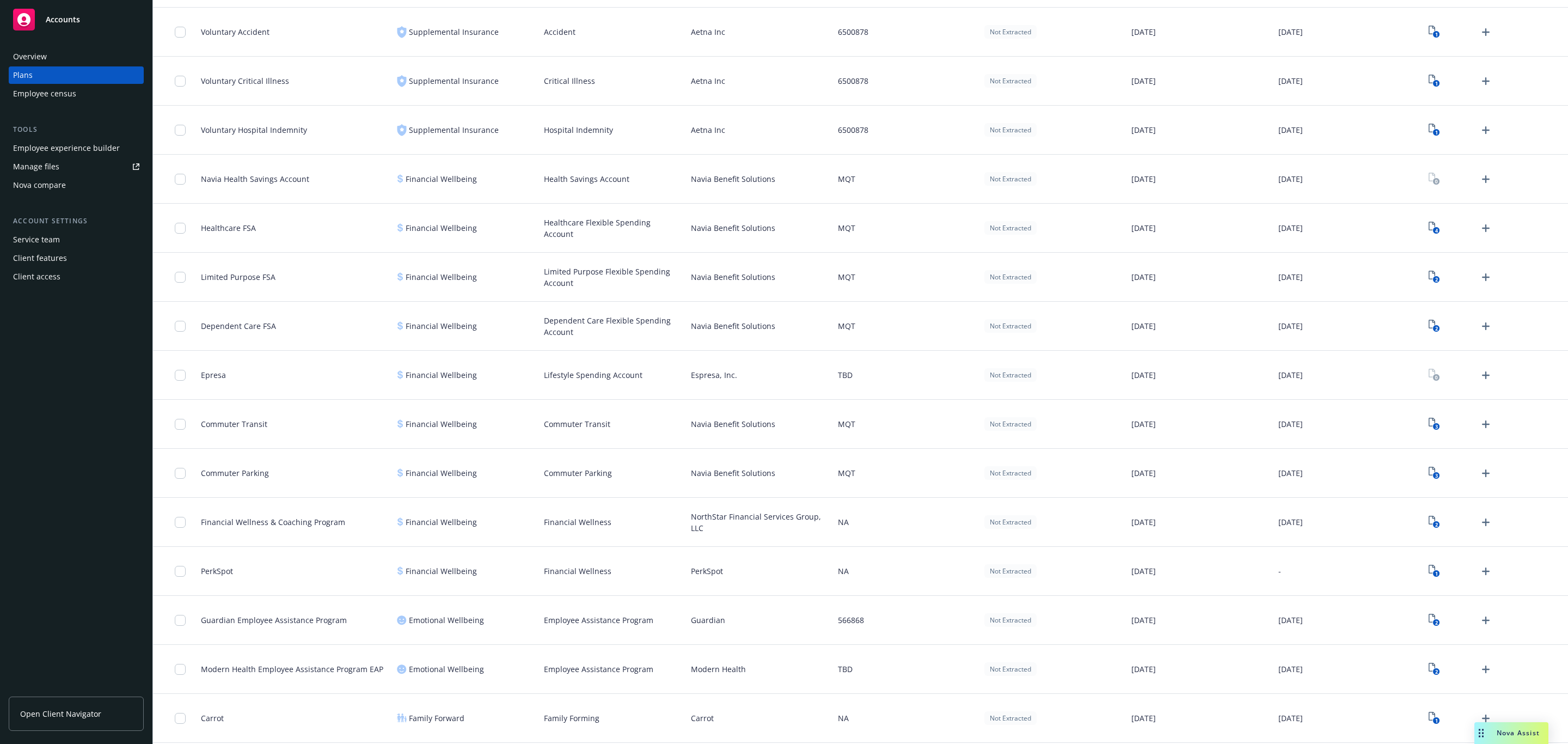
click at [1044, 190] on div at bounding box center [1494, 179] width 147 height 49
click at [1044, 185] on icon "Upload Plan Documents" at bounding box center [1486, 179] width 13 height 13
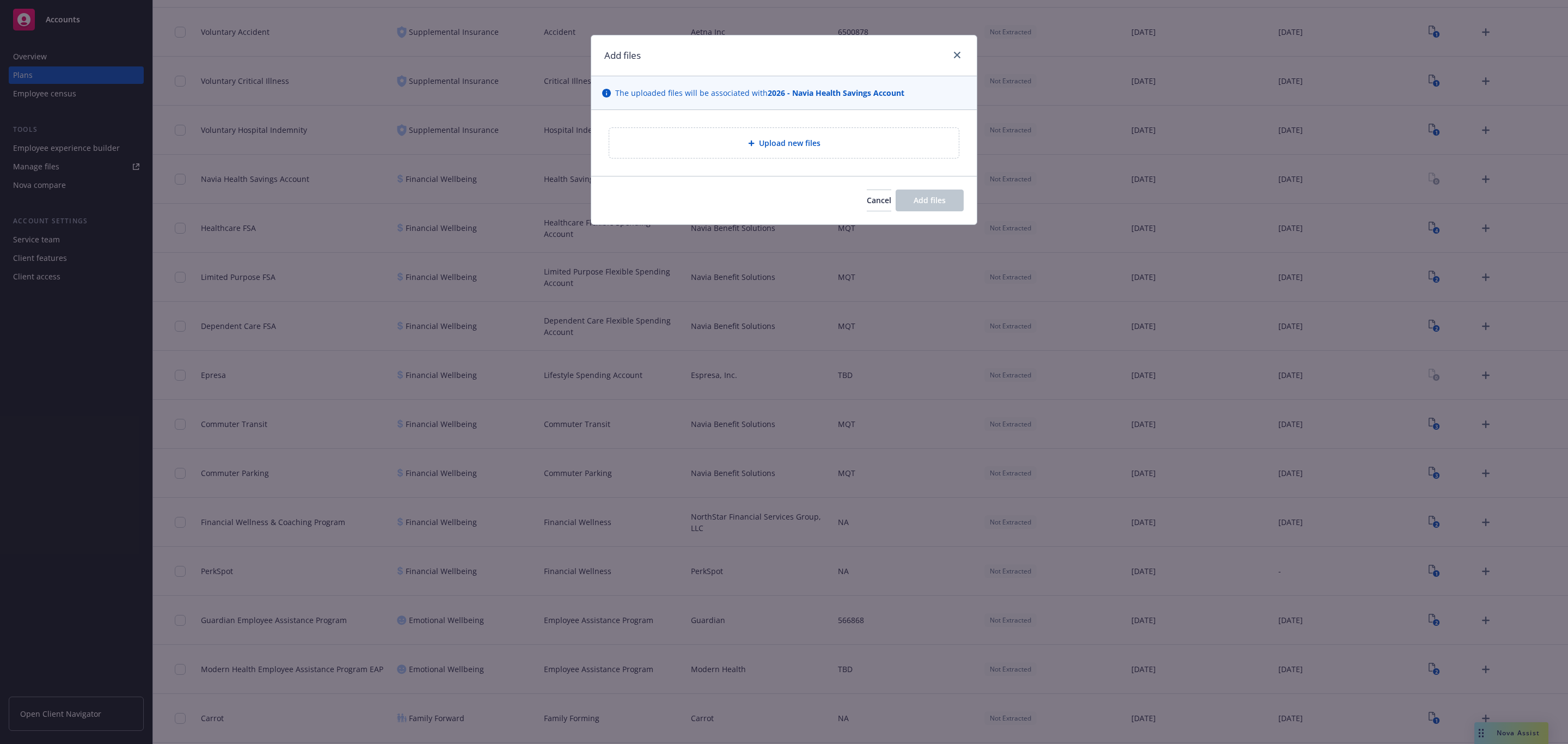
click at [878, 144] on div "Upload new files" at bounding box center [784, 143] width 332 height 12
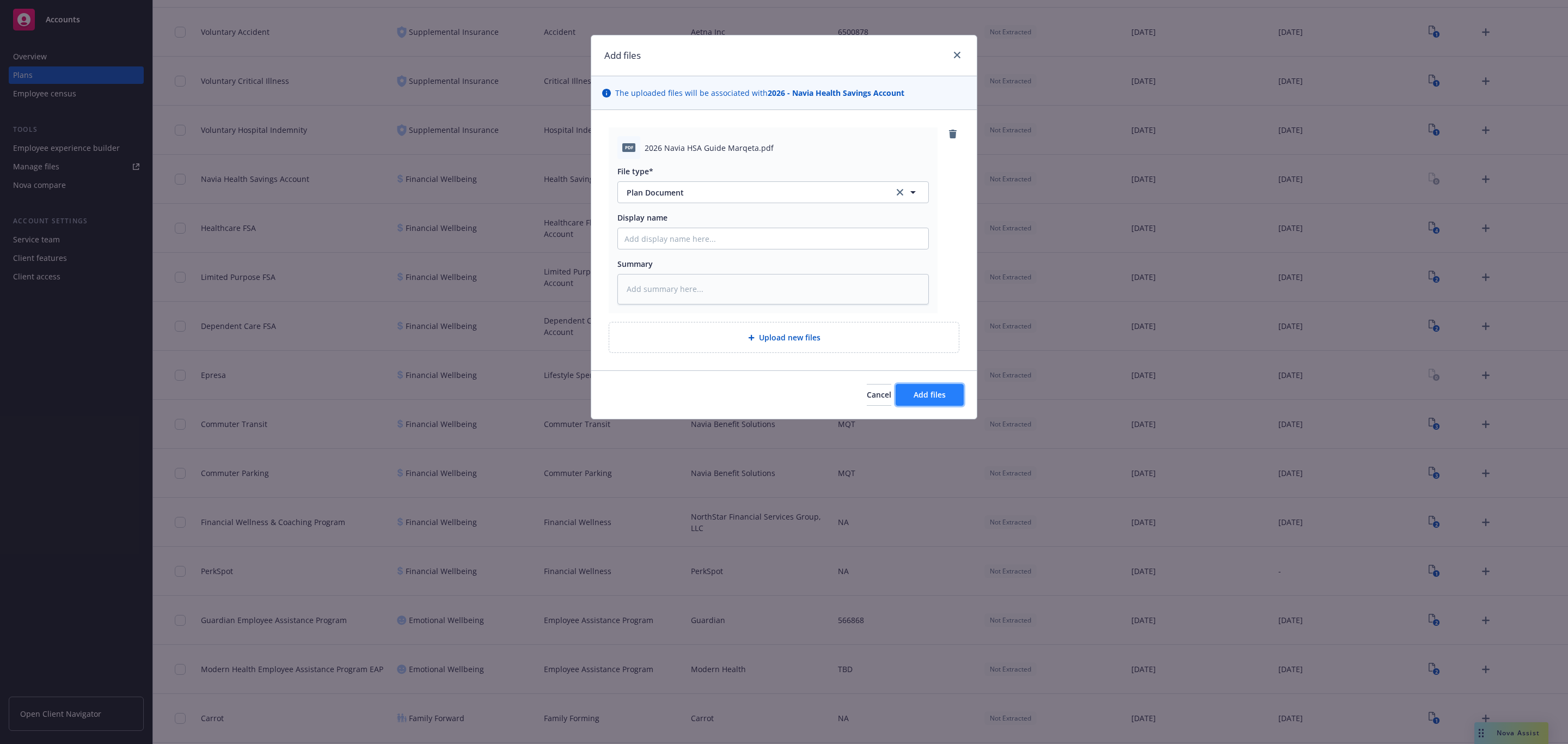
click at [927, 398] on span "Add files" at bounding box center [929, 395] width 32 height 10
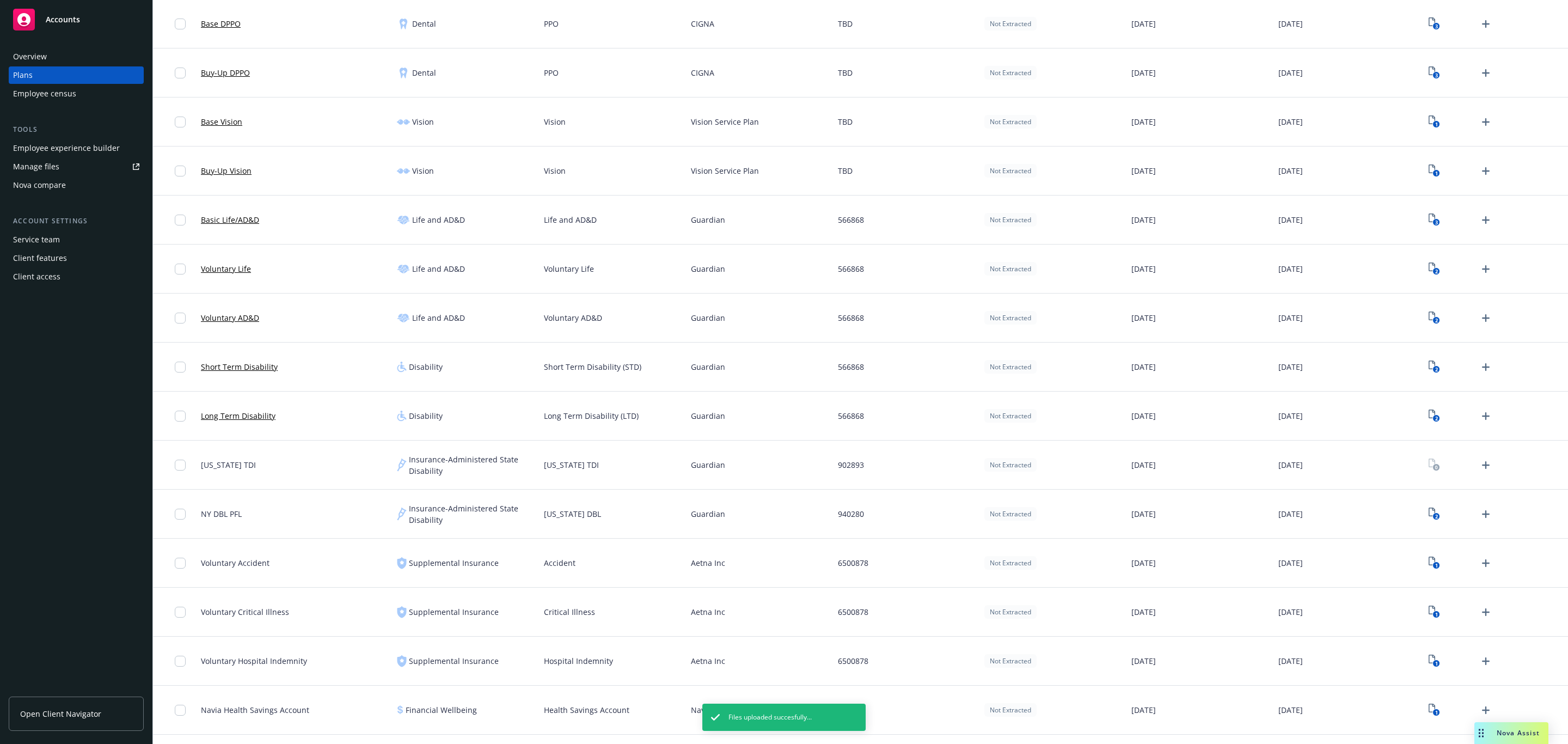
scroll to position [147, 0]
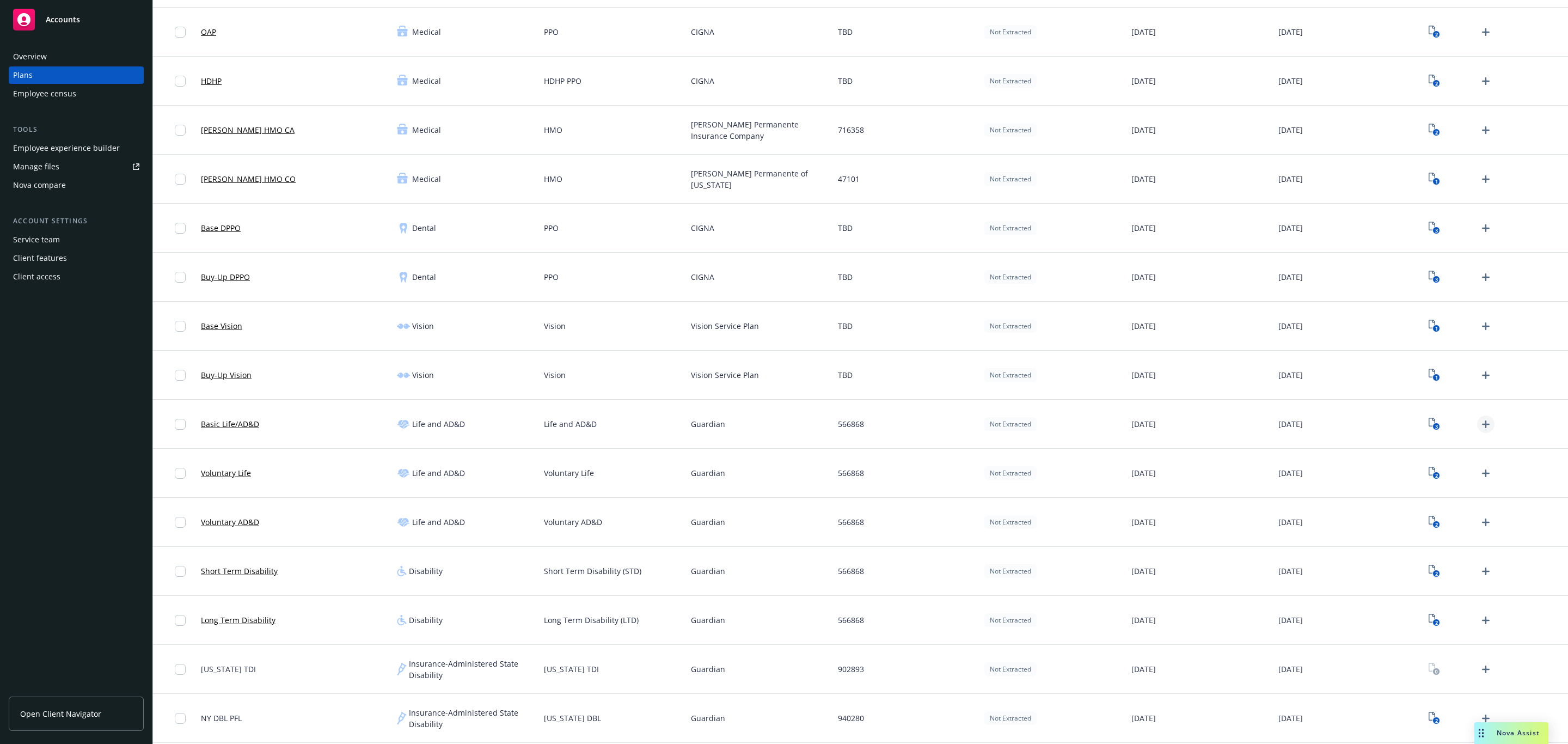
click at [1044, 424] on icon "Upload Plan Documents" at bounding box center [1486, 424] width 13 height 13
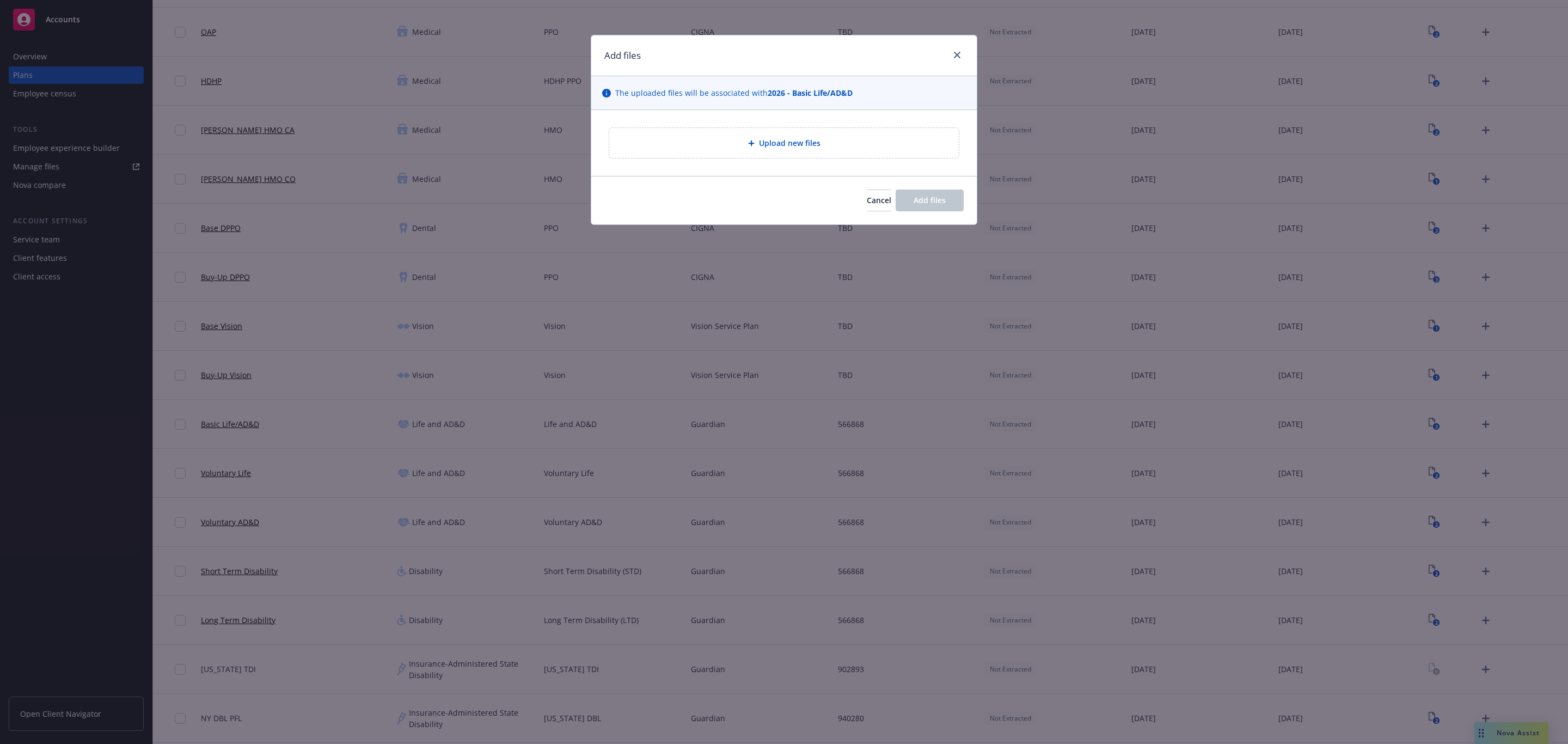
click at [879, 175] on div "Upload new files" at bounding box center [784, 143] width 386 height 66
click at [861, 149] on div "Upload new files" at bounding box center [784, 143] width 332 height 12
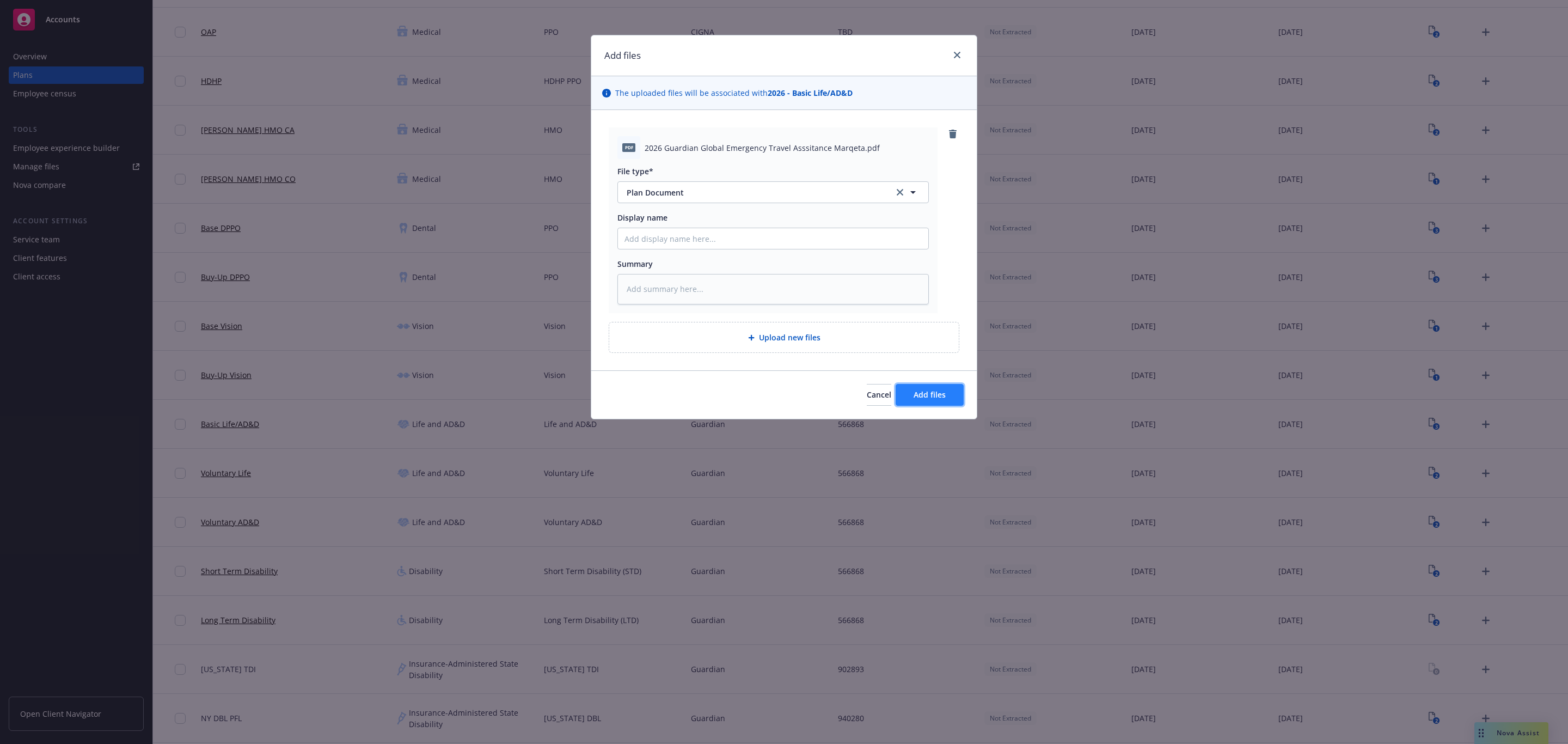
click at [949, 398] on button "Add files" at bounding box center [929, 395] width 68 height 22
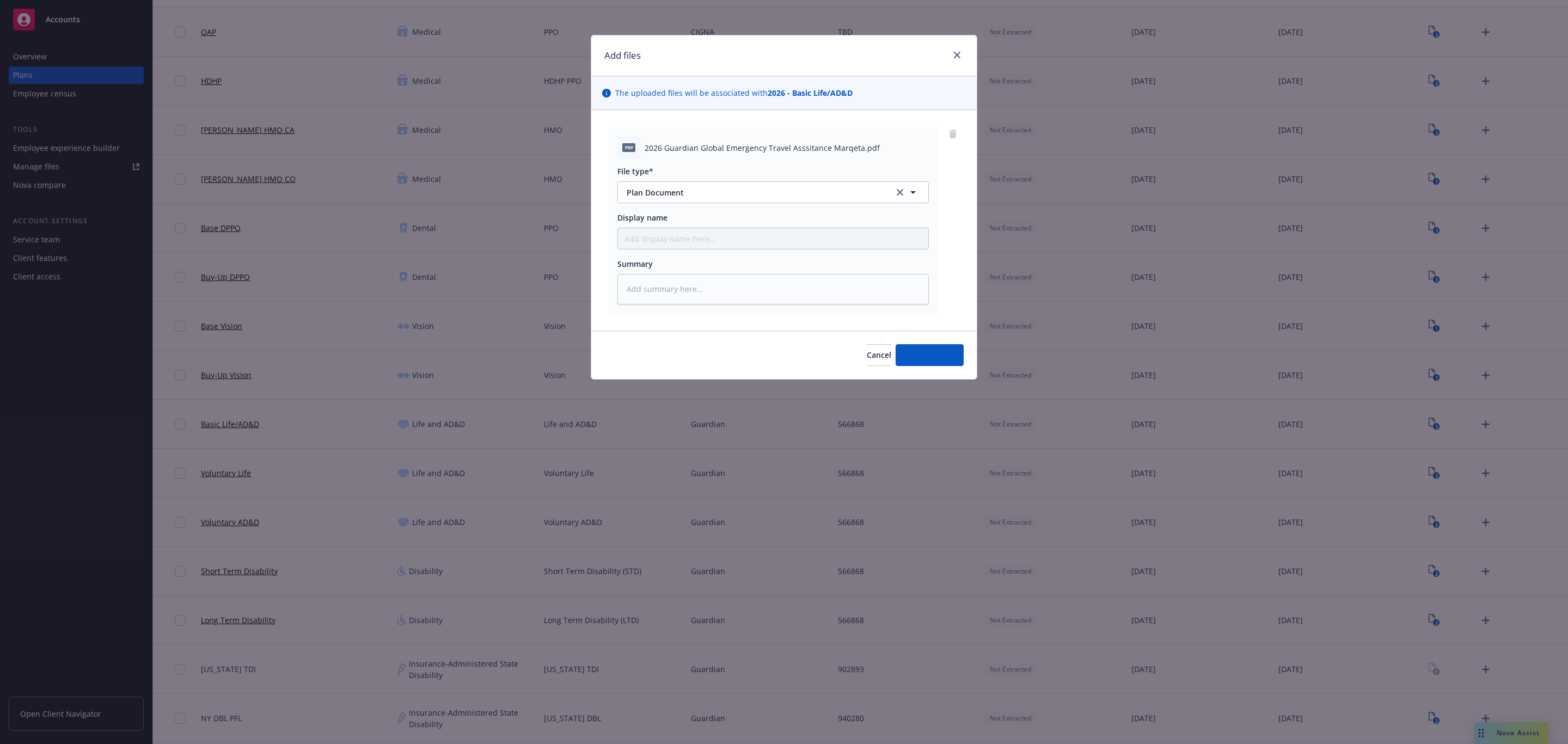
type textarea "x"
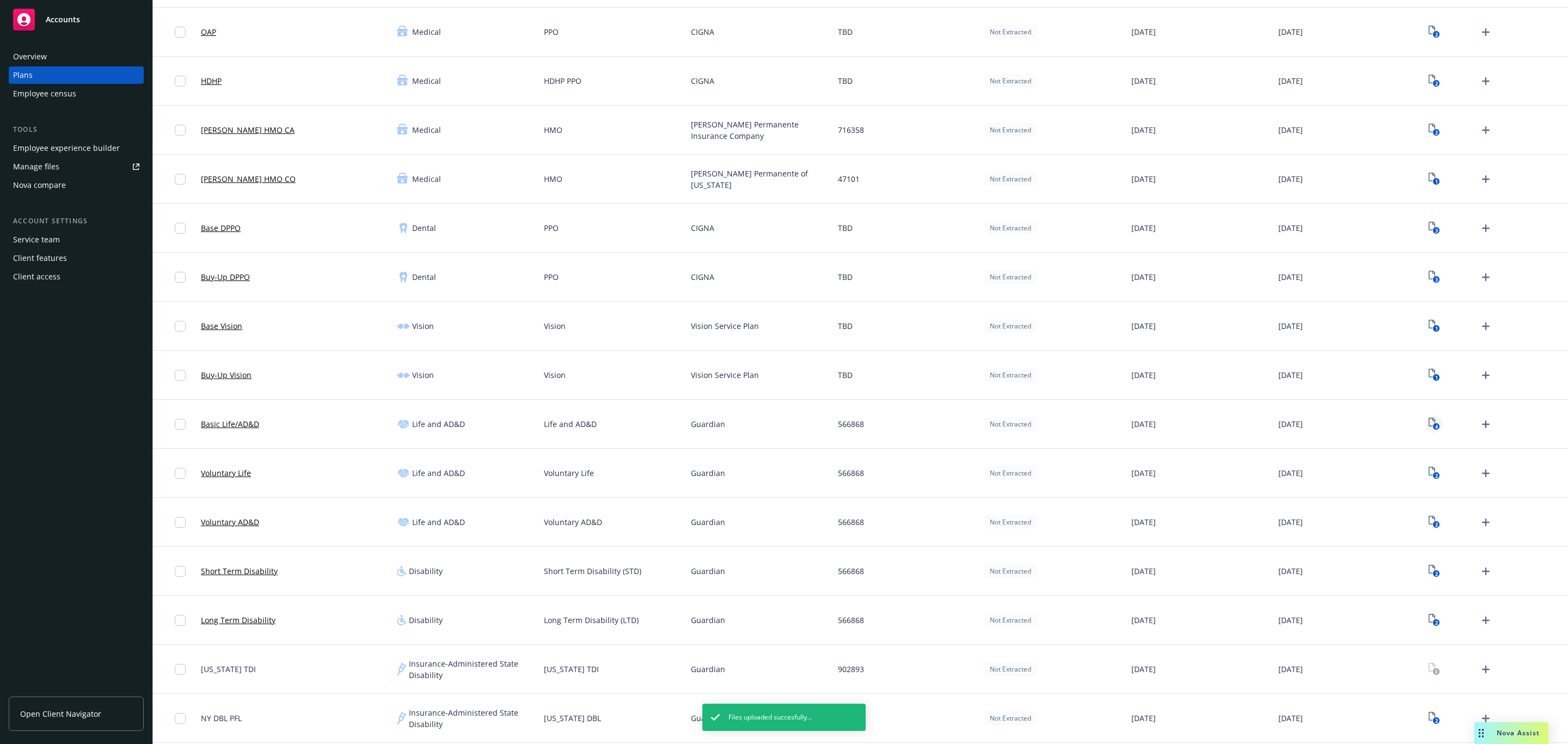
click at [1044, 428] on icon "4" at bounding box center [1434, 424] width 11 height 12
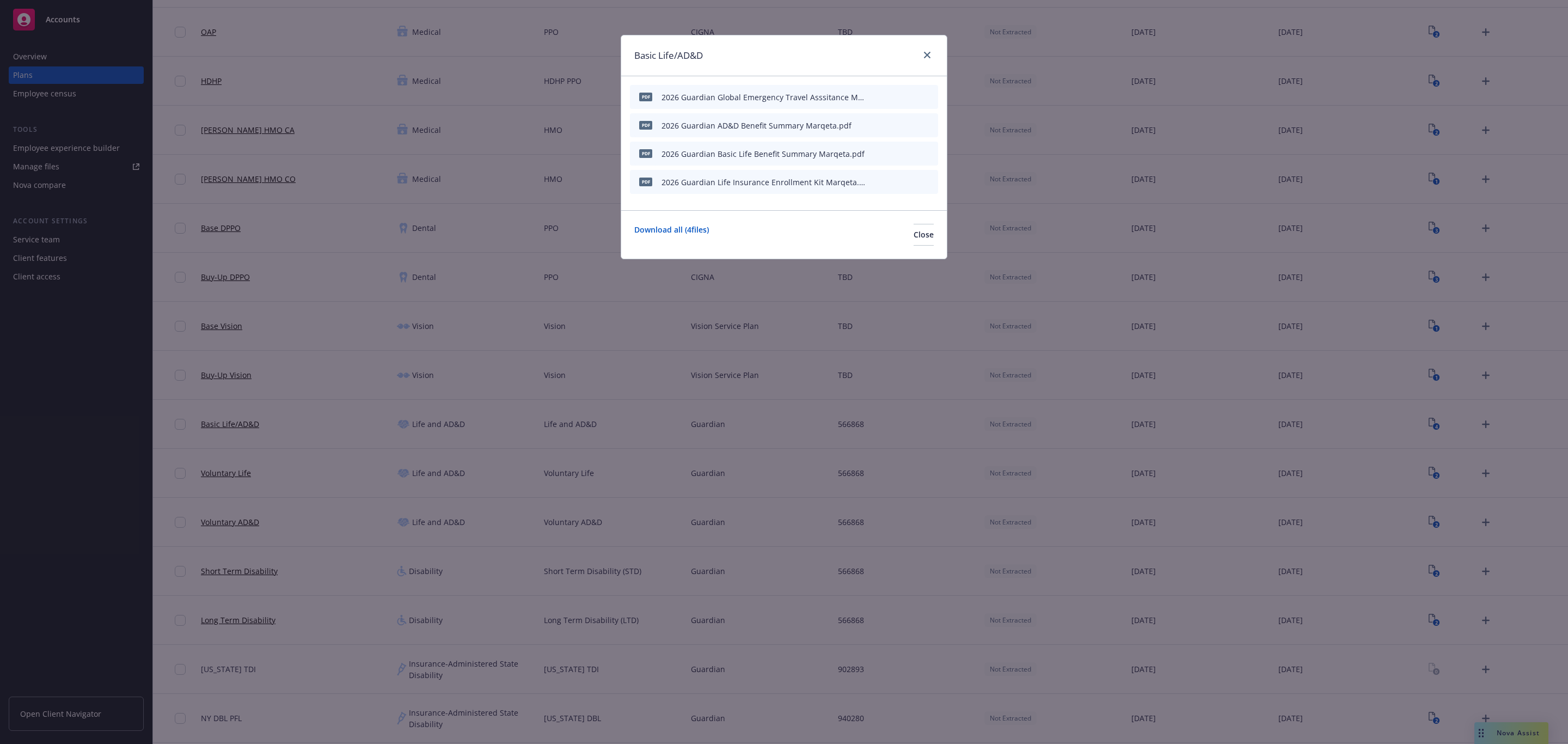
click at [915, 95] on button "preview file" at bounding box center [910, 96] width 12 height 10
click at [929, 52] on icon "close" at bounding box center [927, 55] width 7 height 7
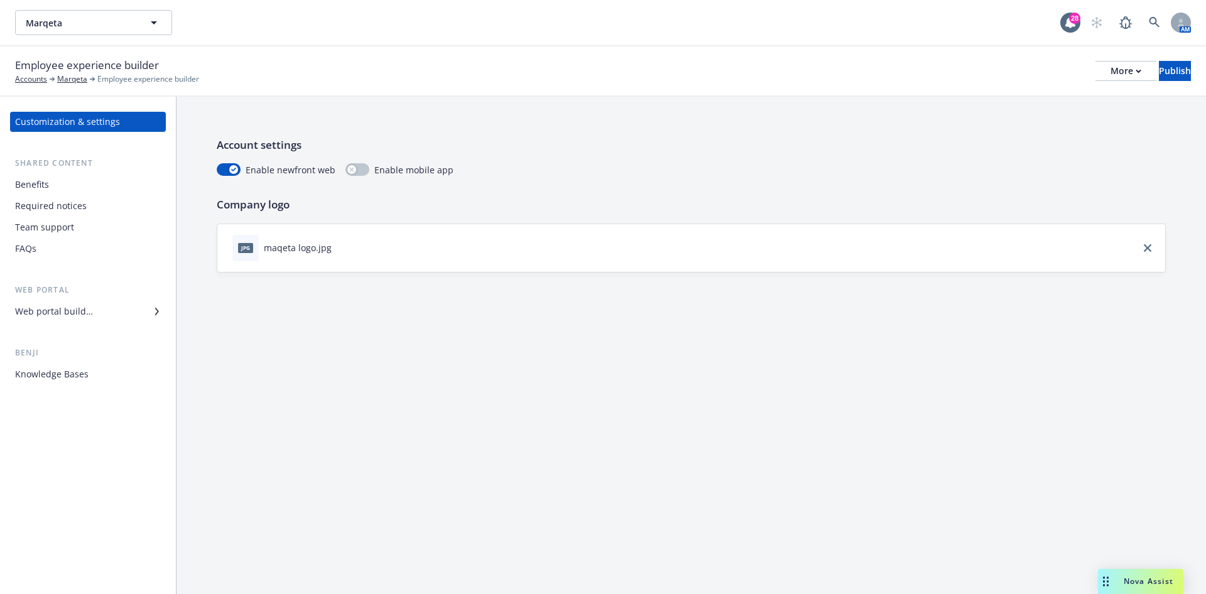
click at [80, 313] on div "Web portal builder" at bounding box center [54, 312] width 78 height 20
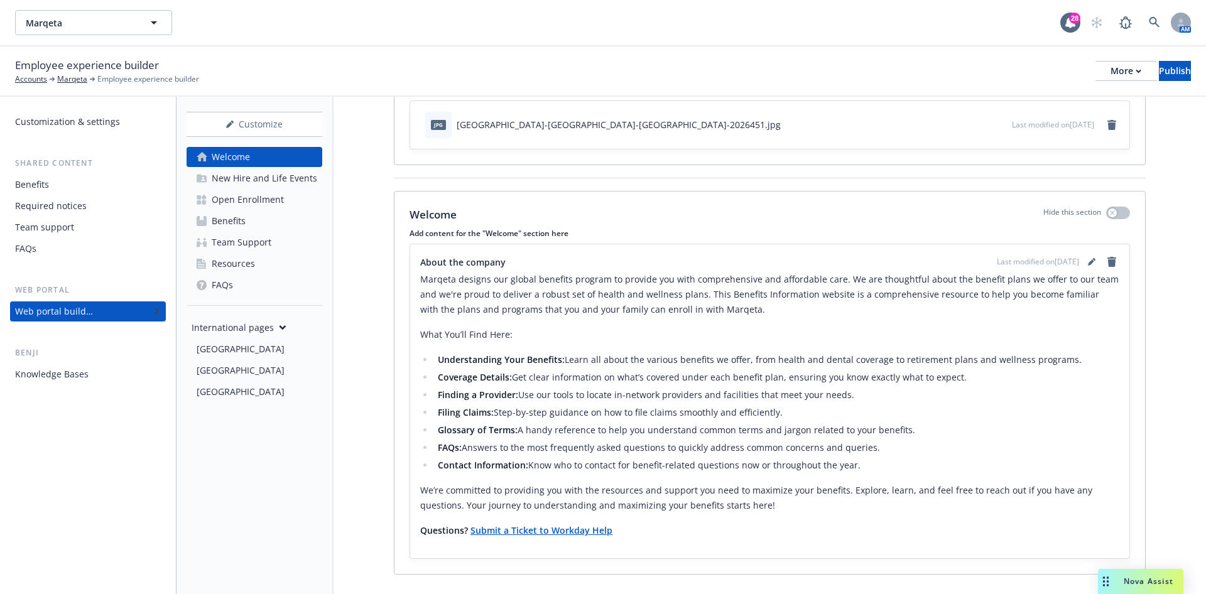
scroll to position [113, 0]
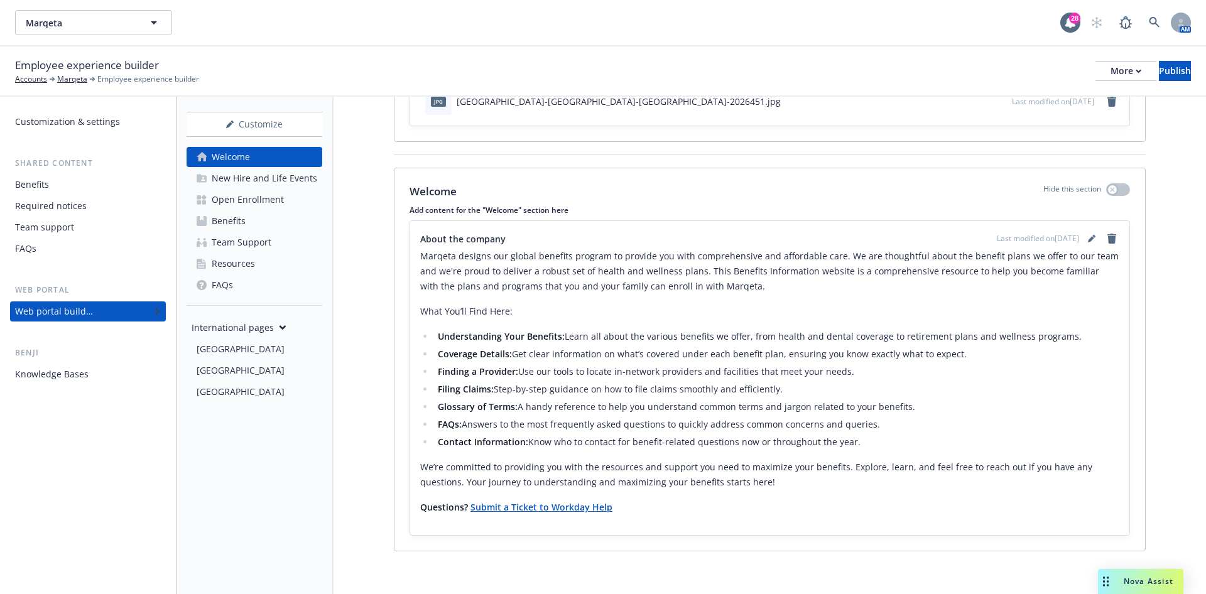
click at [261, 217] on link "Benefits" at bounding box center [255, 221] width 136 height 20
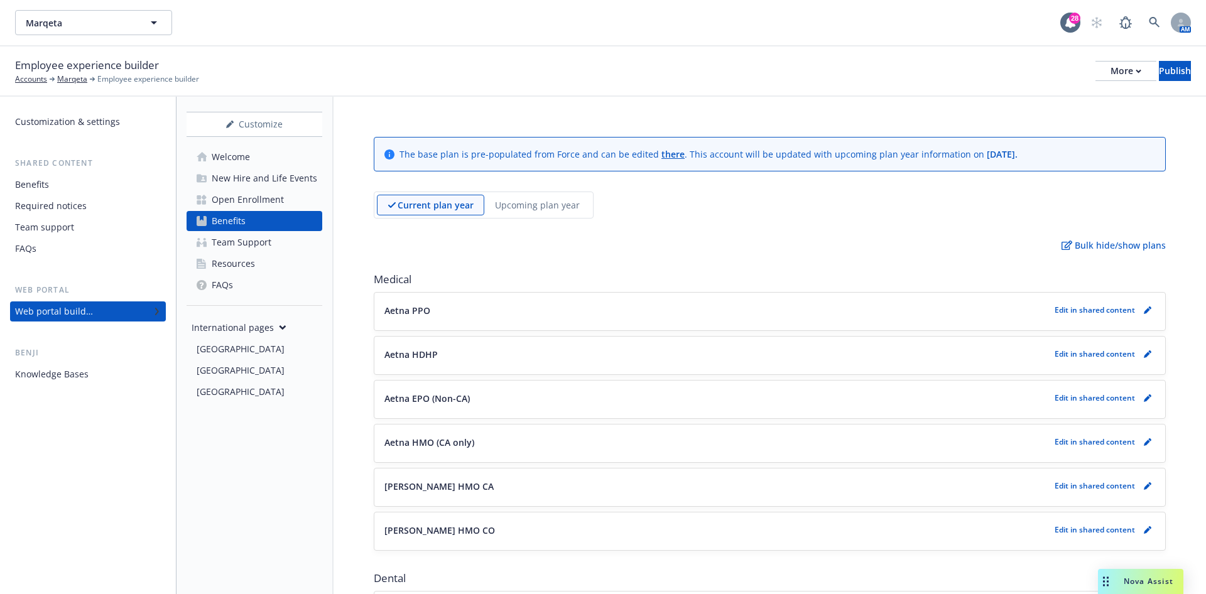
click at [265, 185] on div "New Hire and Life Events" at bounding box center [265, 178] width 106 height 20
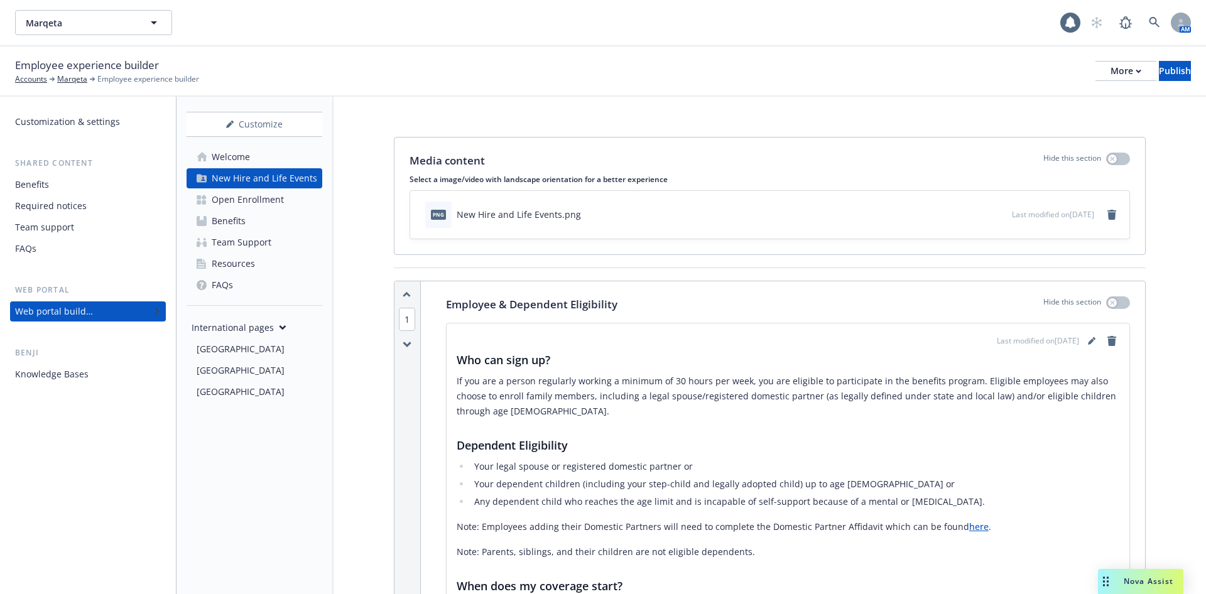
click at [268, 195] on div "Open Enrollment" at bounding box center [248, 200] width 72 height 20
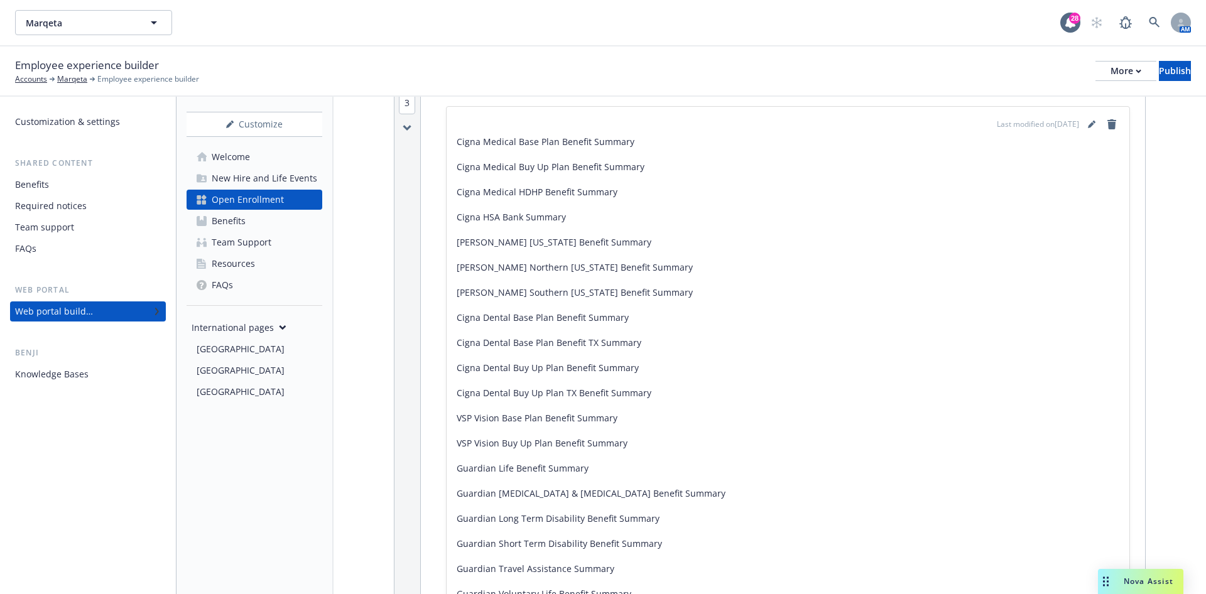
scroll to position [754, 0]
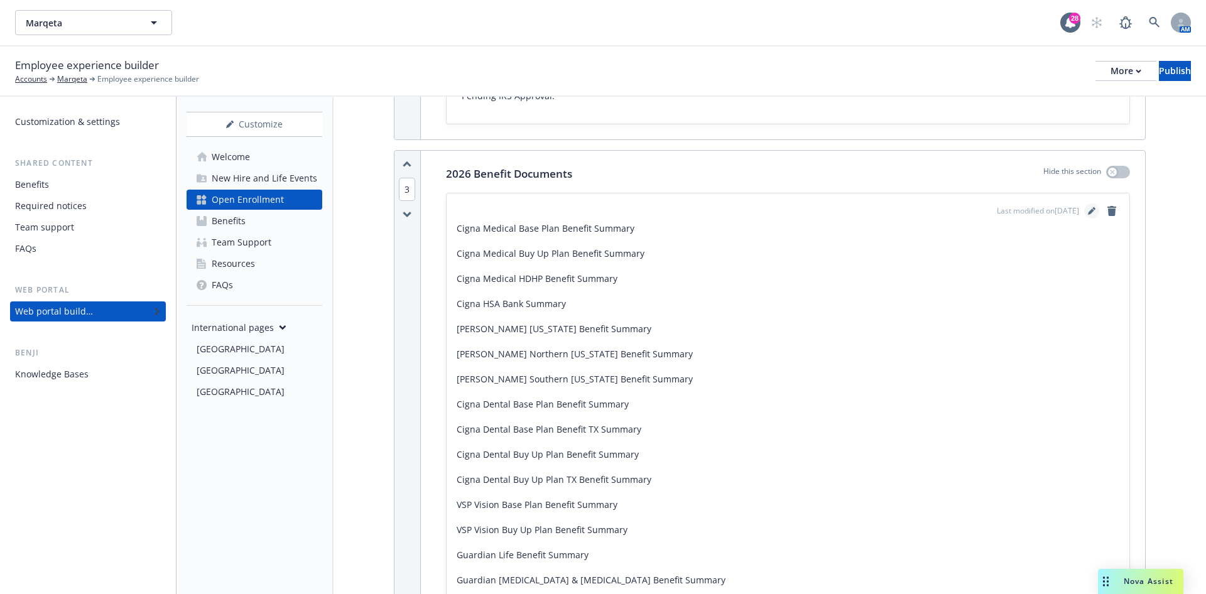
click at [1088, 207] on icon "editPencil" at bounding box center [1092, 211] width 8 height 8
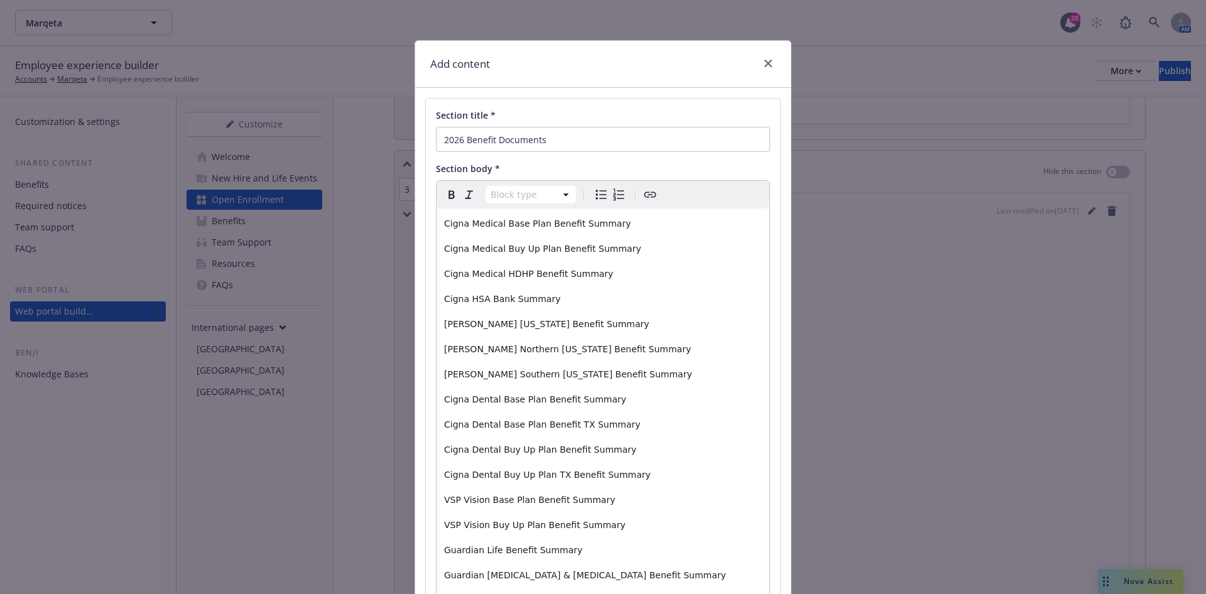
click at [545, 224] on span "Cigna Medical Base Plan Benefit Summary" at bounding box center [537, 224] width 187 height 10
click at [503, 223] on span "Cigna Medical Base Plan Benefit Summary" at bounding box center [537, 224] width 187 height 10
drag, startPoint x: 535, startPoint y: 220, endPoint x: 494, endPoint y: 226, distance: 41.8
click at [494, 226] on span "Cigna Medical Base Plan Benefit Summary" at bounding box center [537, 224] width 187 height 10
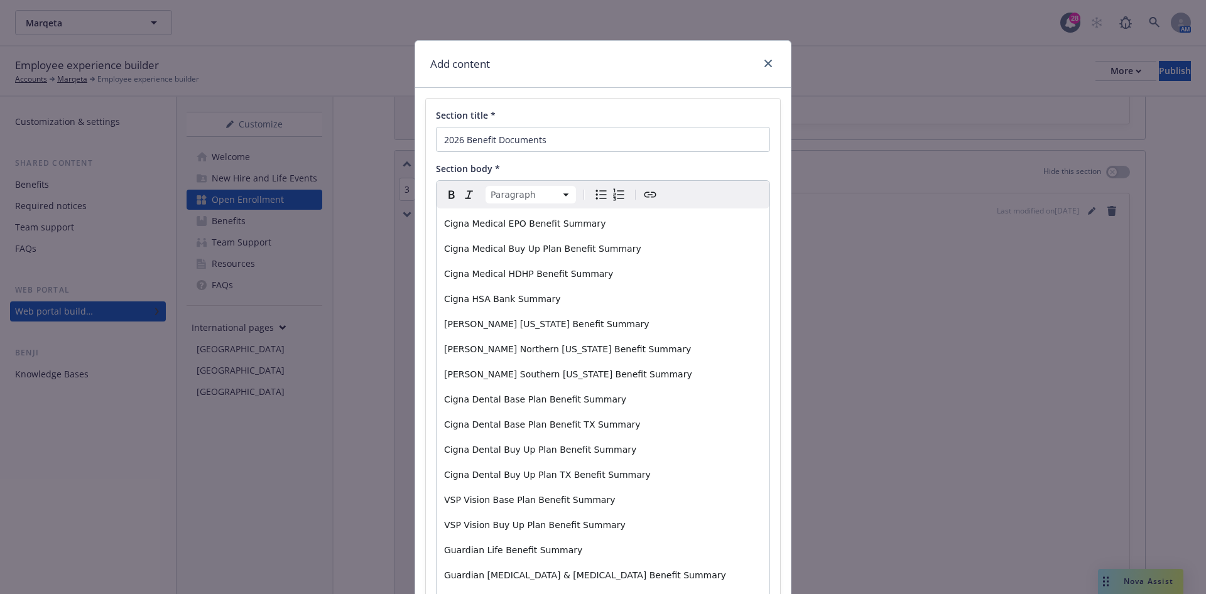
click at [524, 245] on span "Cigna Medical Buy Up Plan Benefit Summary" at bounding box center [542, 249] width 197 height 10
click at [465, 303] on span "Cigna HSA Bank Summary" at bounding box center [502, 299] width 116 height 10
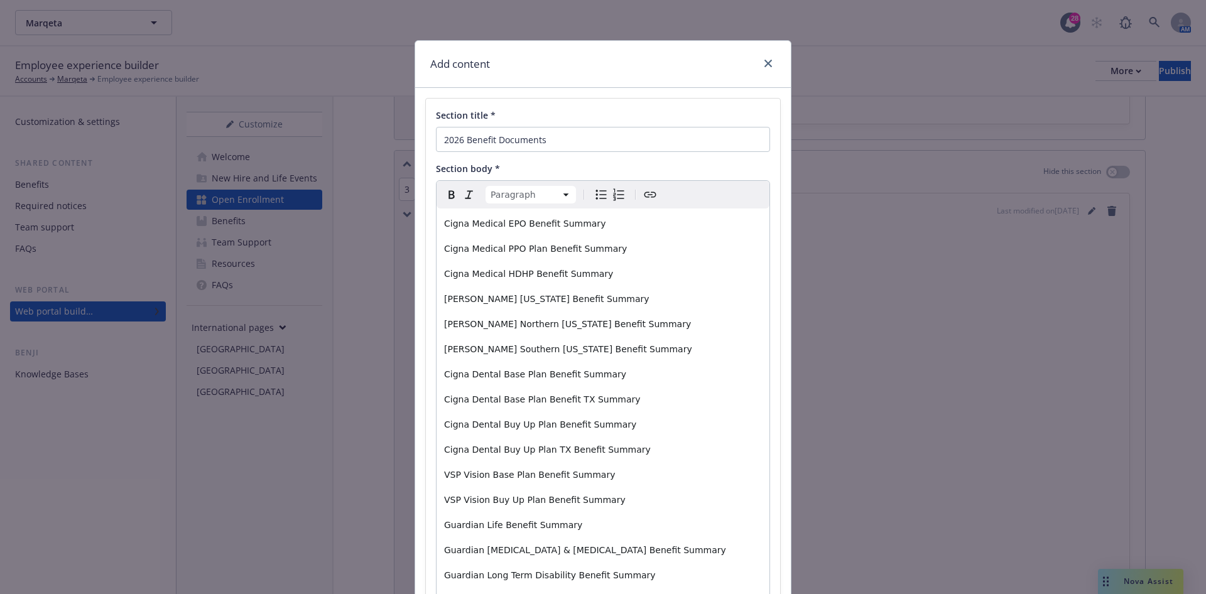
drag, startPoint x: 536, startPoint y: 319, endPoint x: 533, endPoint y: 326, distance: 7.6
click at [536, 319] on span "Kaiser Northern California Benefit Summary" at bounding box center [567, 324] width 247 height 10
click at [516, 354] on span "Kaiser Southern California Benefit Summary" at bounding box center [568, 349] width 248 height 10
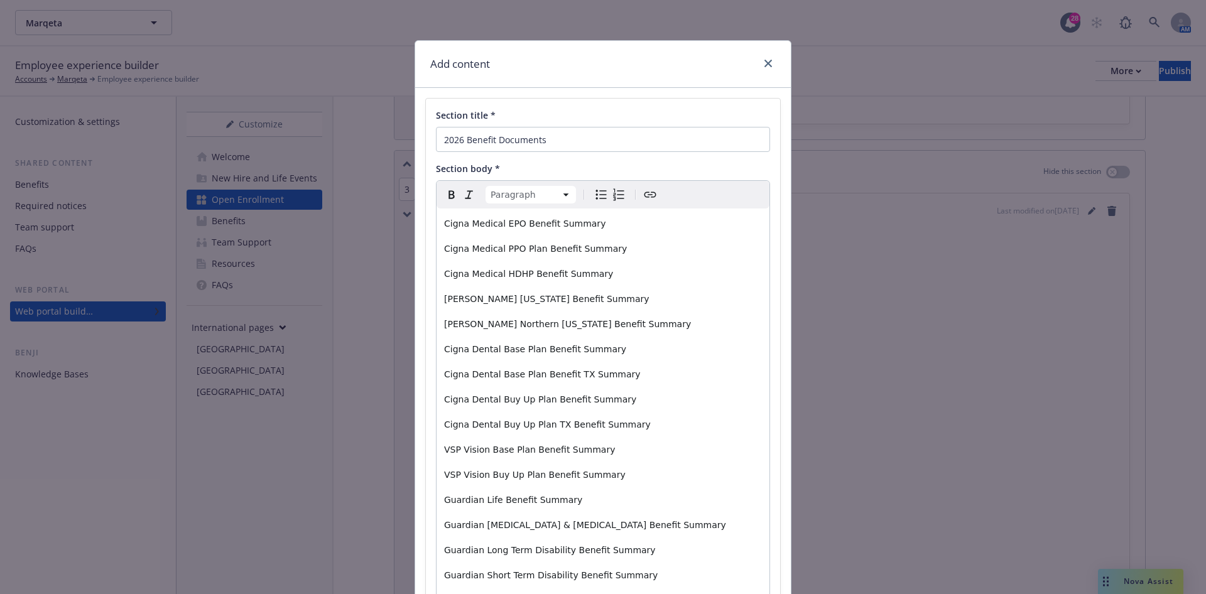
click at [470, 328] on span "Kaiser Northern California Benefit Summary" at bounding box center [567, 324] width 247 height 10
click at [589, 379] on p "Cigna Dental Base Plan Benefit TX Summary" at bounding box center [603, 374] width 318 height 15
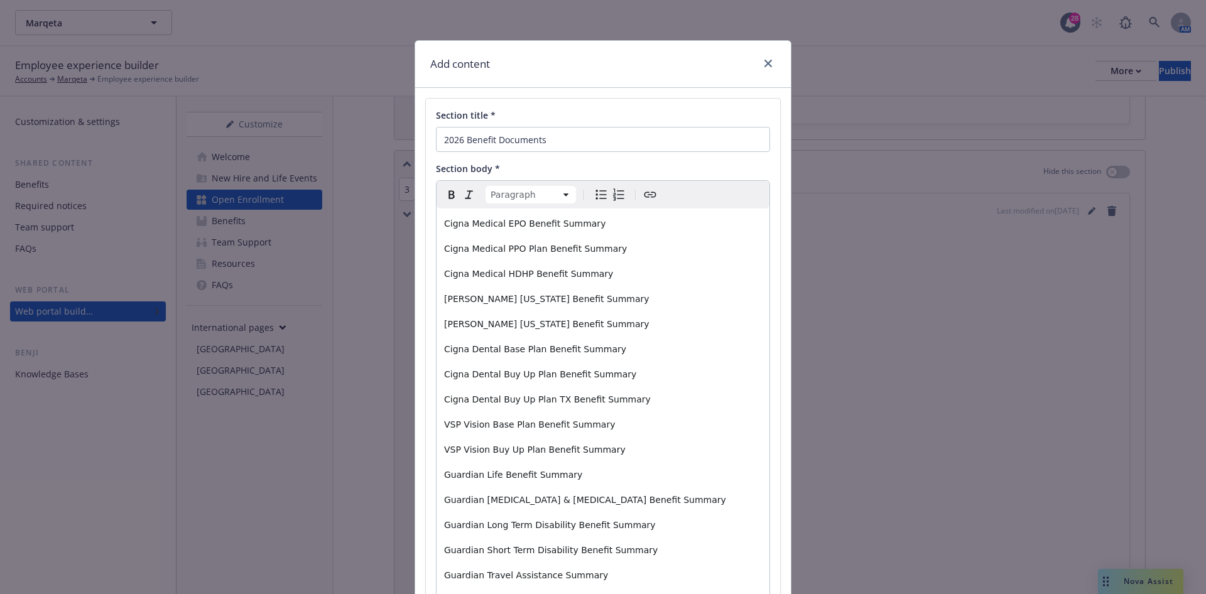
click at [541, 398] on span "Cigna Dental Buy Up Plan TX Benefit Summary" at bounding box center [547, 399] width 207 height 10
drag, startPoint x: 471, startPoint y: 449, endPoint x: 486, endPoint y: 468, distance: 23.7
click at [472, 449] on span "Guardian Life Benefit Summary" at bounding box center [513, 450] width 138 height 10
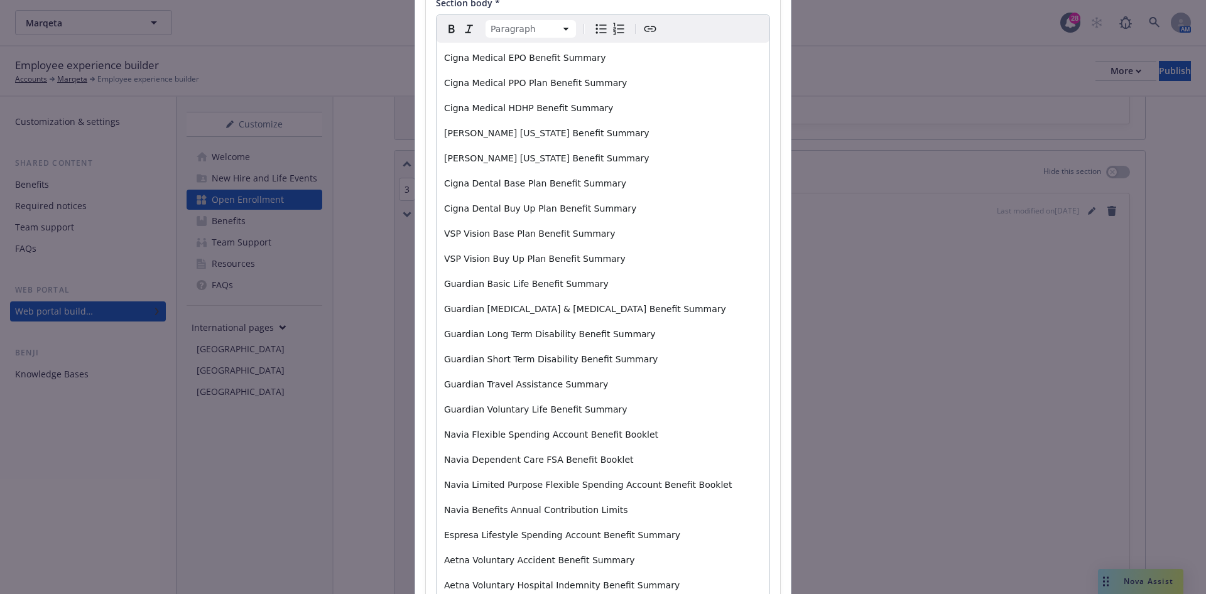
scroll to position [188, 0]
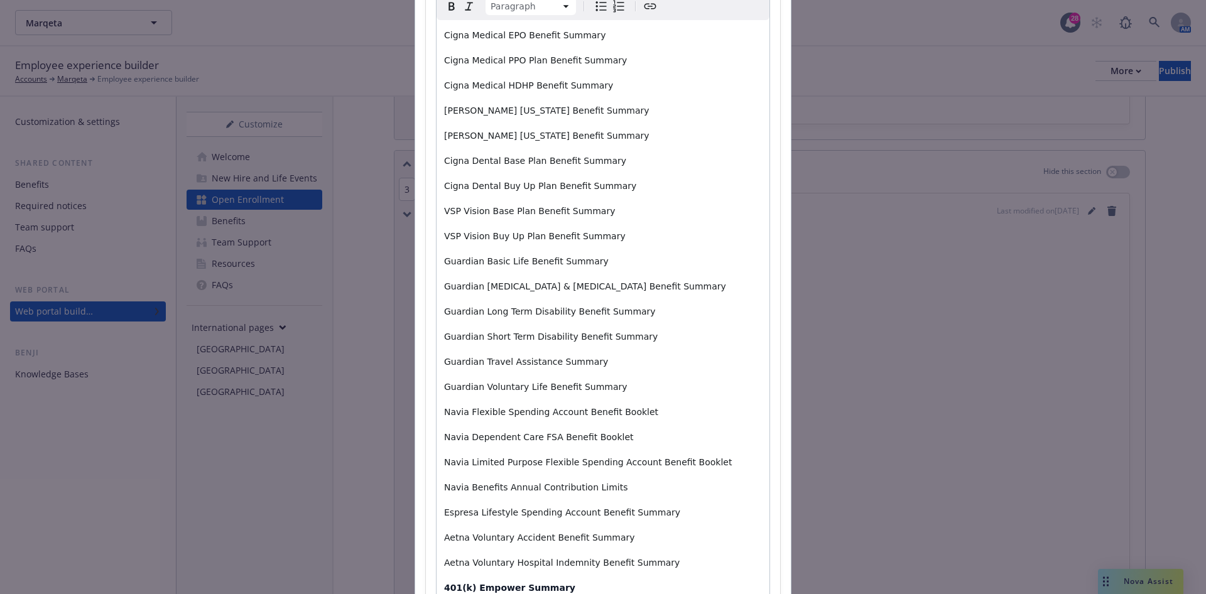
click at [630, 377] on div "Cigna Medical EPO Benefit Summary Cigna Medical PPO Plan Benefit Summary Cigna …" at bounding box center [603, 324] width 333 height 608
click at [585, 382] on span "Guardian Voluntary Life Benefit Summary" at bounding box center [535, 387] width 183 height 10
click at [632, 394] on div "Cigna Medical EPO Benefit Summary Cigna Medical PPO Plan Benefit Summary Cigna …" at bounding box center [603, 324] width 333 height 608
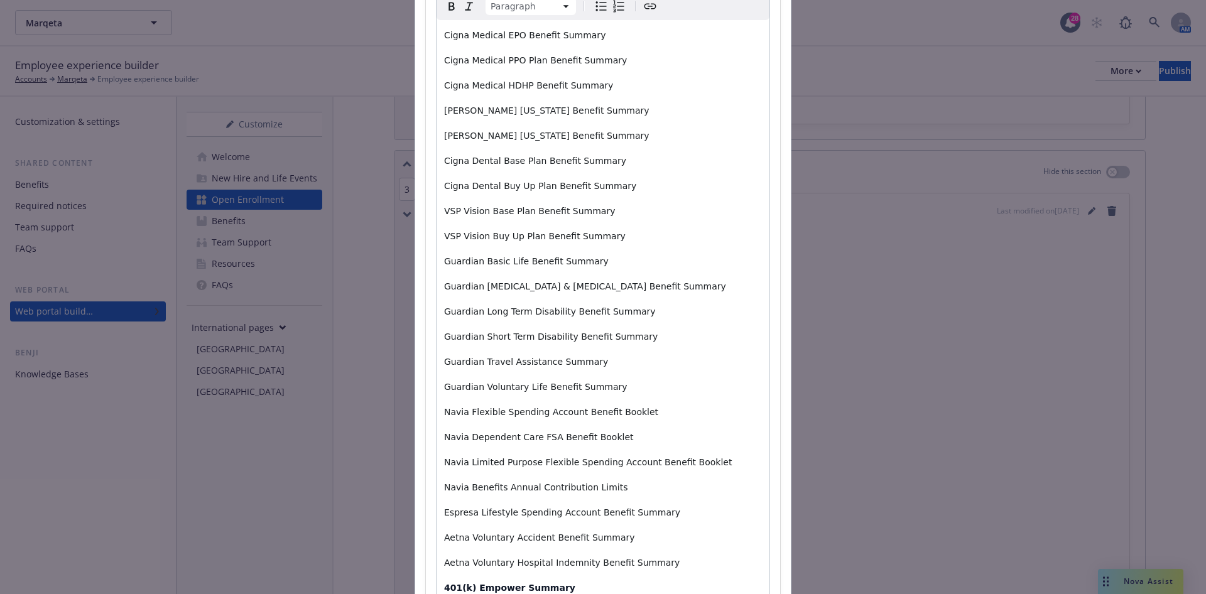
click at [640, 383] on p "Guardian Voluntary Life Benefit Summary" at bounding box center [603, 386] width 318 height 15
click at [508, 367] on span "Guardian Travel Assistance Summary" at bounding box center [526, 362] width 164 height 10
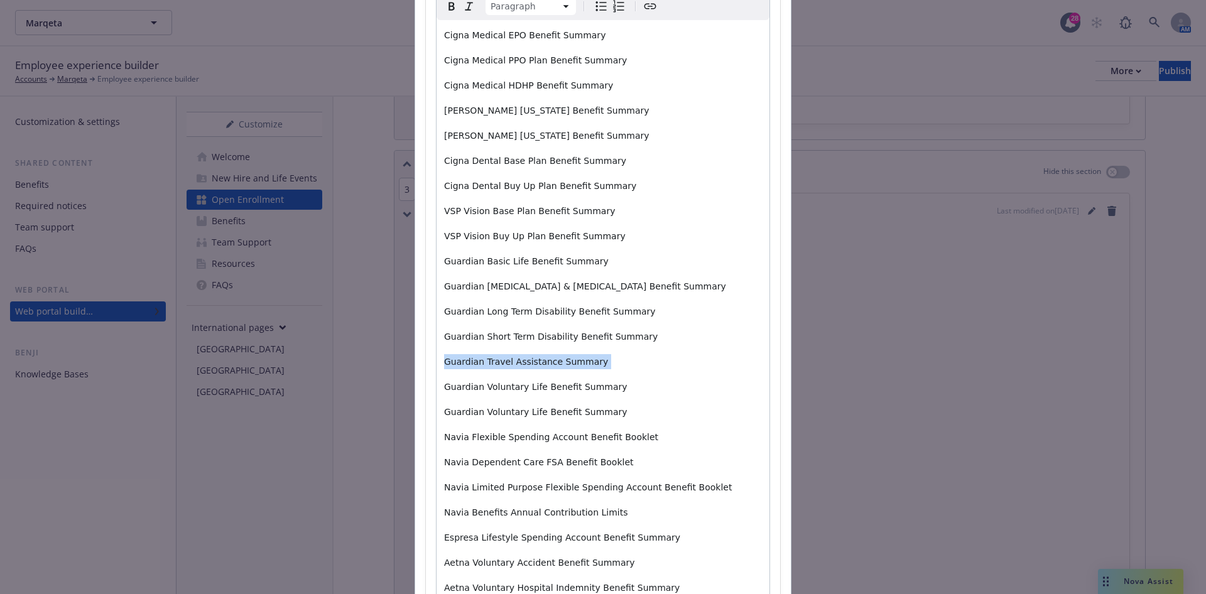
click at [508, 367] on span "Guardian Travel Assistance Summary" at bounding box center [526, 362] width 164 height 10
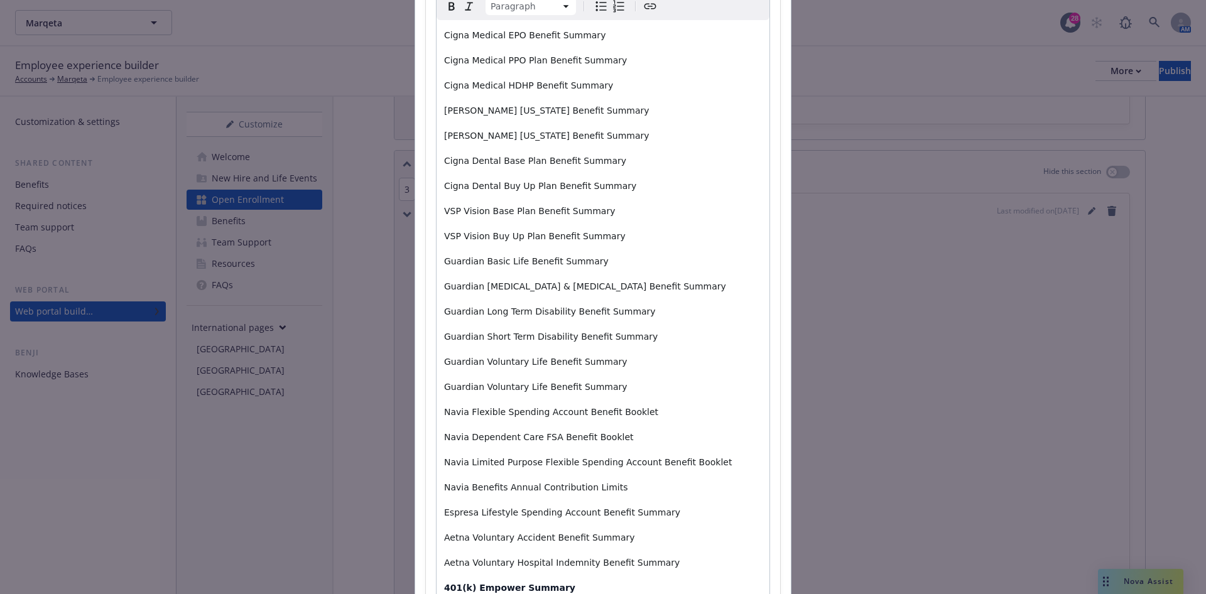
click at [515, 386] on span "Guardian Voluntary Life Benefit Summary" at bounding box center [535, 387] width 183 height 10
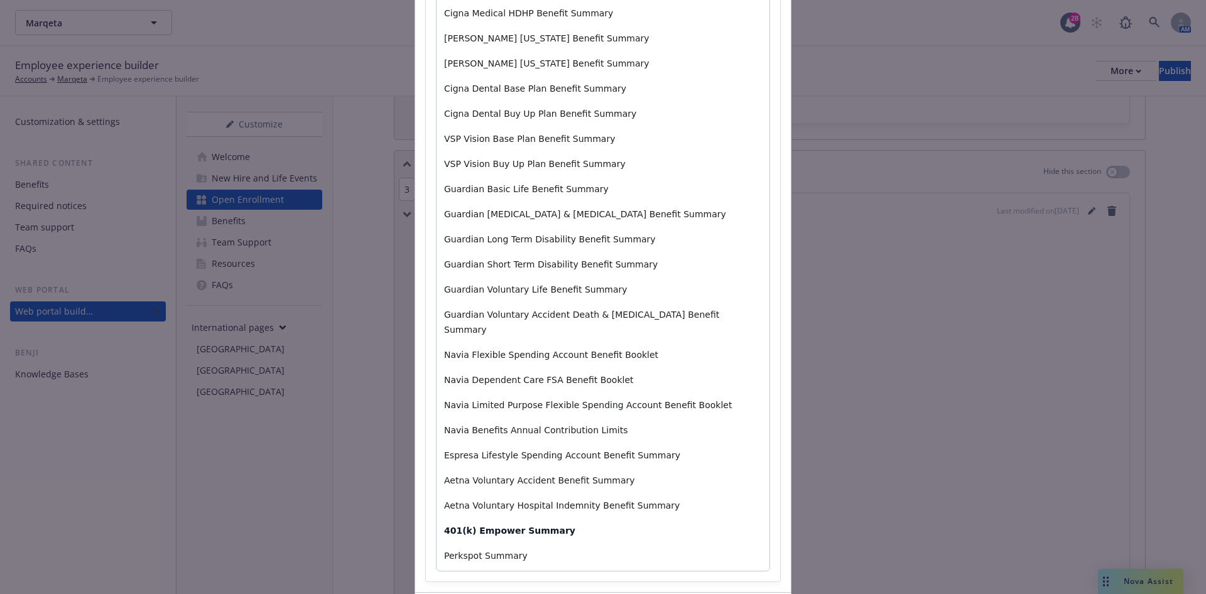
scroll to position [283, 0]
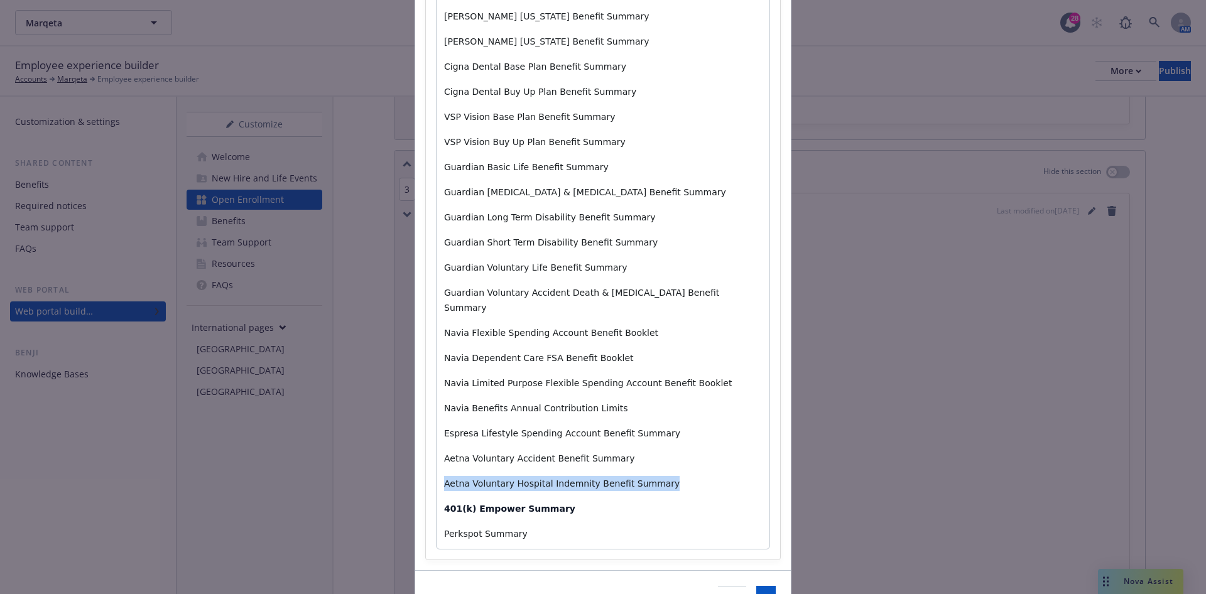
drag, startPoint x: 681, startPoint y: 473, endPoint x: 424, endPoint y: 462, distance: 257.2
click at [426, 462] on div "Section title * 2026 Benefit Documents Section body * Paragraph Paragraph Headi…" at bounding box center [603, 188] width 354 height 744
copy span "Aetna Voluntary Hospital Indemnity Benefit Summary"
click at [666, 476] on p "Aetna Voluntary Hospital Indemnity Benefit Summary" at bounding box center [603, 483] width 318 height 15
click at [654, 451] on p "Aetna Voluntary Accident Benefit Summary" at bounding box center [603, 458] width 318 height 15
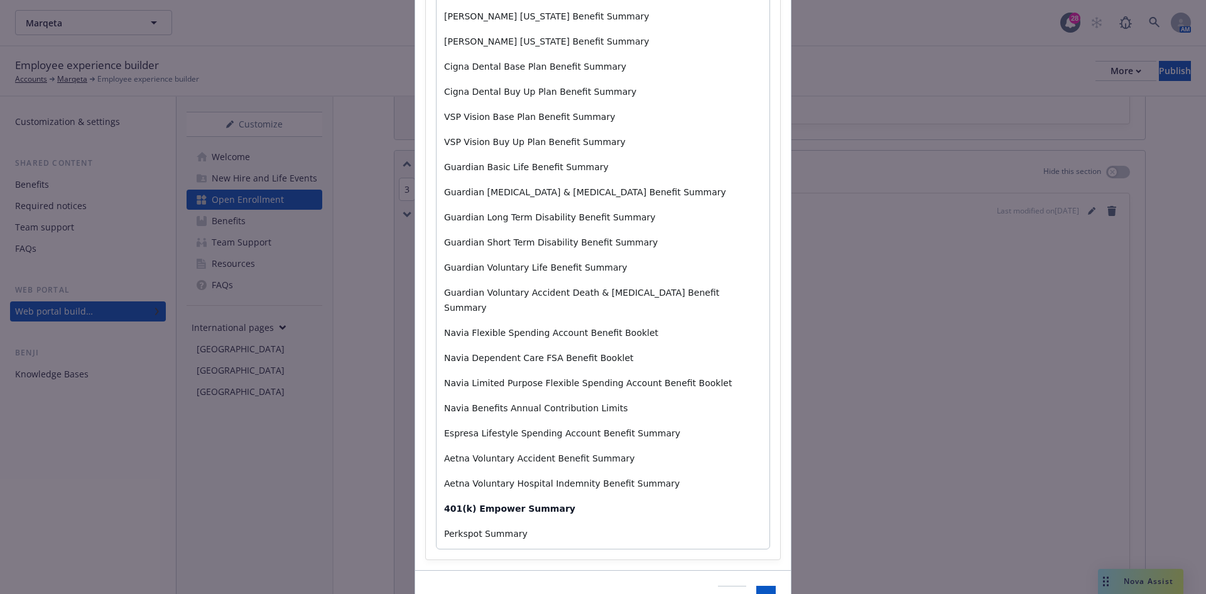
click at [654, 451] on p "Aetna Voluntary Accident Benefit Summary" at bounding box center [603, 458] width 318 height 15
click at [555, 479] on span "Aetna Voluntary Hospital Indemnity Benefit Summary" at bounding box center [562, 484] width 236 height 10
click at [512, 529] on strong "401(k) Empower Summary" at bounding box center [509, 534] width 131 height 10
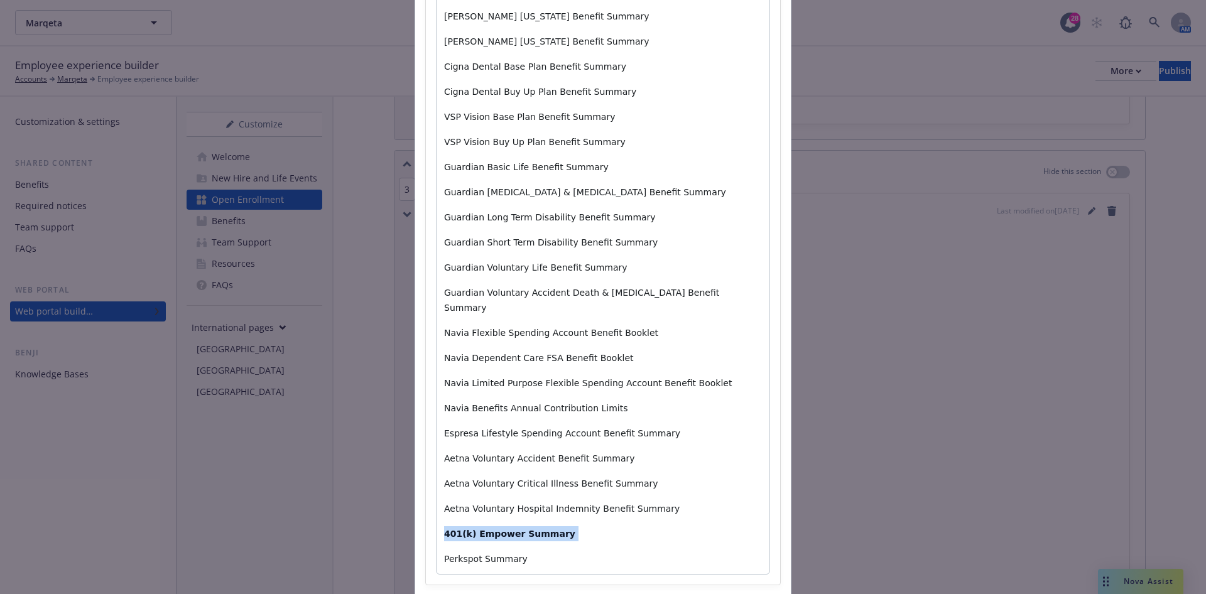
click at [512, 529] on strong "401(k) Empower Summary" at bounding box center [509, 534] width 131 height 10
click at [488, 409] on div "Cigna Medical EPO Benefit Summary Cigna Medical PPO Plan Benefit Summary Cigna …" at bounding box center [603, 237] width 333 height 623
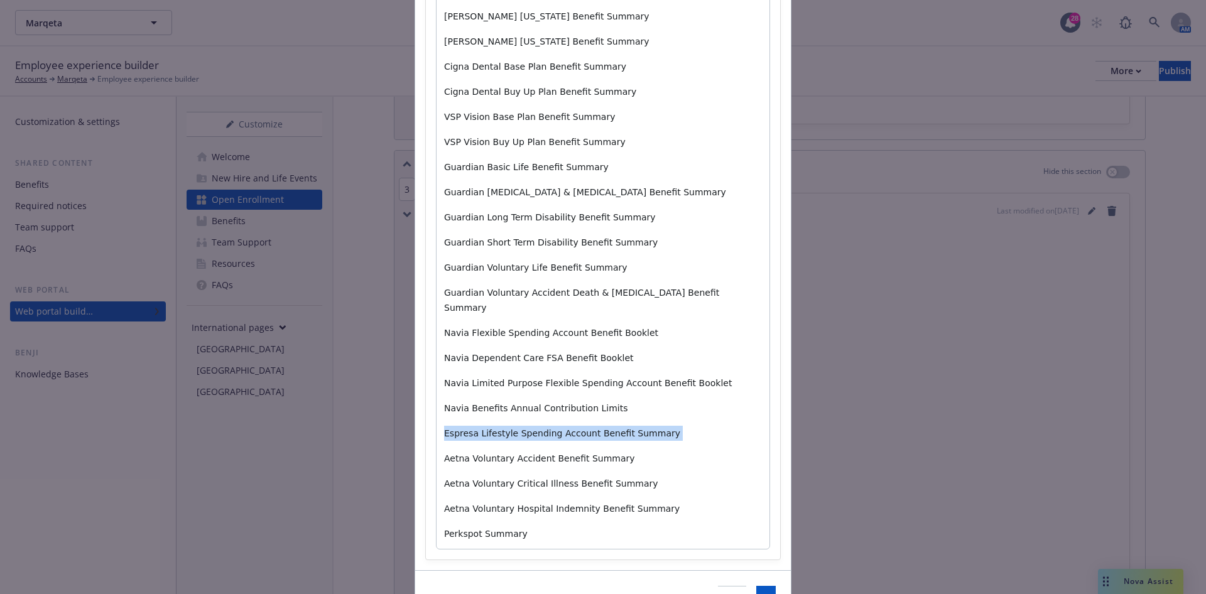
click at [488, 409] on div "Cigna Medical EPO Benefit Summary Cigna Medical PPO Plan Benefit Summary Cigna …" at bounding box center [603, 237] width 333 height 623
click at [546, 403] on span "Navia Benefits Annual Contribution Limits" at bounding box center [536, 408] width 184 height 10
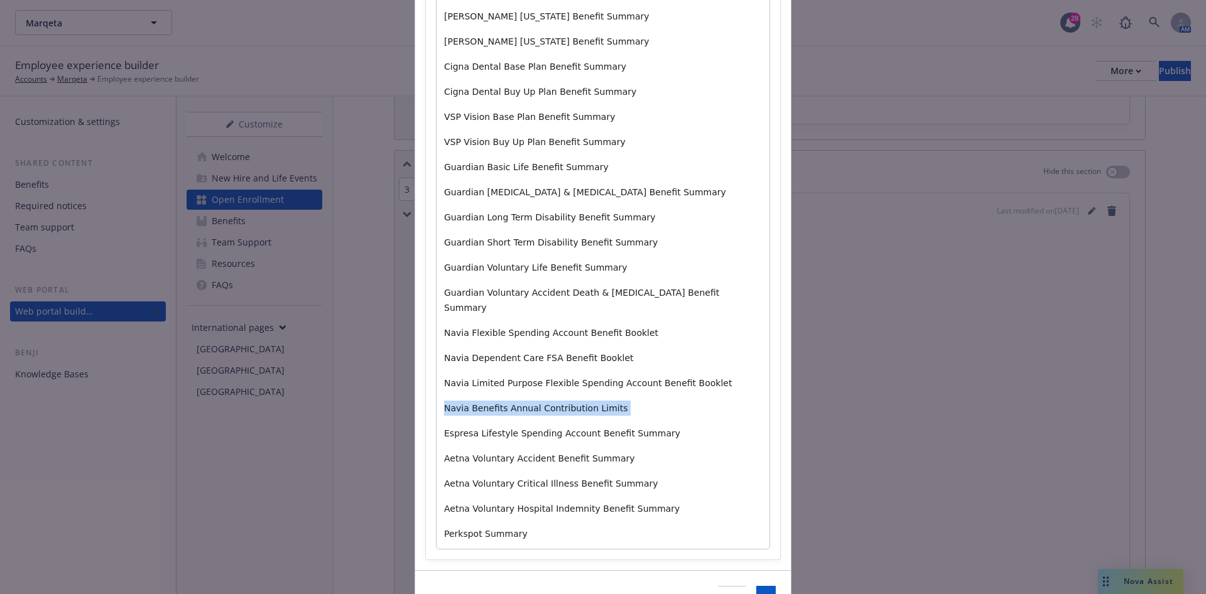
click at [546, 403] on span "Navia Benefits Annual Contribution Limits" at bounding box center [536, 408] width 184 height 10
click at [687, 384] on div "Cigna Medical EPO Benefit Summary Cigna Medical PPO Plan Benefit Summary Cigna …" at bounding box center [603, 237] width 333 height 623
click at [688, 303] on div "Cigna Medical EPO Benefit Summary Cigna Medical PPO Plan Benefit Summary Cigna …" at bounding box center [603, 237] width 333 height 623
click at [725, 290] on p "Guardian Voluntary Accident Death & Dismemberment Benefit Summary" at bounding box center [603, 300] width 318 height 30
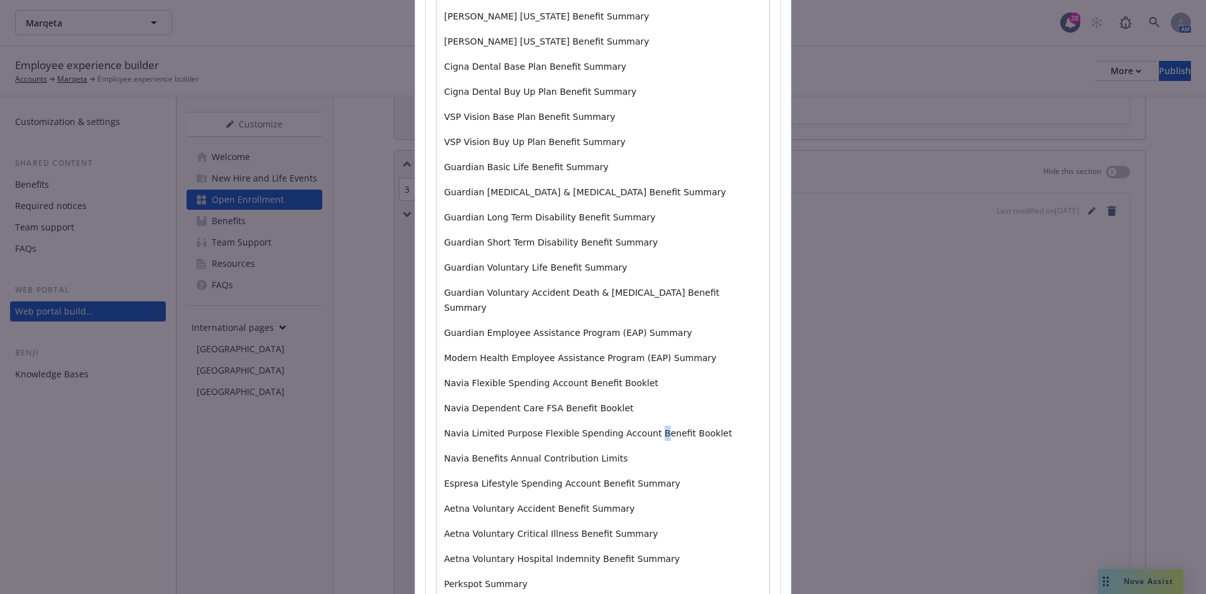
click at [633, 428] on span "Navia Limited Purpose Flexible Spending Account Benefit Booklet" at bounding box center [588, 433] width 288 height 10
click at [612, 428] on span "Navia Limited Purpose Flexible Spending Account Benefit Booklet" at bounding box center [588, 433] width 288 height 10
drag, startPoint x: 687, startPoint y: 336, endPoint x: 499, endPoint y: 347, distance: 187.5
click at [499, 350] on p "Modern Health Employee Assistance Program (EAP) Summary" at bounding box center [603, 357] width 318 height 15
click at [676, 350] on p "Modern Health Mental Health Support Overview" at bounding box center [603, 357] width 318 height 15
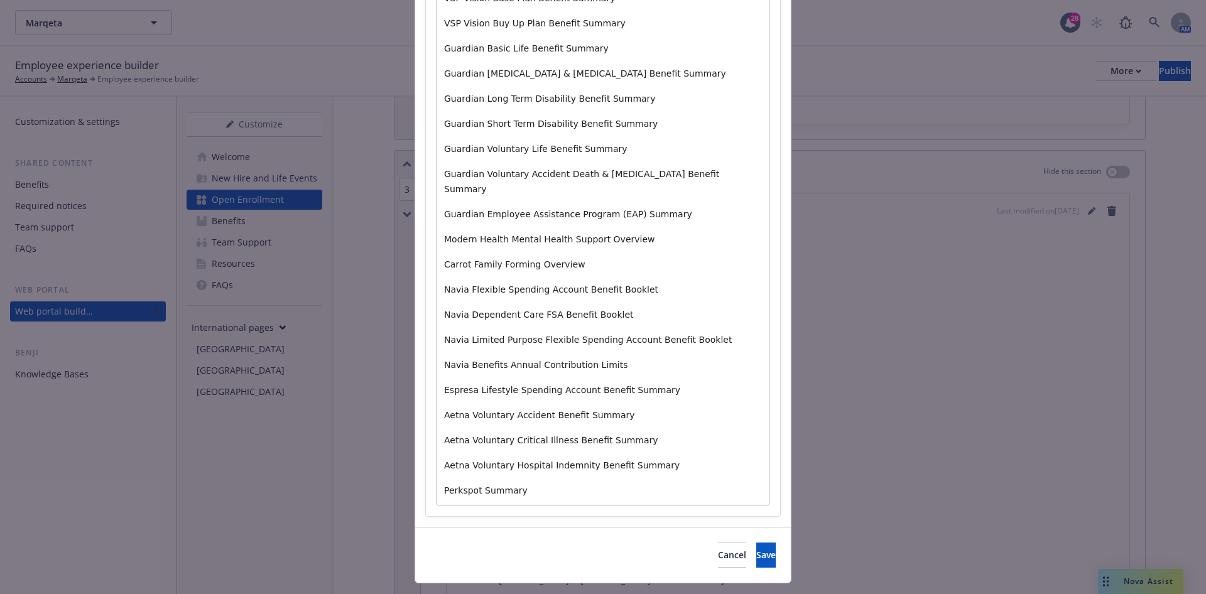
scroll to position [415, 0]
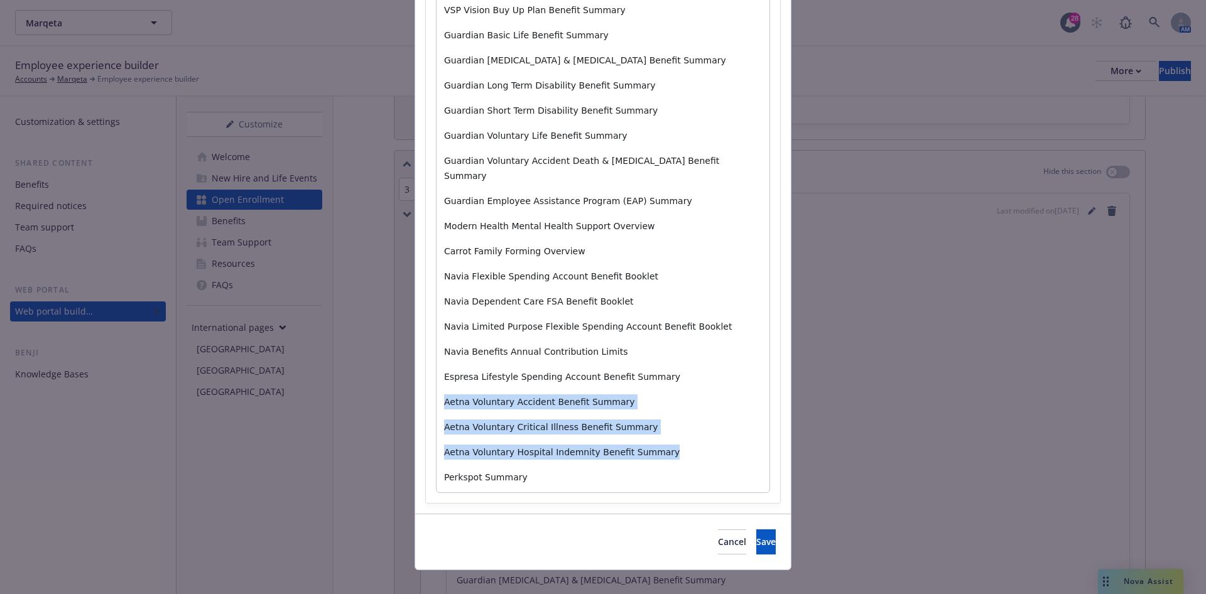
drag, startPoint x: 656, startPoint y: 439, endPoint x: 399, endPoint y: 393, distance: 261.1
click at [399, 393] on div "Add content Section title * 2026 Benefit Documents Section body * Paragraph Par…" at bounding box center [603, 297] width 1206 height 594
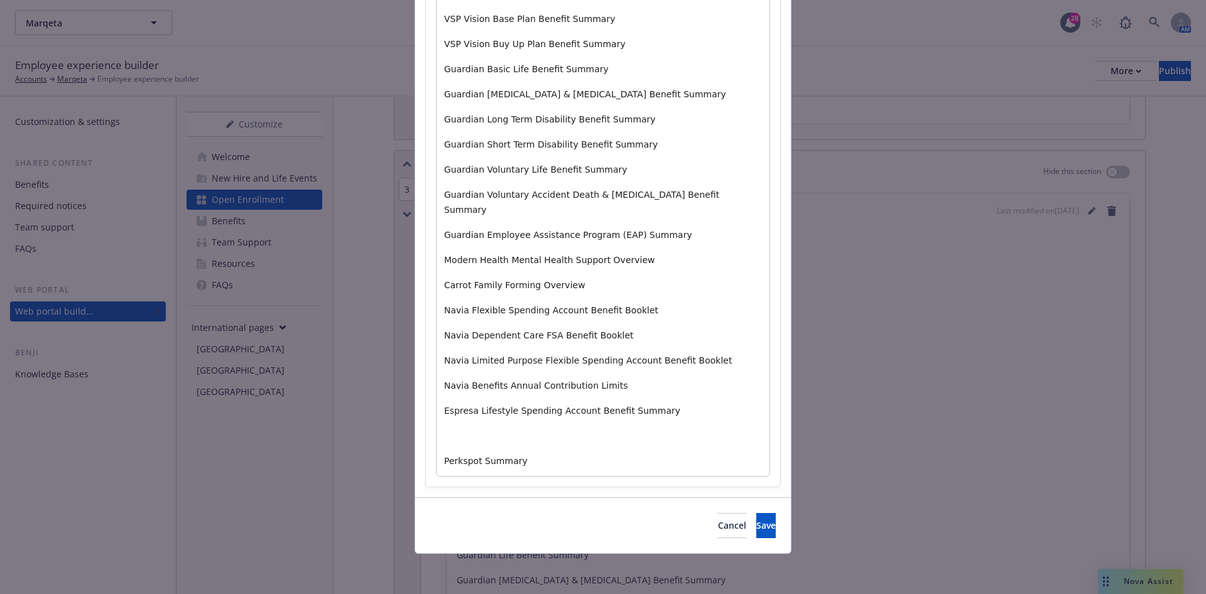
scroll to position [364, 0]
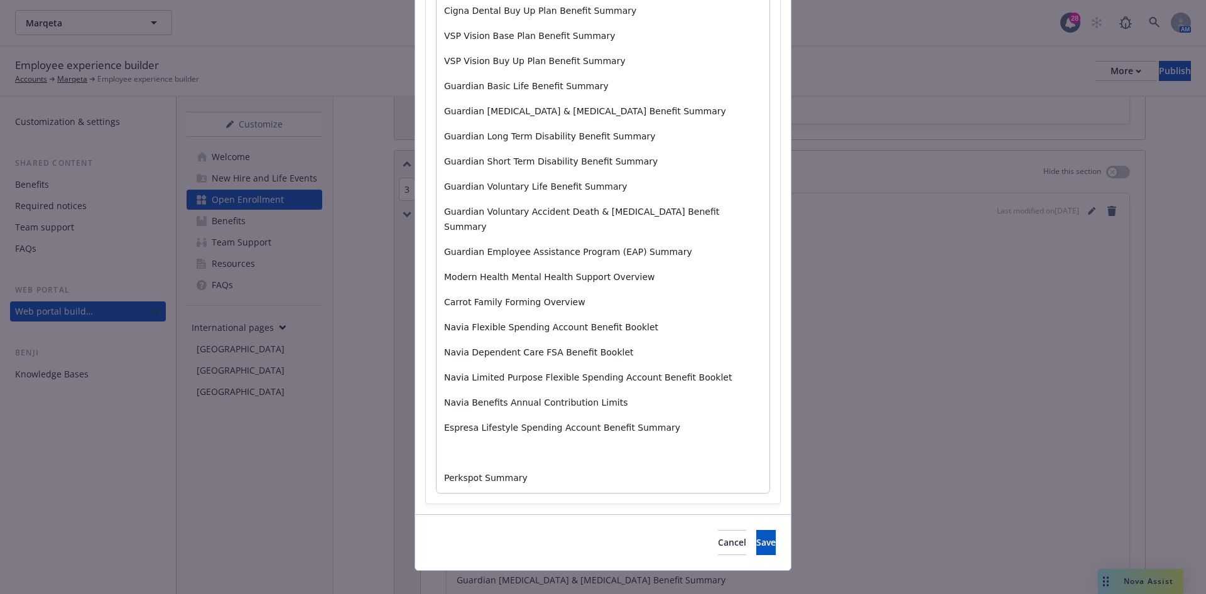
click at [682, 244] on p "Guardian Employee Assistance Program (EAP) Summary" at bounding box center [603, 251] width 318 height 15
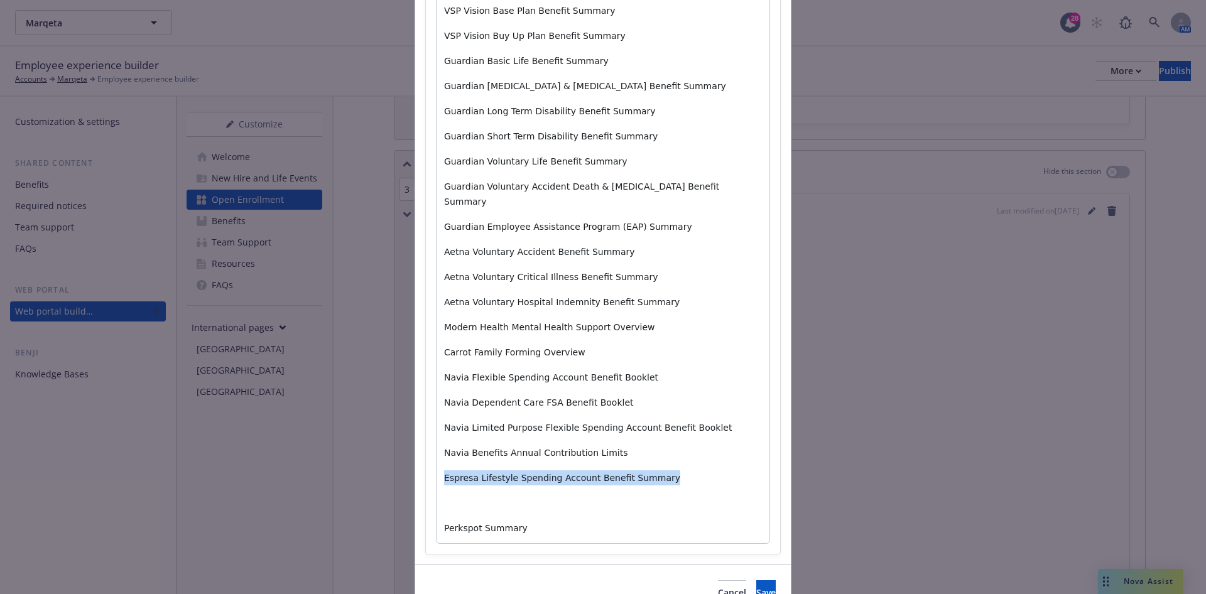
drag, startPoint x: 661, startPoint y: 464, endPoint x: 413, endPoint y: 467, distance: 248.8
click at [415, 467] on div "Section title * 2026 Benefit Documents Section body * Paragraph Paragraph Headi…" at bounding box center [603, 132] width 376 height 866
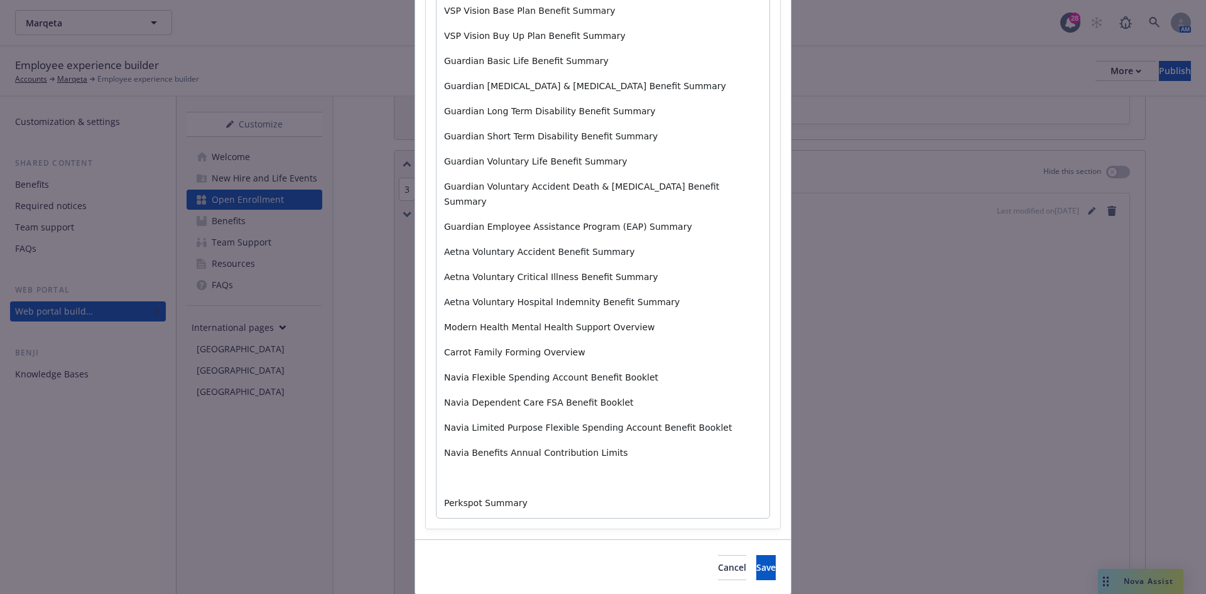
click at [512, 470] on p "editable markdown" at bounding box center [603, 477] width 318 height 15
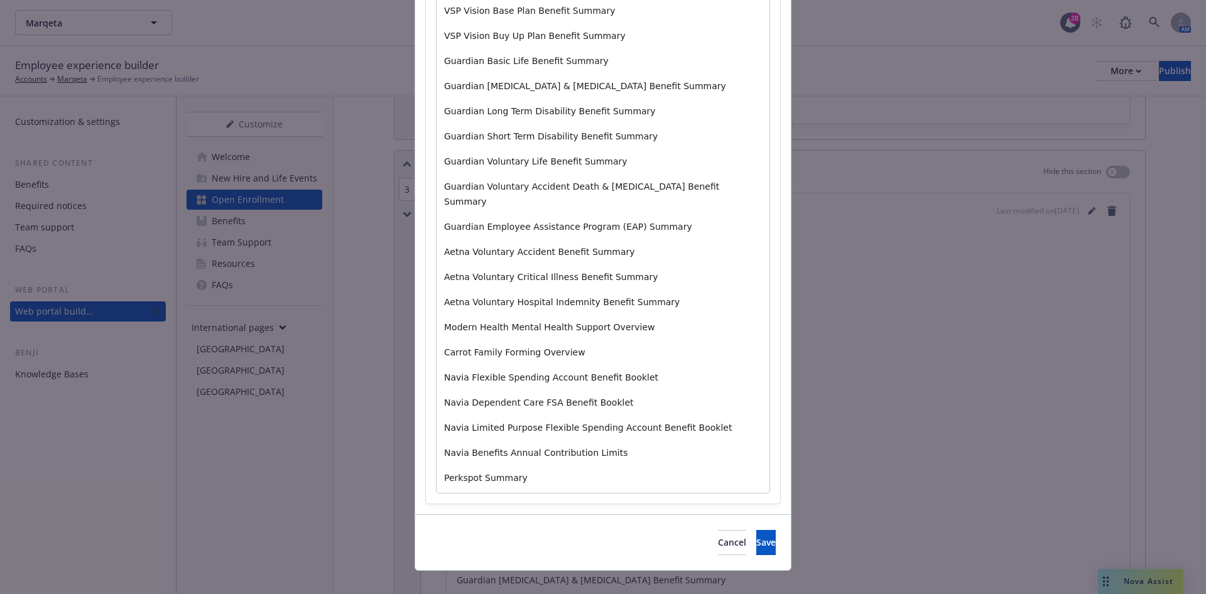
click at [680, 295] on div "Cigna Medical EPO Benefit Summary Cigna Medical PPO Plan Benefit Summary Cigna …" at bounding box center [603, 156] width 333 height 673
click at [683, 295] on p "Aetna Voluntary Hospital Indemnity Benefit Summary" at bounding box center [603, 302] width 318 height 15
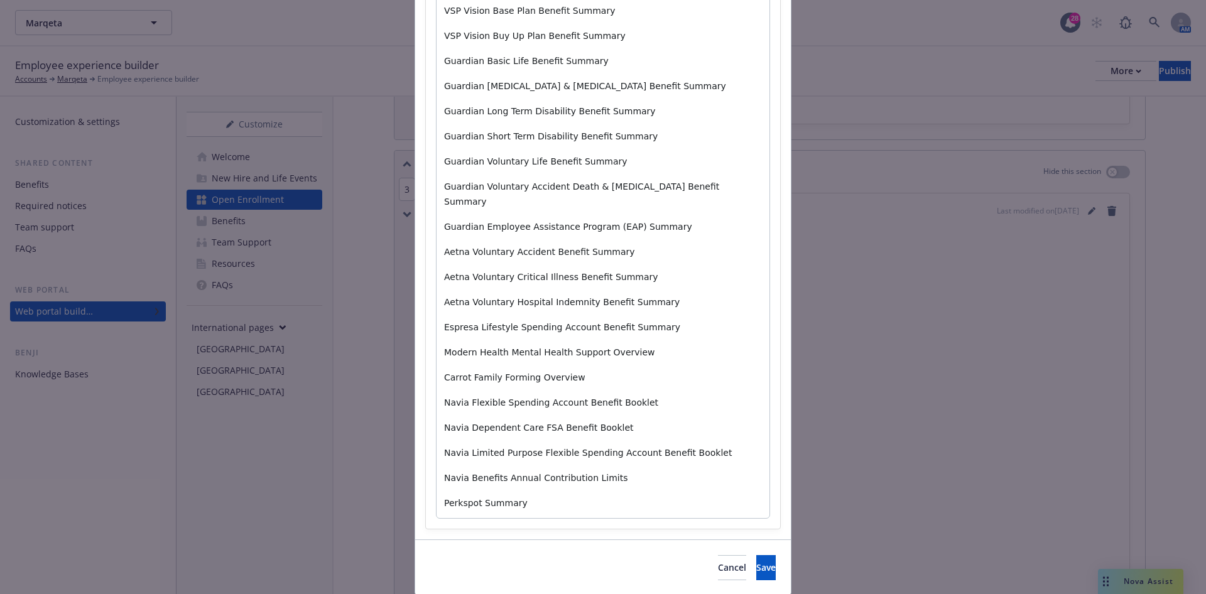
click at [657, 345] on p "Modern Health Mental Health Support Overview" at bounding box center [603, 352] width 318 height 15
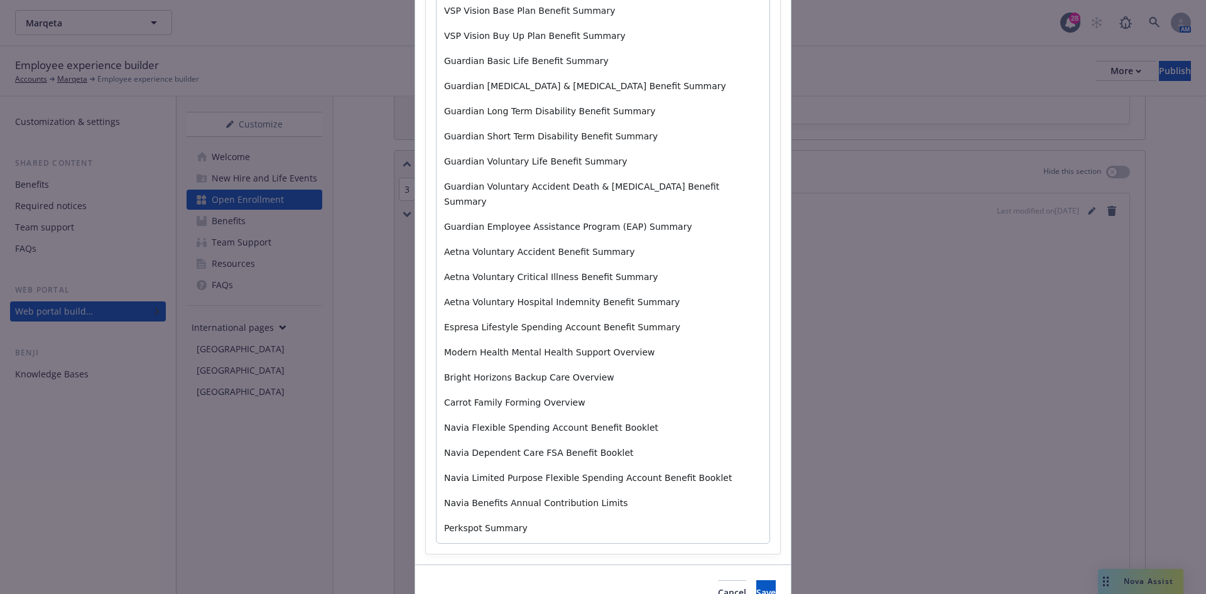
drag, startPoint x: 654, startPoint y: 397, endPoint x: 643, endPoint y: 389, distance: 13.6
click at [654, 397] on div "Cigna Medical EPO Benefit Summary Cigna Medical PPO Plan Benefit Summary Cigna …" at bounding box center [603, 182] width 333 height 724
click at [644, 371] on div "Cigna Medical EPO Benefit Summary Cigna Medical PPO Plan Benefit Summary Cigna …" at bounding box center [603, 182] width 333 height 724
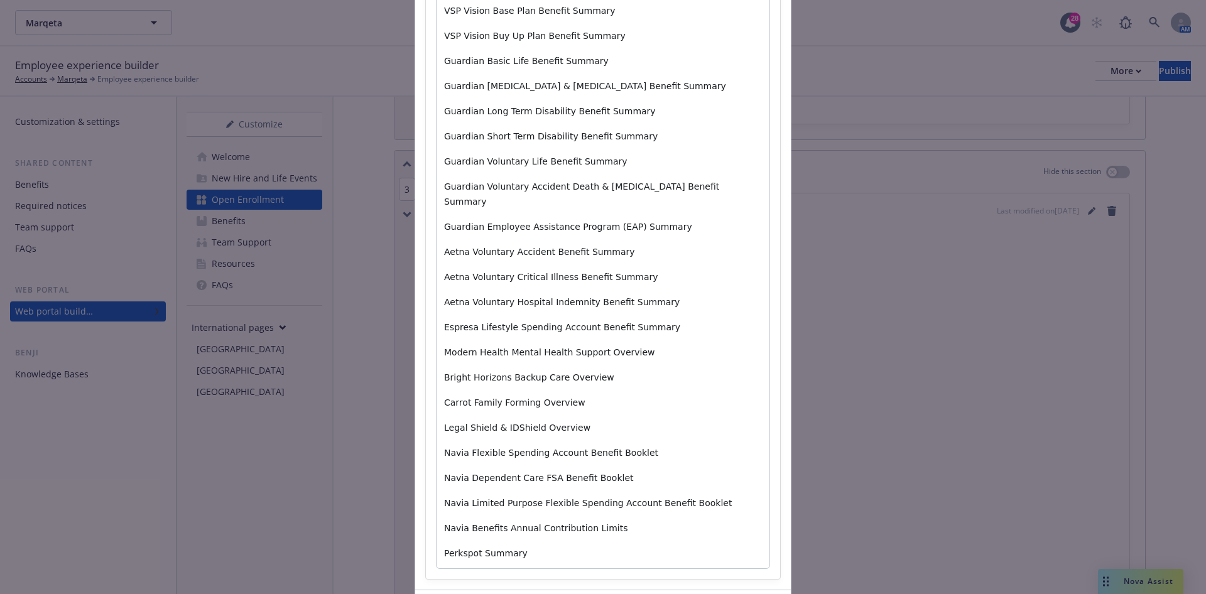
drag, startPoint x: 460, startPoint y: 415, endPoint x: 464, endPoint y: 462, distance: 46.6
click at [462, 423] on span "Legal Shield & IDShield Overview" at bounding box center [517, 428] width 146 height 10
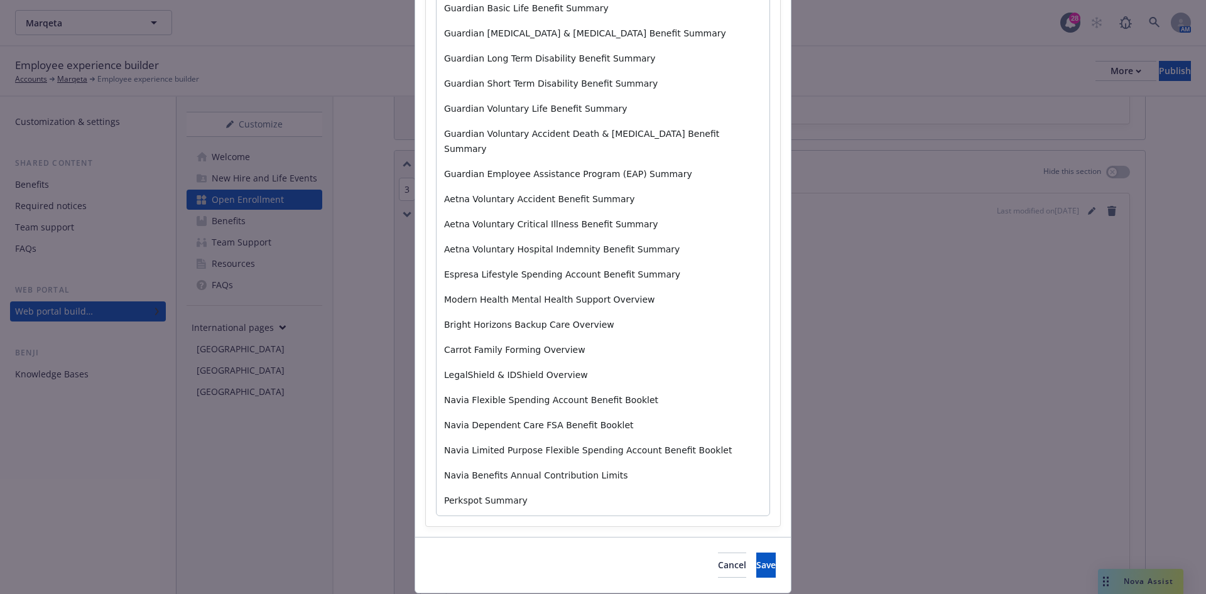
scroll to position [464, 0]
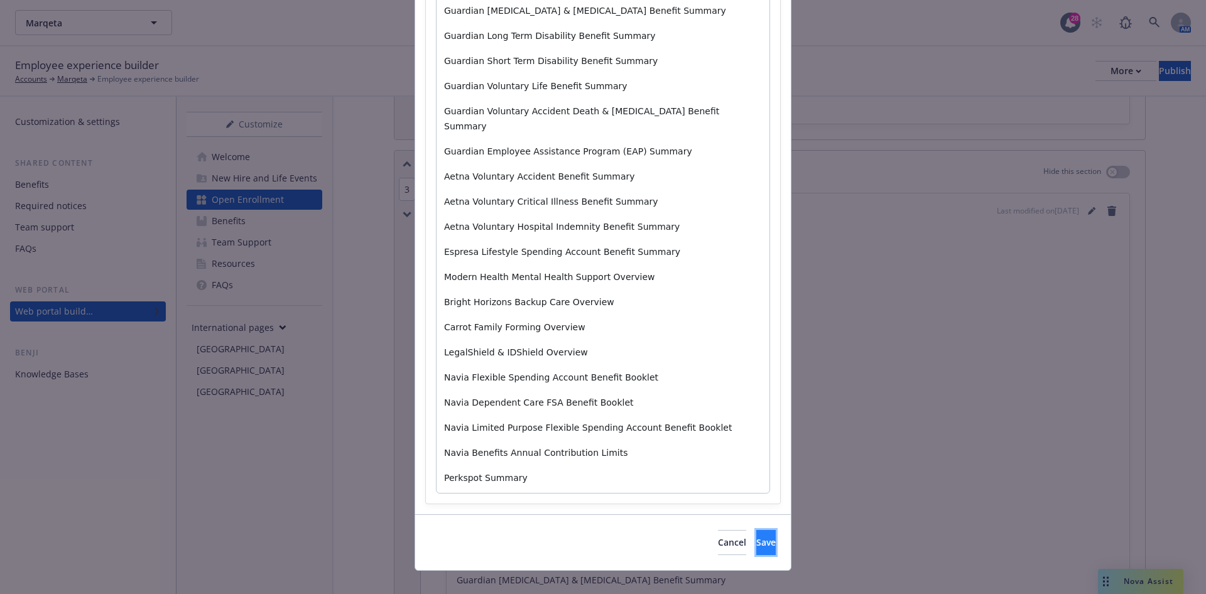
click at [756, 532] on button "Save" at bounding box center [765, 542] width 19 height 25
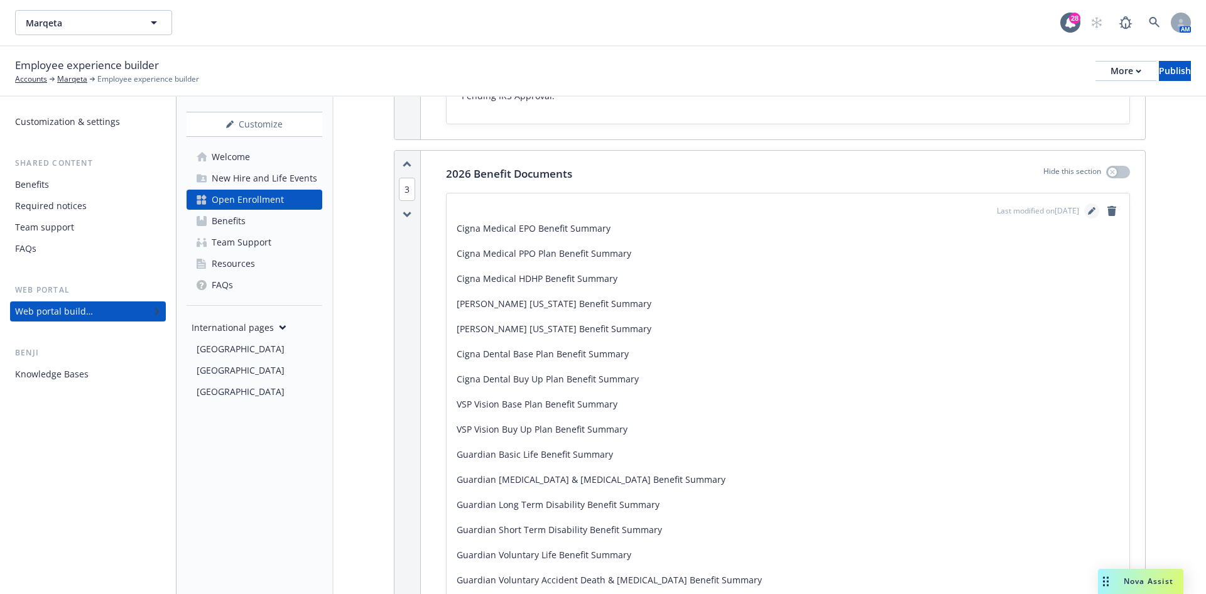
click at [1088, 207] on icon "editPencil" at bounding box center [1092, 211] width 8 height 8
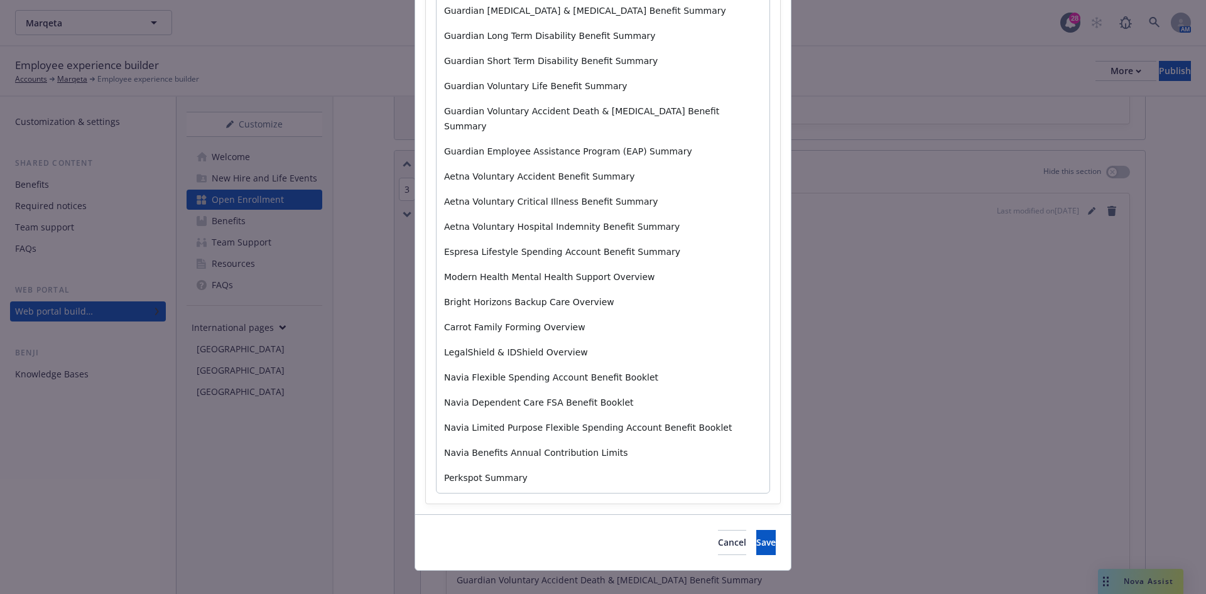
click at [641, 328] on div "Cigna Medical EPO Benefit Summary Cigna Medical PPO Plan Benefit Summary Cigna …" at bounding box center [603, 118] width 333 height 749
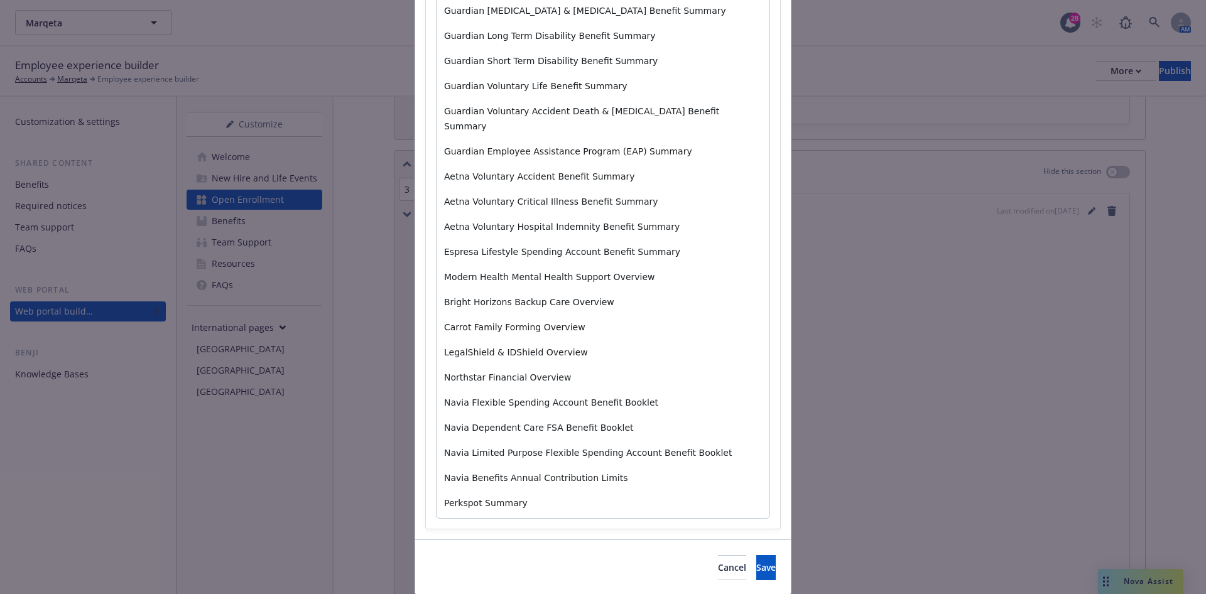
click at [445, 144] on p "Guardian Employee Assistance Program (EAP) Summary" at bounding box center [603, 151] width 318 height 15
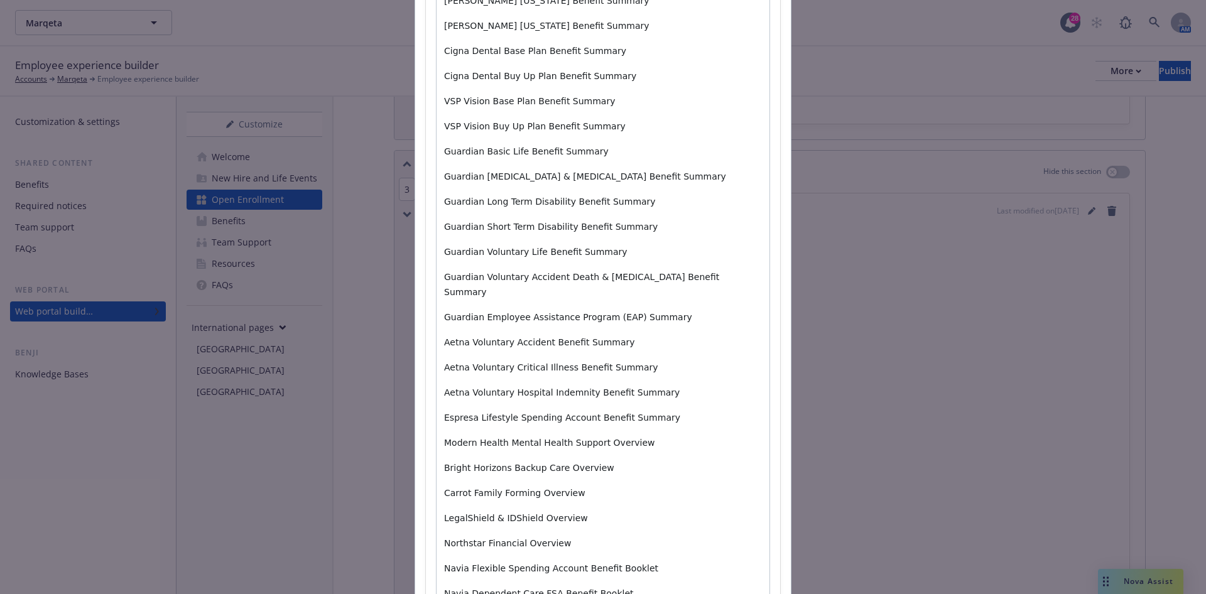
scroll to position [276, 0]
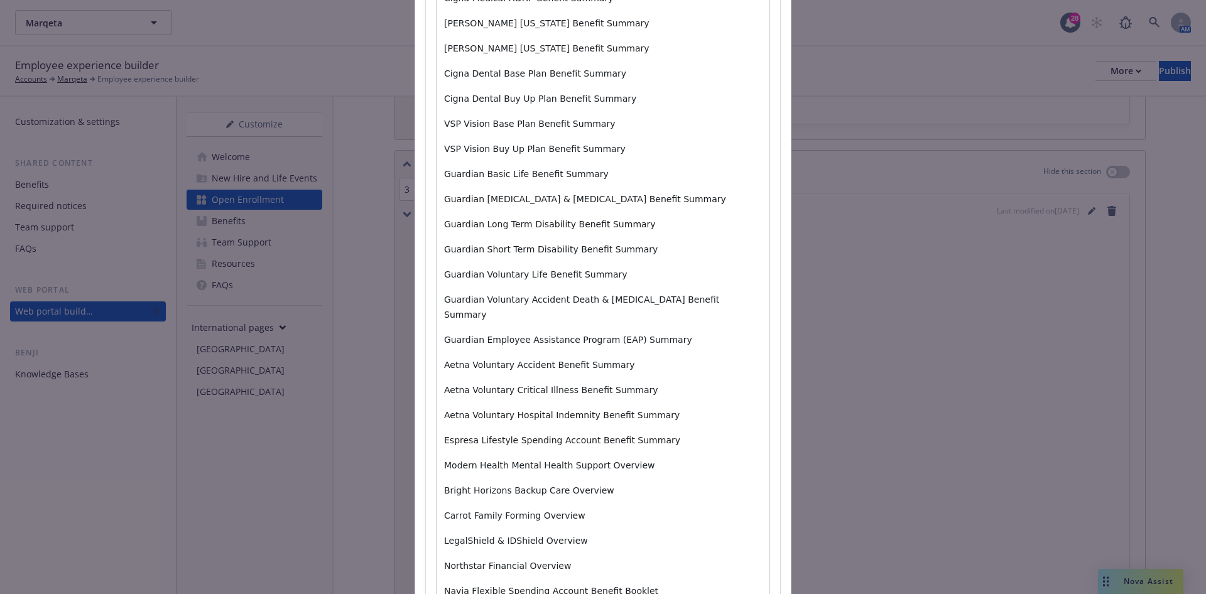
click at [653, 332] on div "Cigna Medical EPO Benefit Summary Cigna Medical PPO Plan Benefit Summary Cigna …" at bounding box center [603, 320] width 333 height 774
click at [686, 332] on p "Guardian Employee Assistance Program (EAP) Summary" at bounding box center [603, 339] width 318 height 15
click at [516, 357] on p "Guardian Travel Aide Summary" at bounding box center [603, 364] width 318 height 15
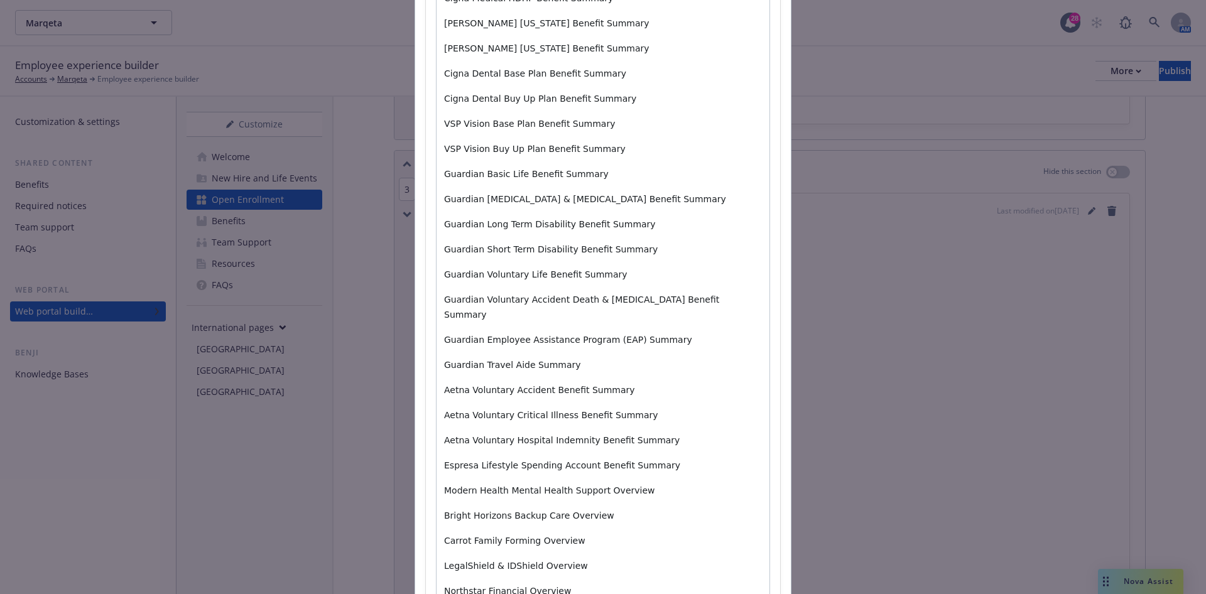
scroll to position [87, 0]
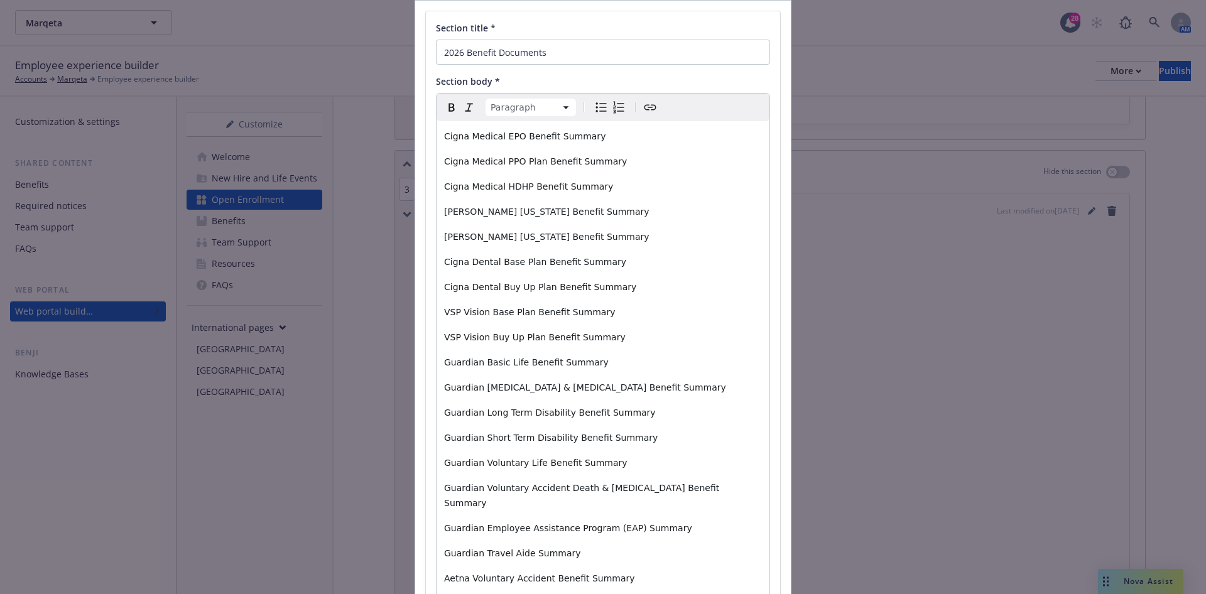
click at [643, 109] on icon "Create link" at bounding box center [650, 107] width 15 height 15
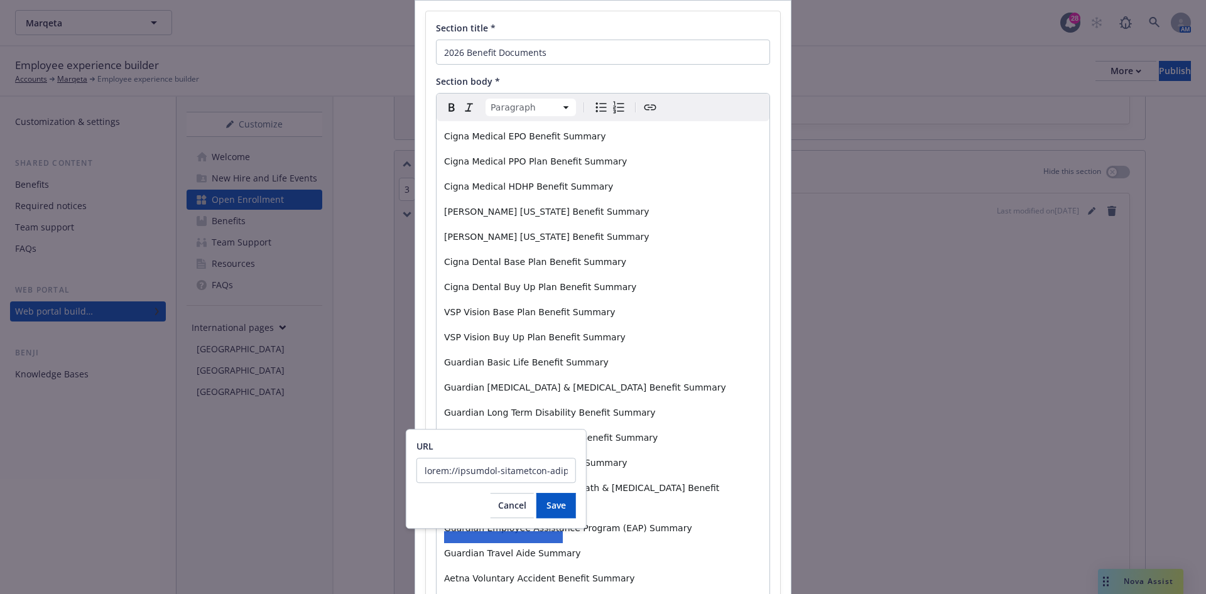
scroll to position [0, 9767]
type input "https://newfront-production-files-default.s3.us-west-2.amazonaws.com/f7c64b59-5…"
click at [564, 514] on button "Save" at bounding box center [556, 505] width 40 height 25
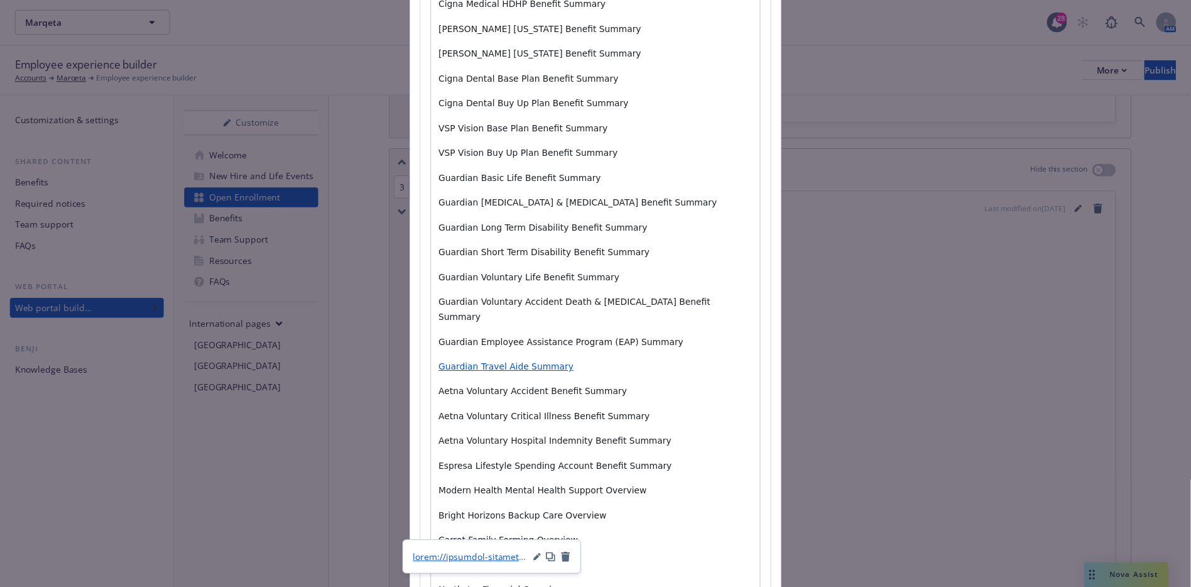
scroll to position [514, 0]
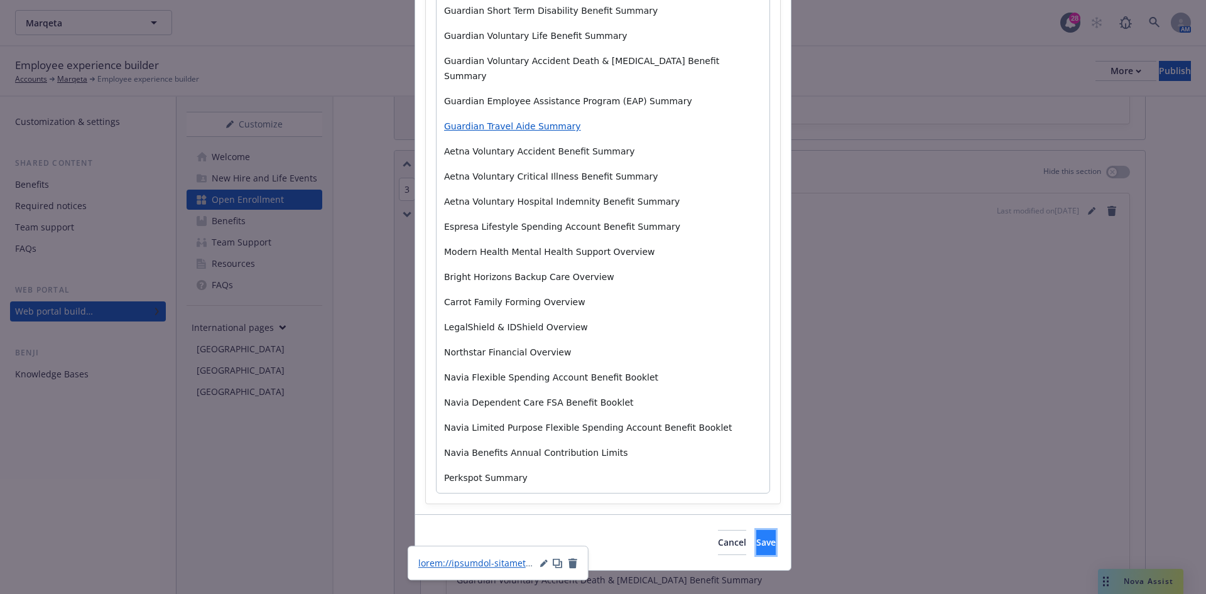
click at [756, 536] on span "Save" at bounding box center [765, 542] width 19 height 12
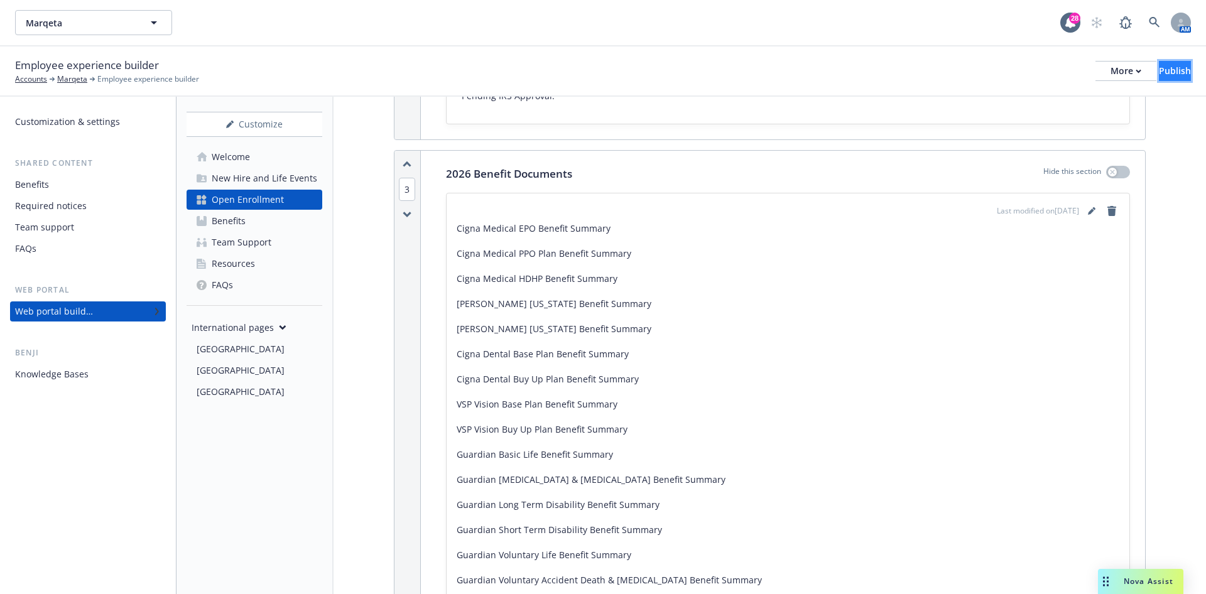
click at [1159, 75] on div "Publish" at bounding box center [1175, 71] width 32 height 19
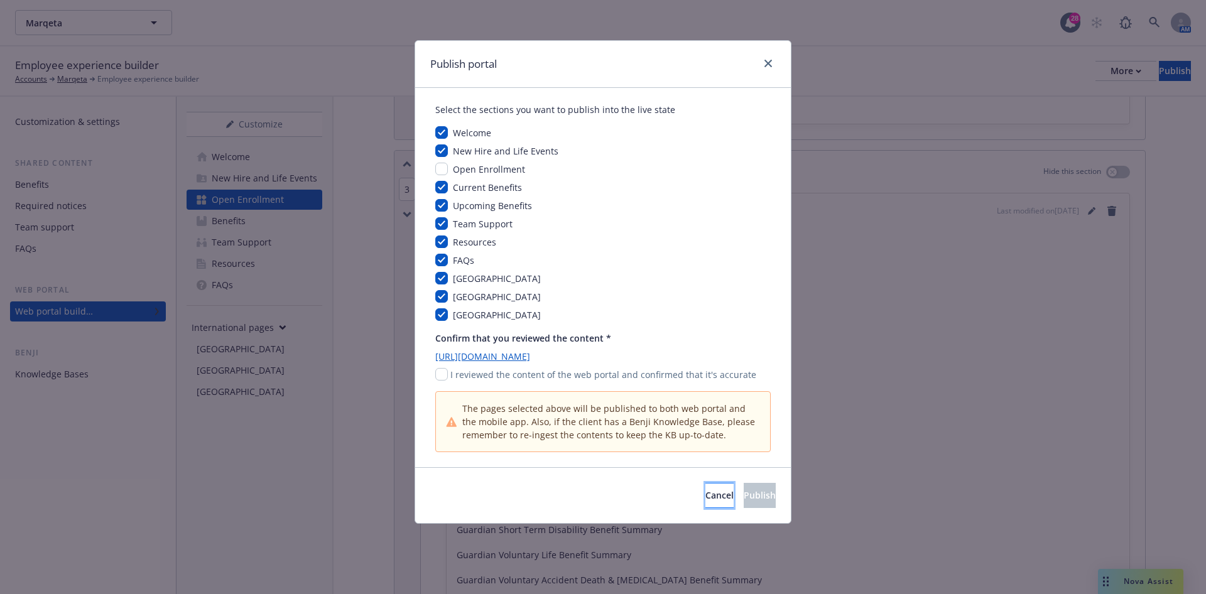
click at [705, 501] on button "Cancel" at bounding box center [719, 495] width 28 height 25
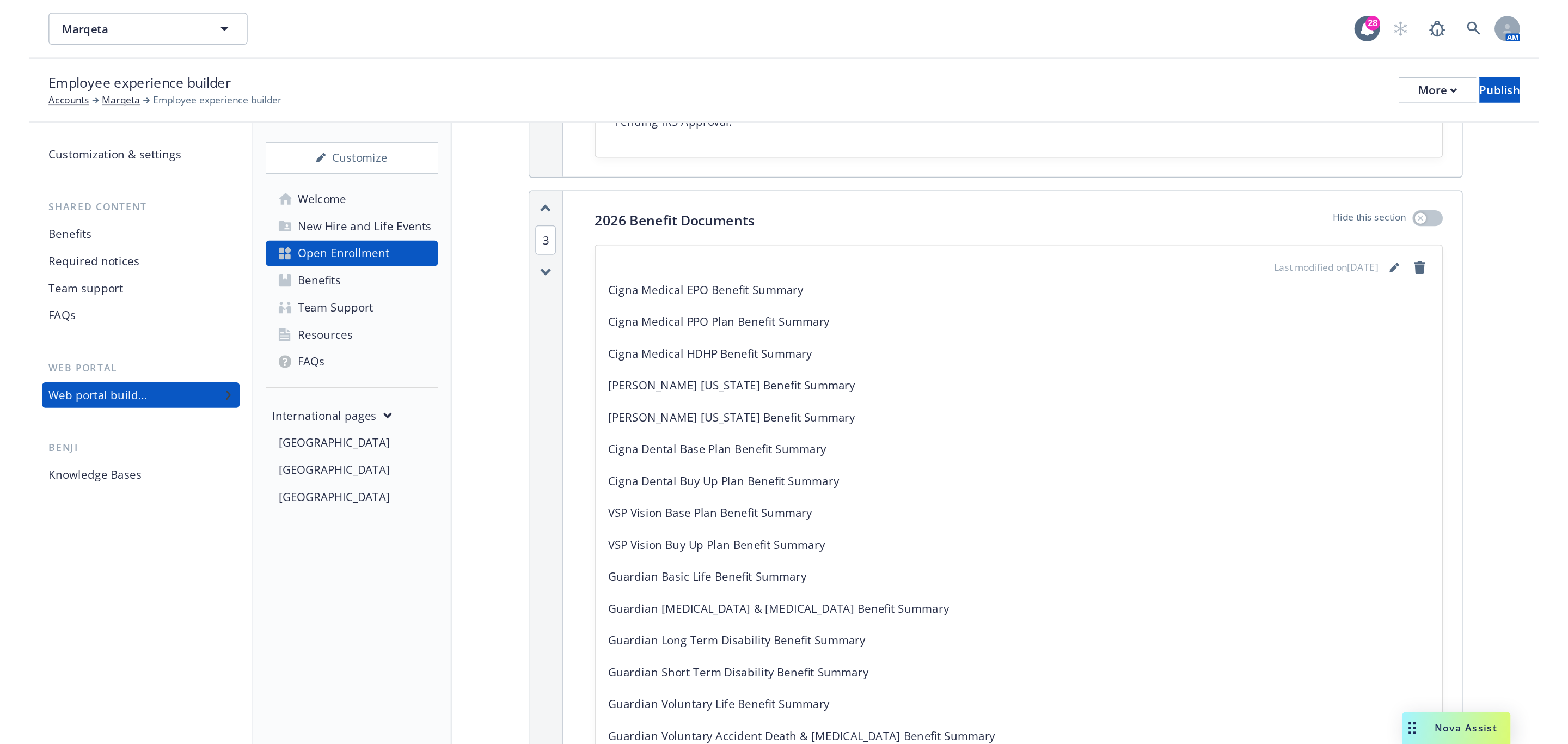
scroll to position [628, 0]
